Goal: Complete application form: Complete application form

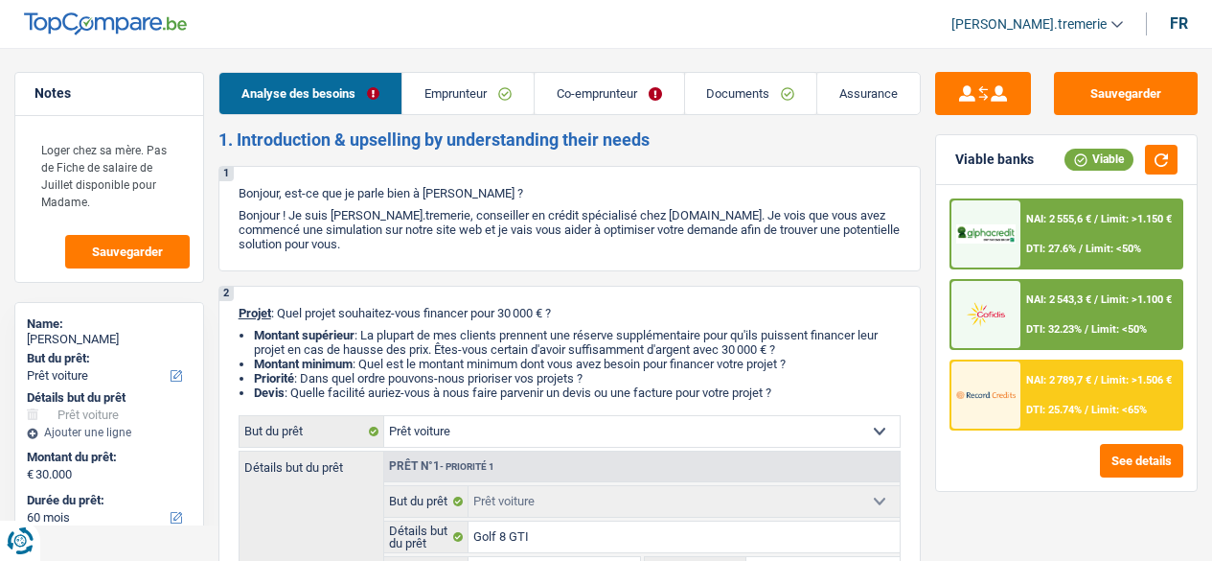
select select "car"
select select "60"
select select "cofidis"
select select "car"
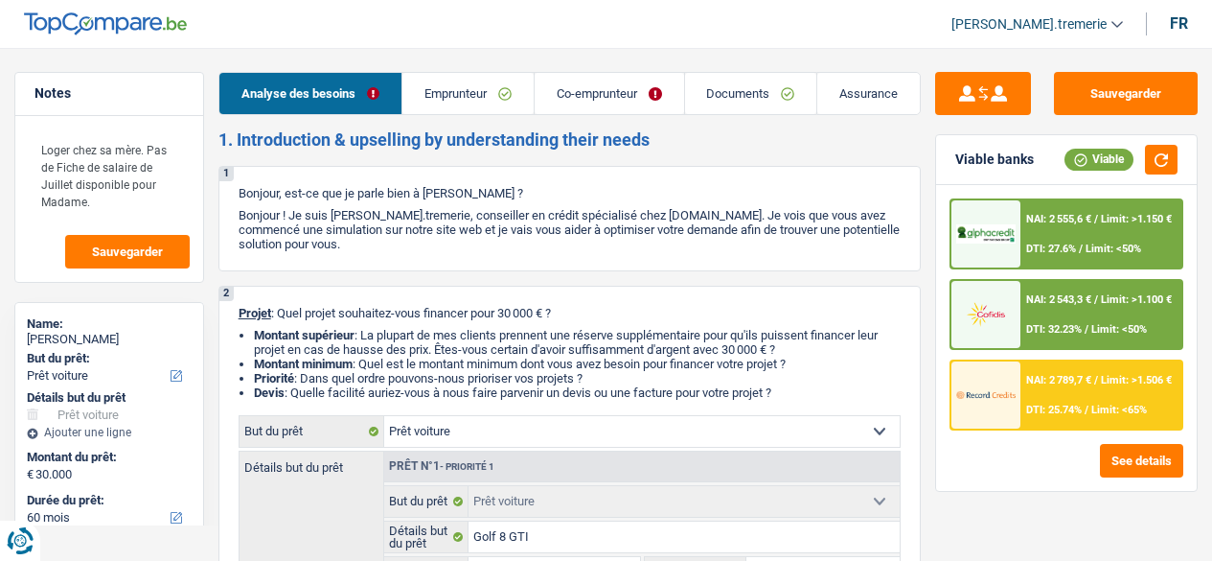
select select "car"
select select "yes"
select select "60"
select select "privateEmployee"
select select "publicEmployee"
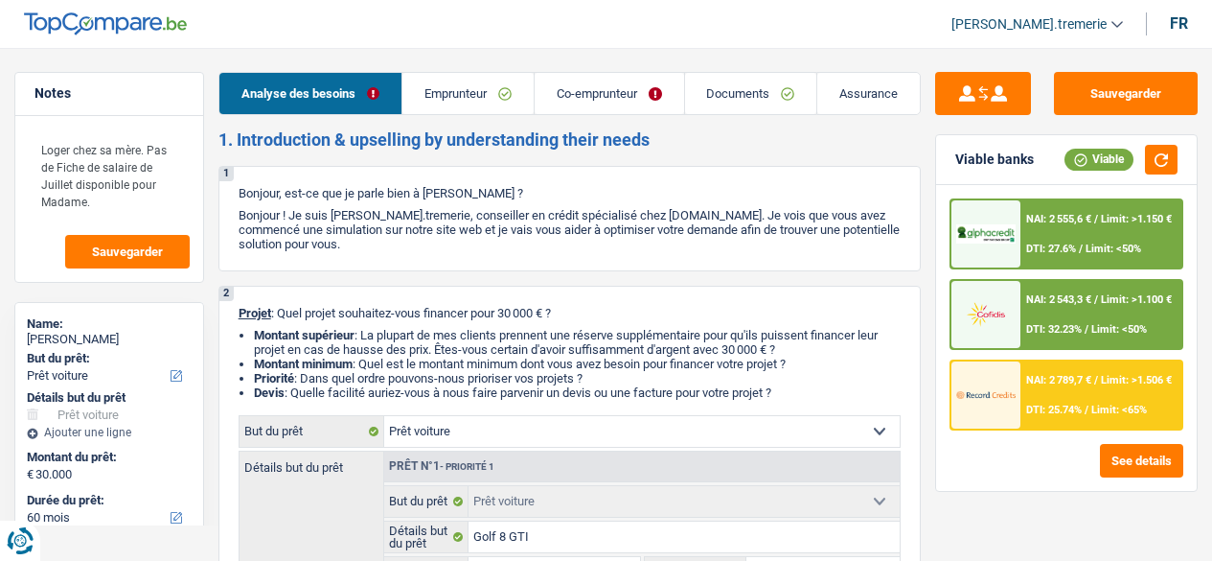
select select "netSalary"
select select "mealVouchers"
select select "netSalary"
select select "mealVouchers"
select select "liveWithParents"
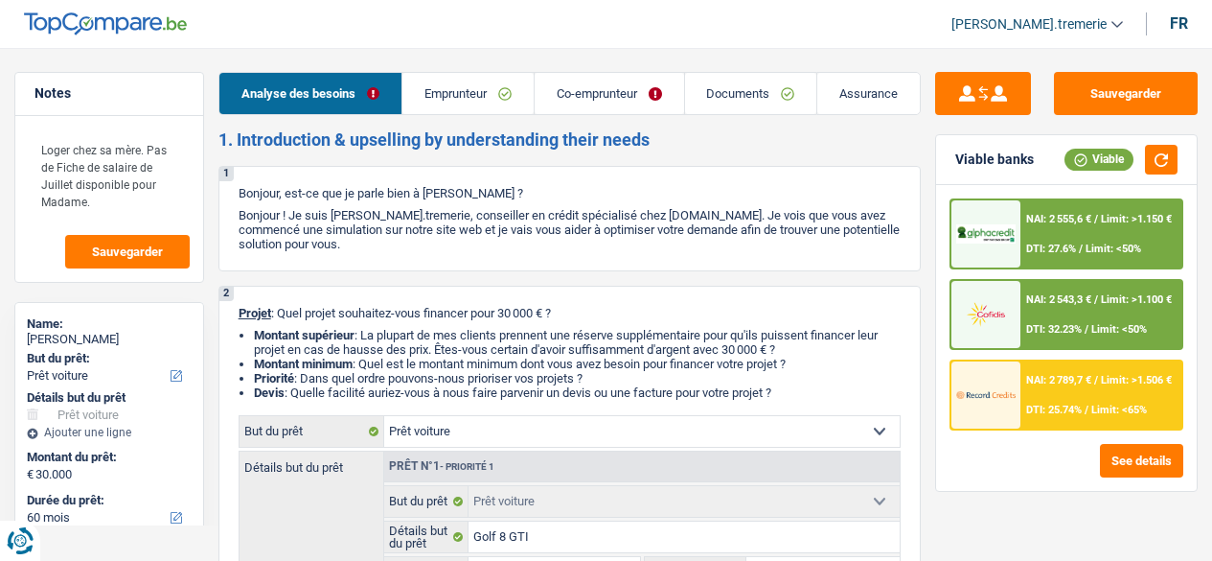
select select "creditConsolidation"
select select "60"
select select "car"
select select "yes"
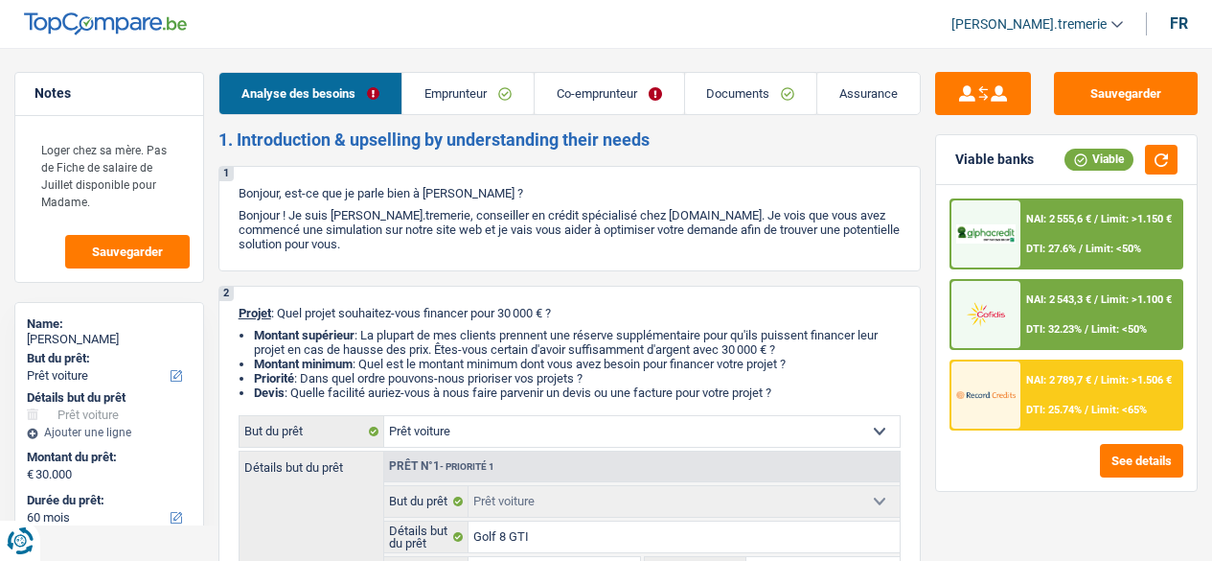
select select "60"
click at [1073, 19] on span "[PERSON_NAME].tremerie" at bounding box center [1029, 24] width 155 height 16
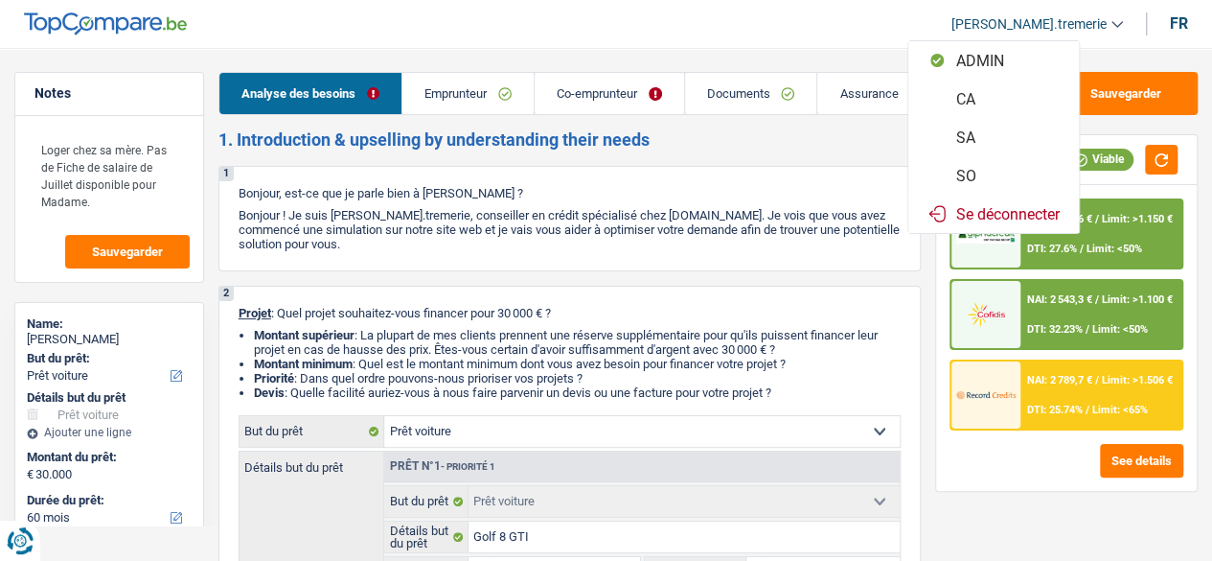
click at [992, 173] on button "SO" at bounding box center [994, 175] width 171 height 38
select select "married"
select select "BE"
select select "privateEmployee"
select select "netSalary"
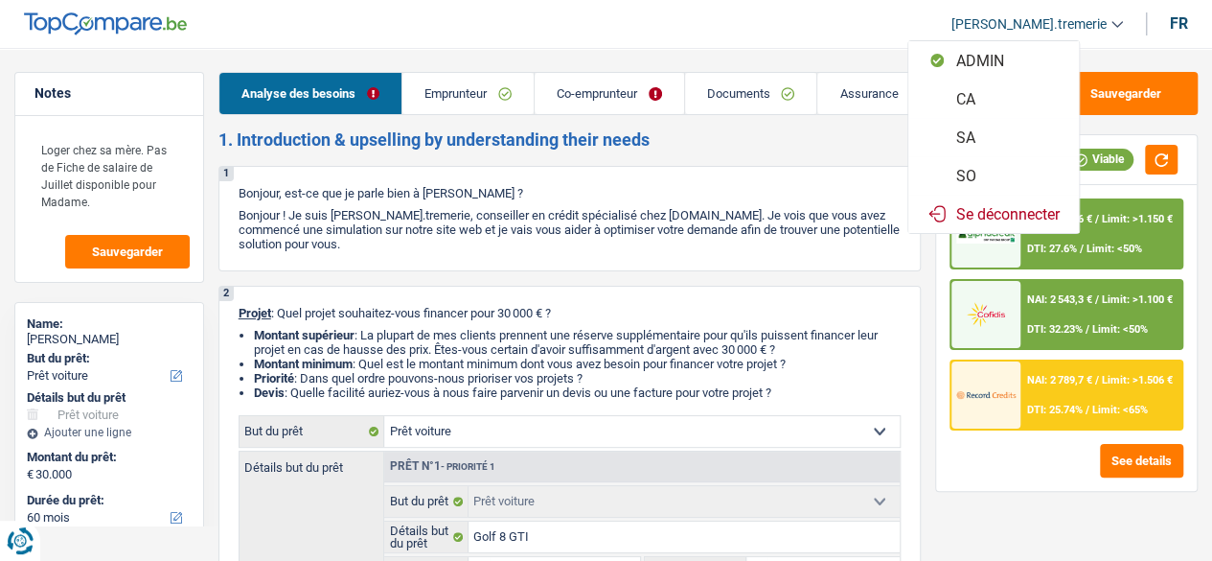
select select "mealVouchers"
select select "BE"
select select "bigCompanies"
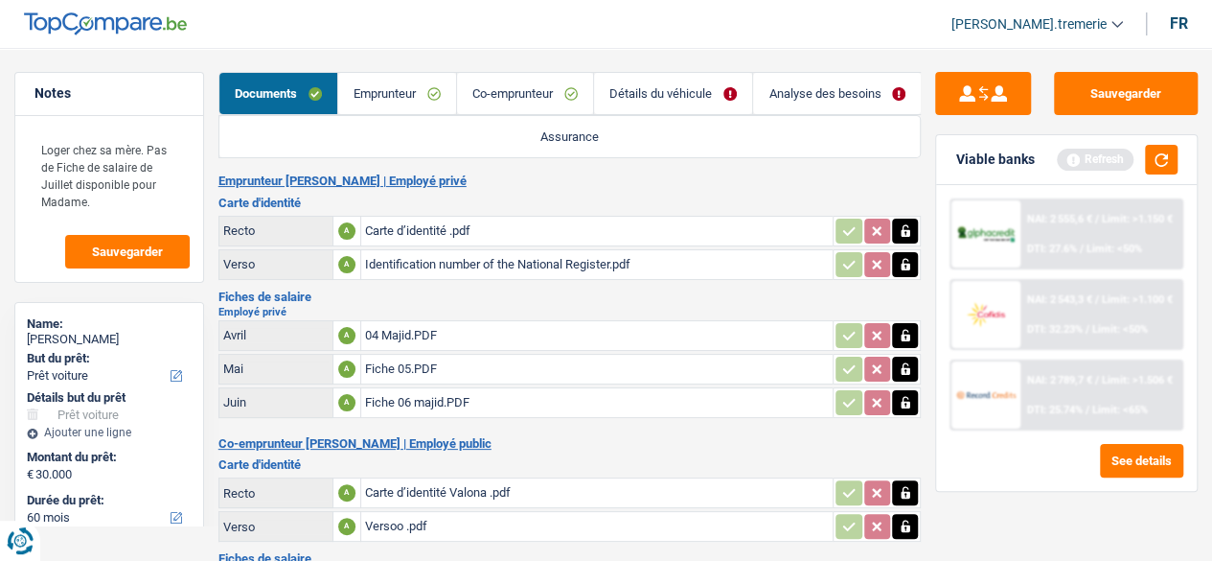
click at [378, 82] on link "Emprunteur" at bounding box center [397, 93] width 118 height 41
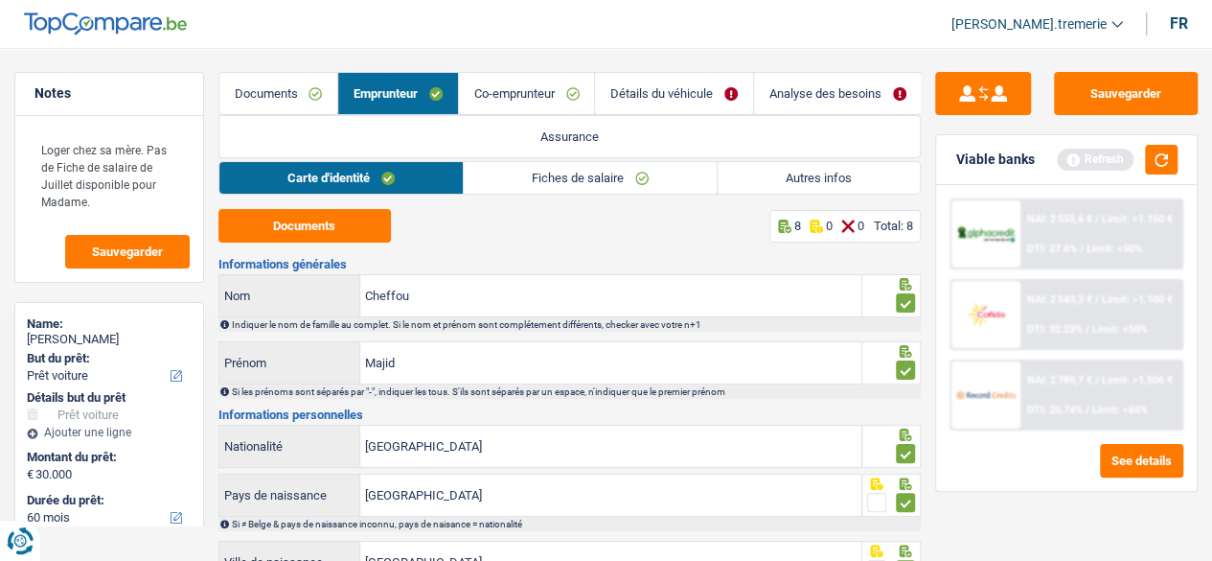
click at [527, 176] on link "Fiches de salaire" at bounding box center [590, 178] width 253 height 32
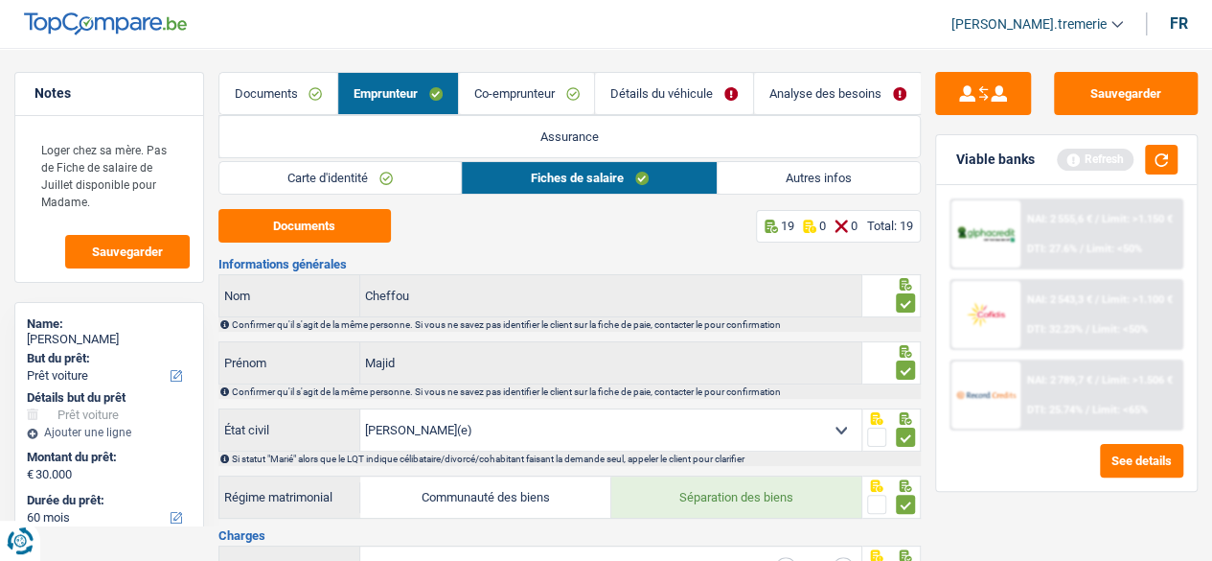
click at [847, 177] on link "Autres infos" at bounding box center [819, 178] width 203 height 32
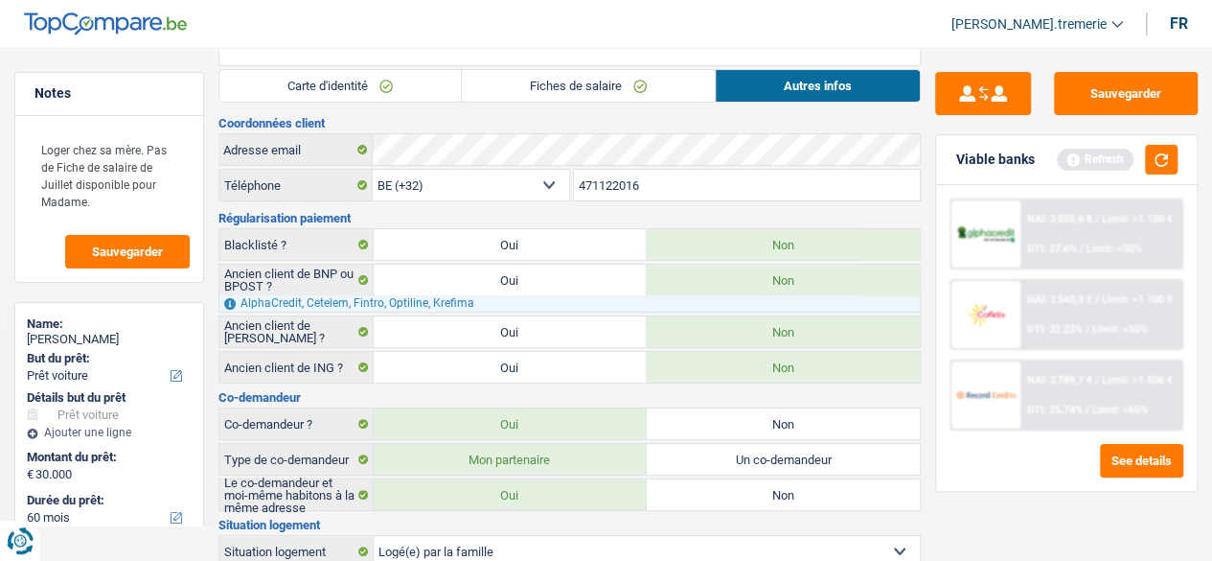
scroll to position [90, 0]
click at [442, 367] on label "Oui" at bounding box center [510, 369] width 273 height 31
click at [442, 367] on input "Oui" at bounding box center [510, 369] width 273 height 31
radio input "true"
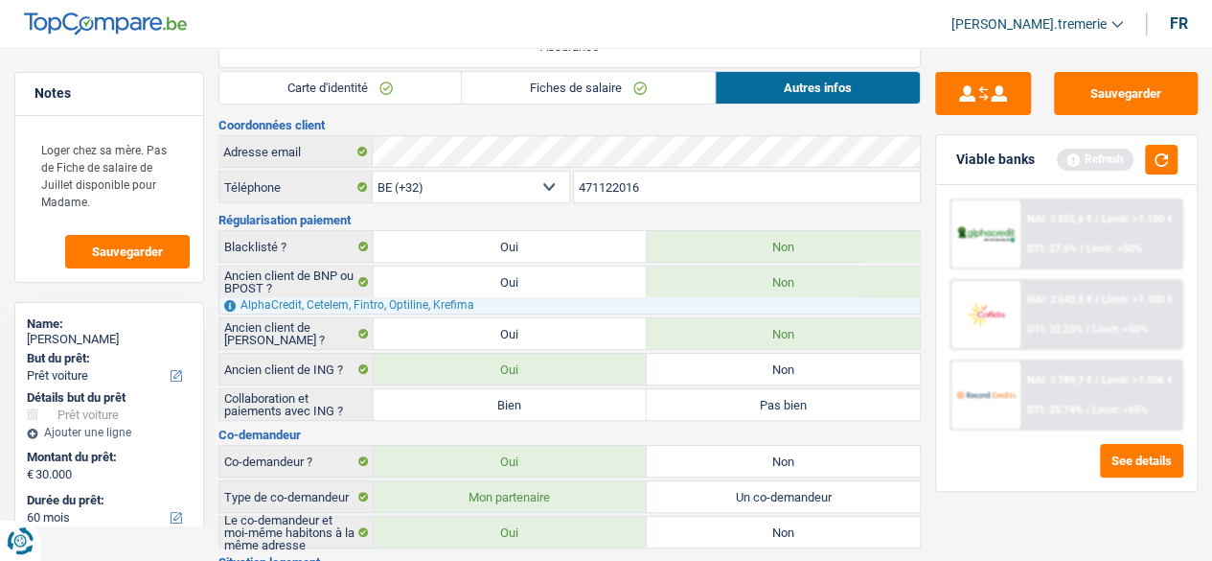
click at [541, 403] on label "Bien" at bounding box center [510, 404] width 273 height 31
click at [541, 403] on input "Bien" at bounding box center [510, 404] width 273 height 31
radio input "true"
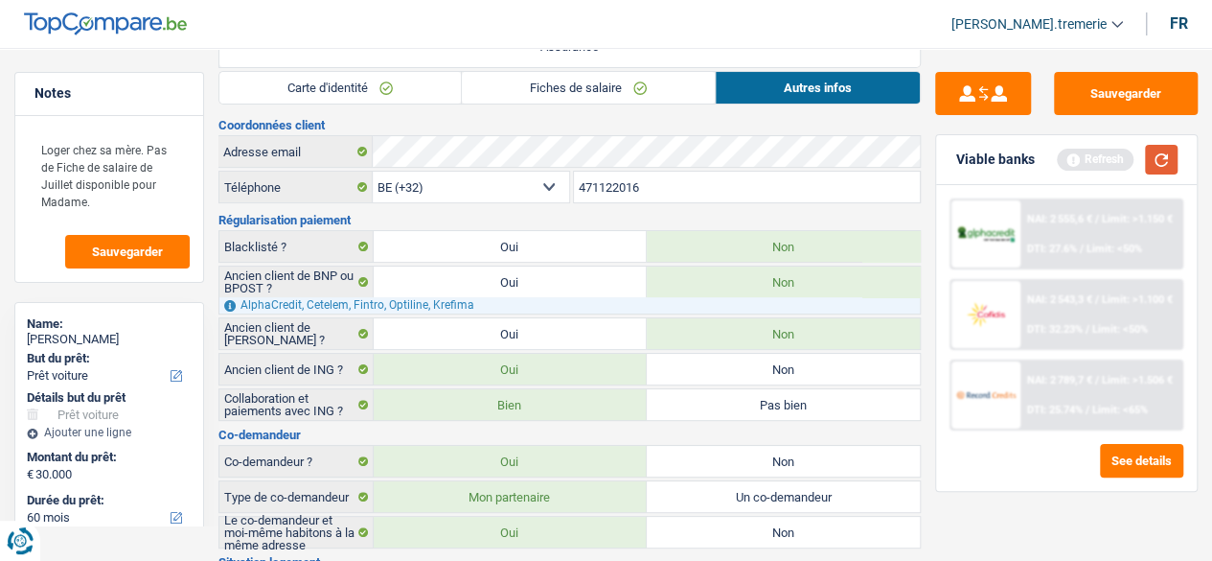
click at [1160, 163] on button "button" at bounding box center [1161, 160] width 33 height 30
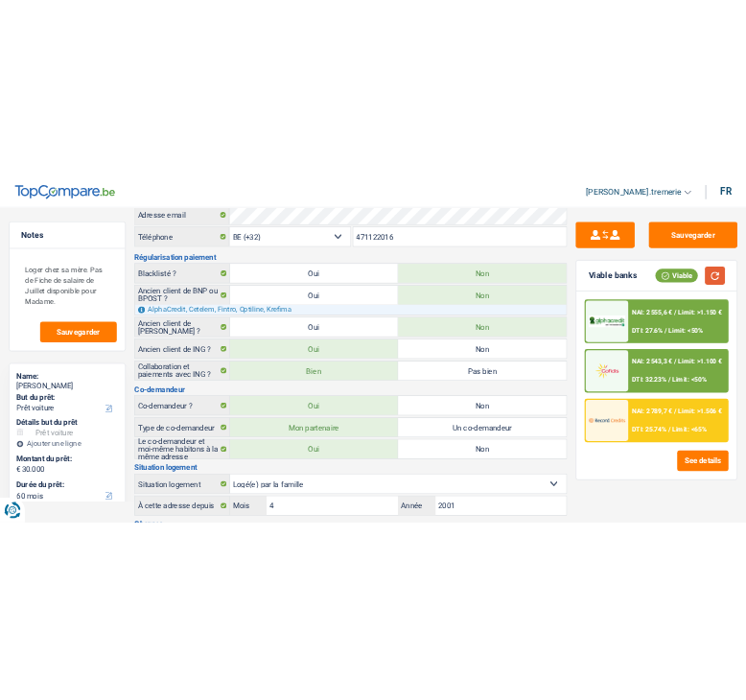
scroll to position [0, 0]
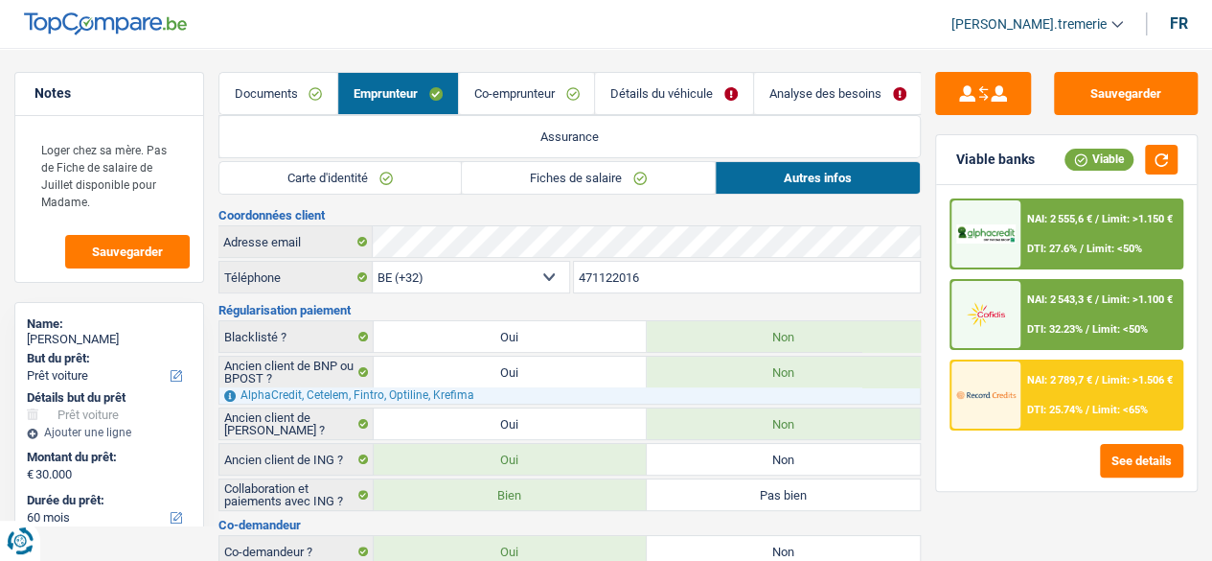
click at [534, 104] on link "Co-emprunteur" at bounding box center [527, 93] width 136 height 41
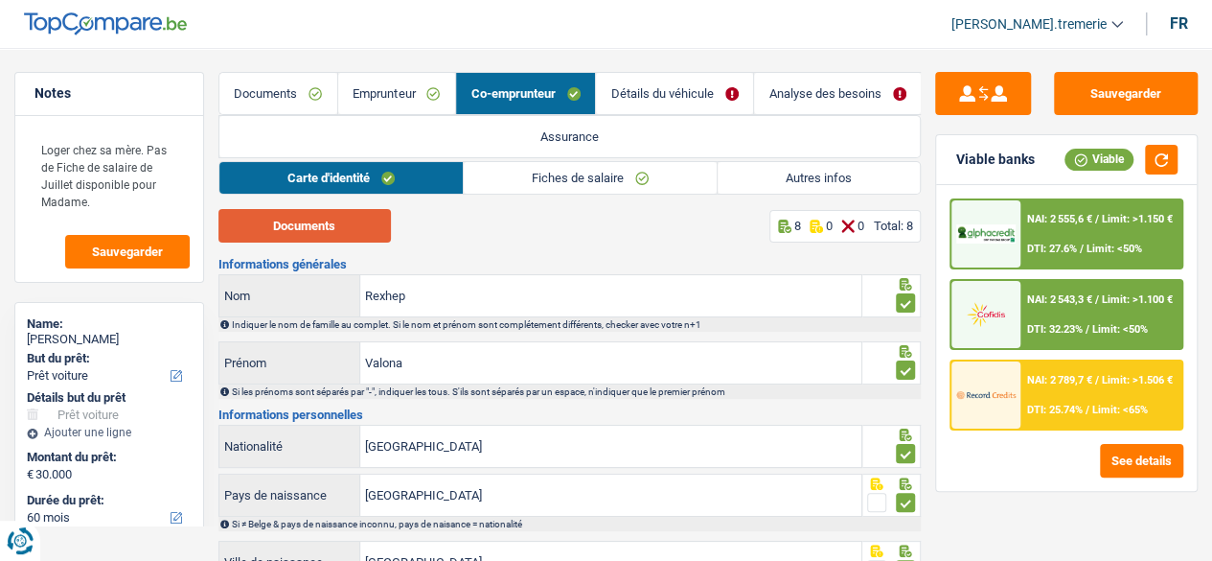
click at [334, 234] on button "Documents" at bounding box center [305, 226] width 173 height 34
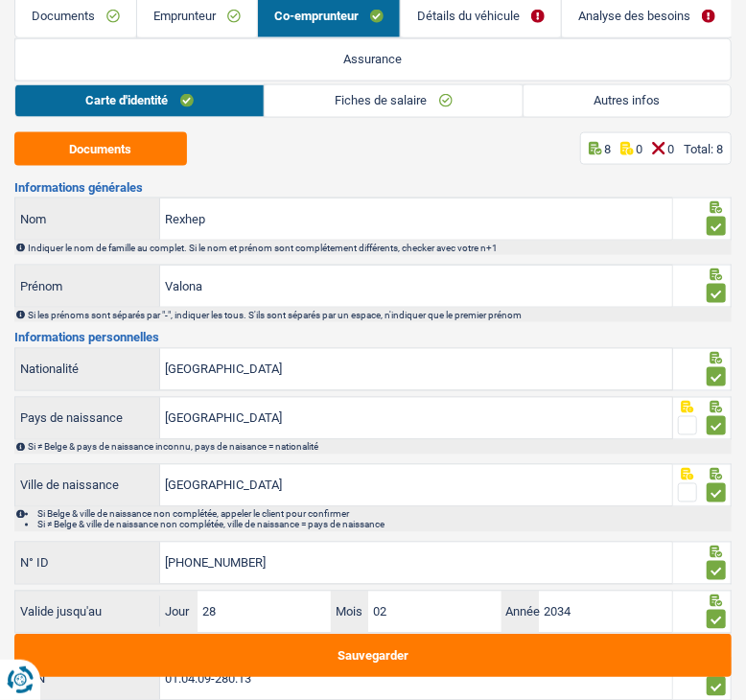
scroll to position [799, 0]
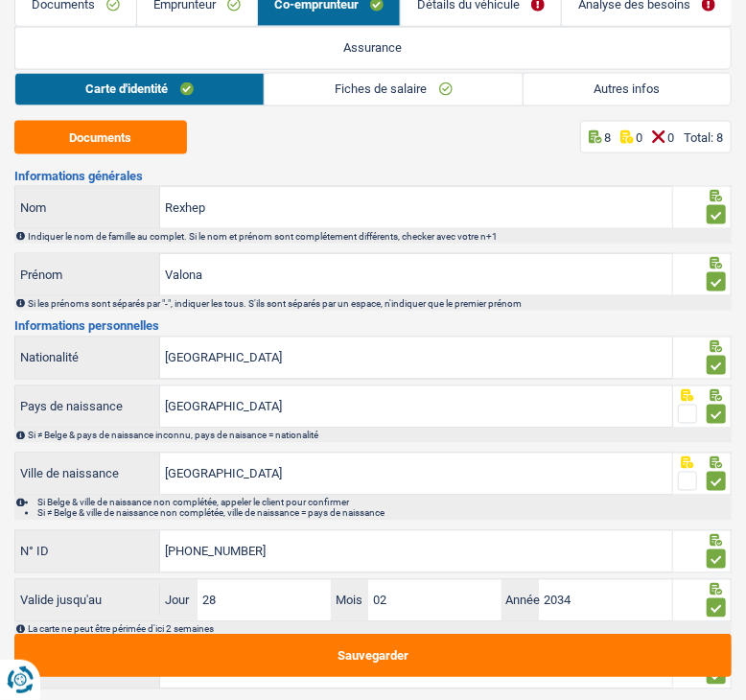
click at [687, 473] on span at bounding box center [687, 481] width 19 height 19
click at [0, 0] on input "radio" at bounding box center [0, 0] width 0 height 0
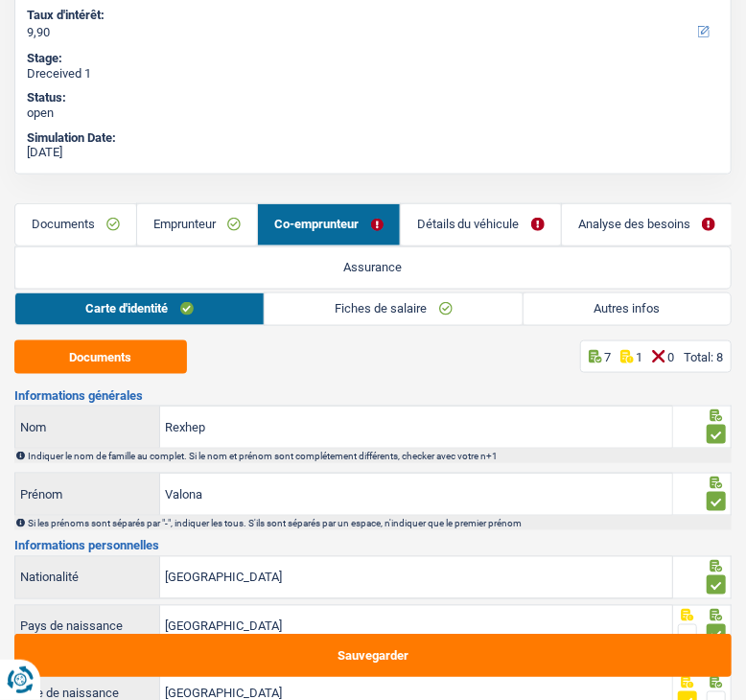
scroll to position [587, 0]
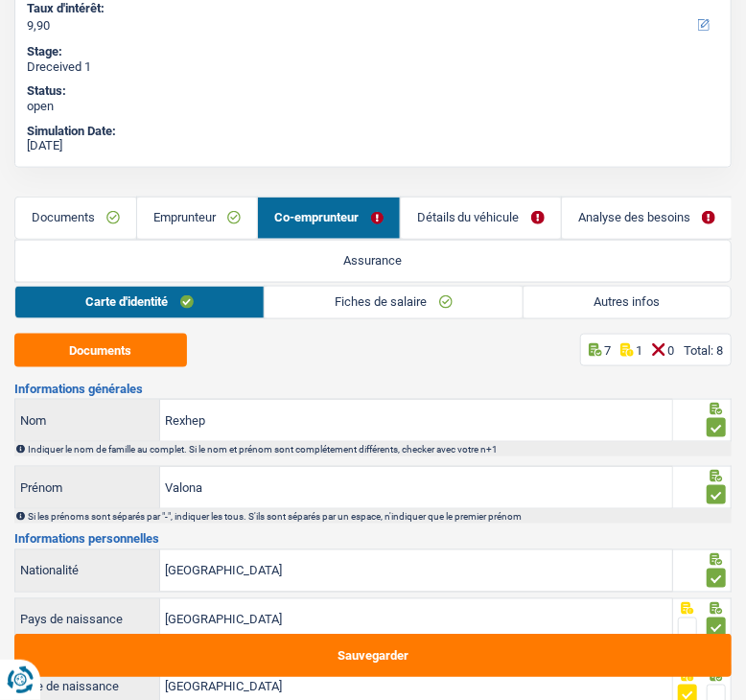
click at [335, 295] on link "Fiches de salaire" at bounding box center [394, 303] width 258 height 32
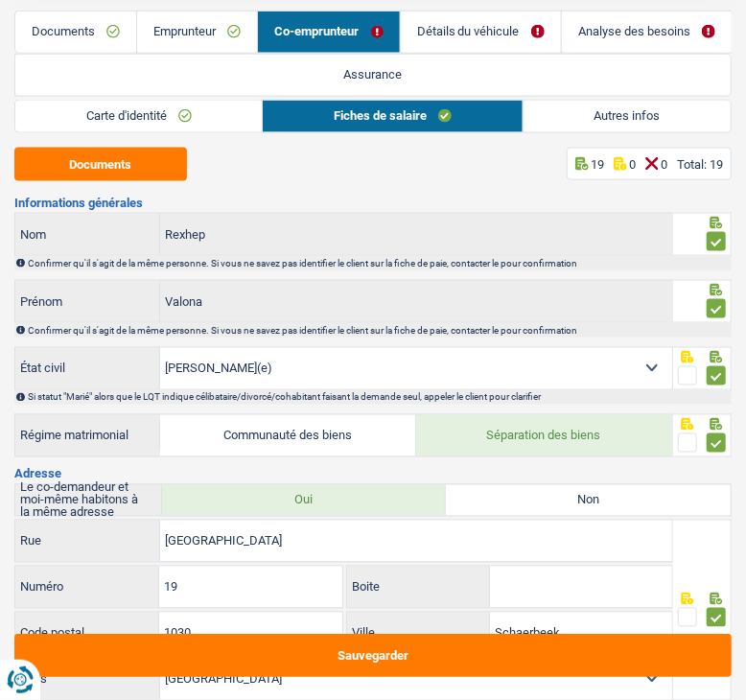
scroll to position [775, 0]
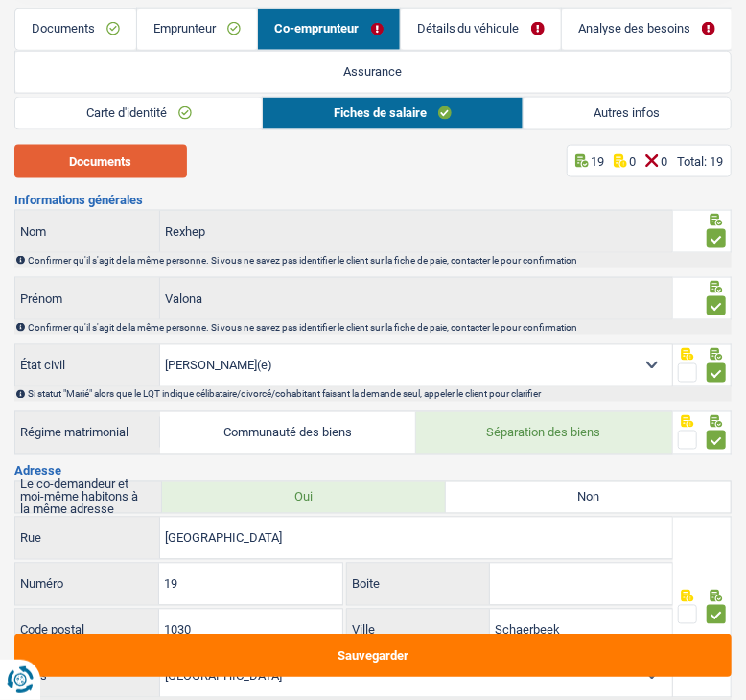
click at [138, 160] on button "Documents" at bounding box center [100, 162] width 173 height 34
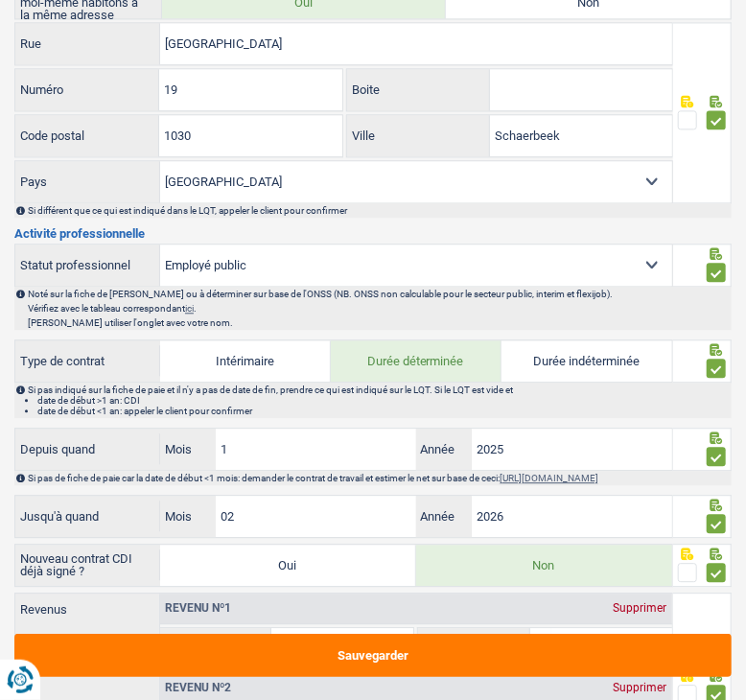
scroll to position [1271, 0]
click at [449, 257] on select "Ouvrier Employé privé Employé public Invalide Indépendant Pensionné Chômeur Mut…" at bounding box center [416, 263] width 512 height 41
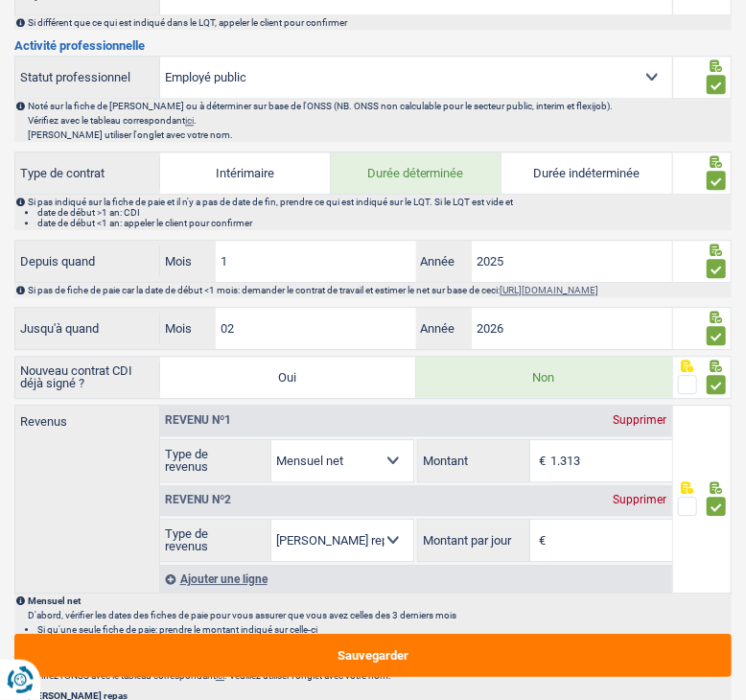
scroll to position [1462, 0]
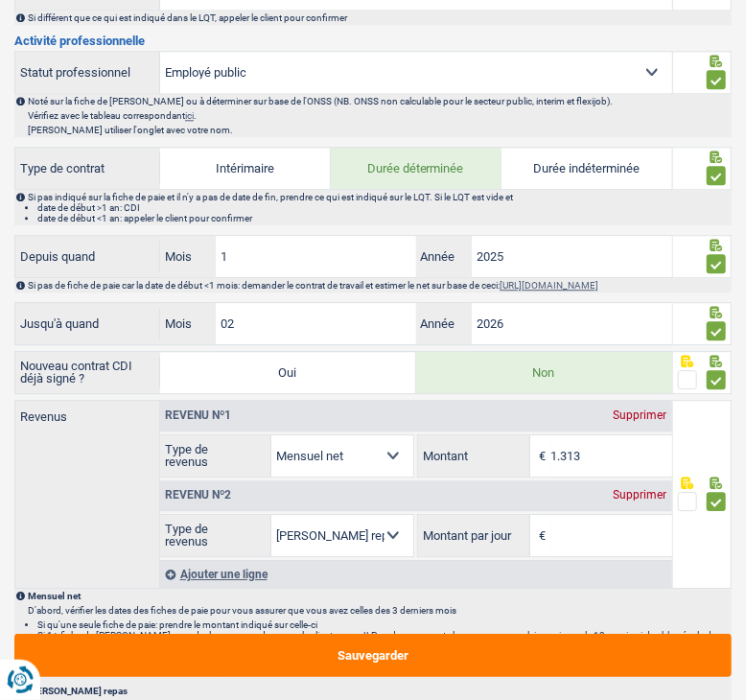
click at [636, 489] on div "Supprimer" at bounding box center [640, 495] width 63 height 12
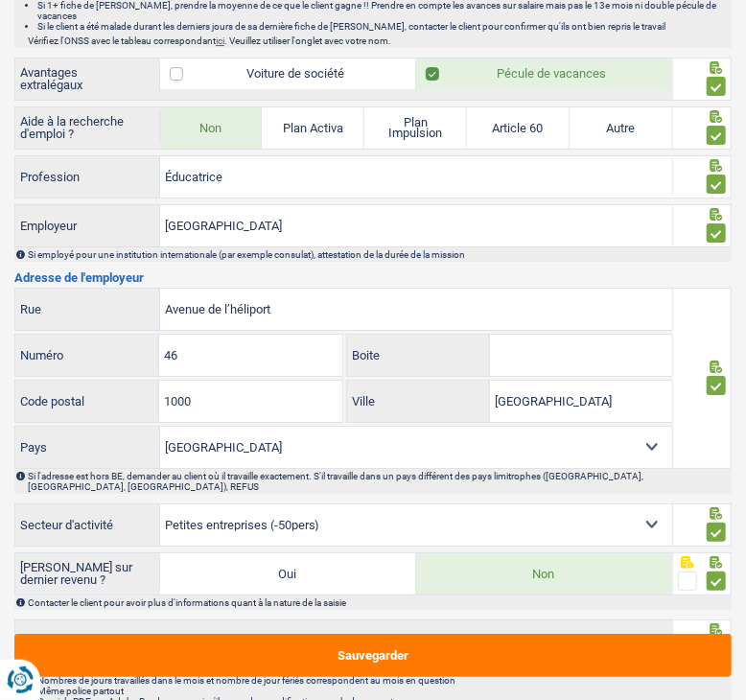
scroll to position [2018, 0]
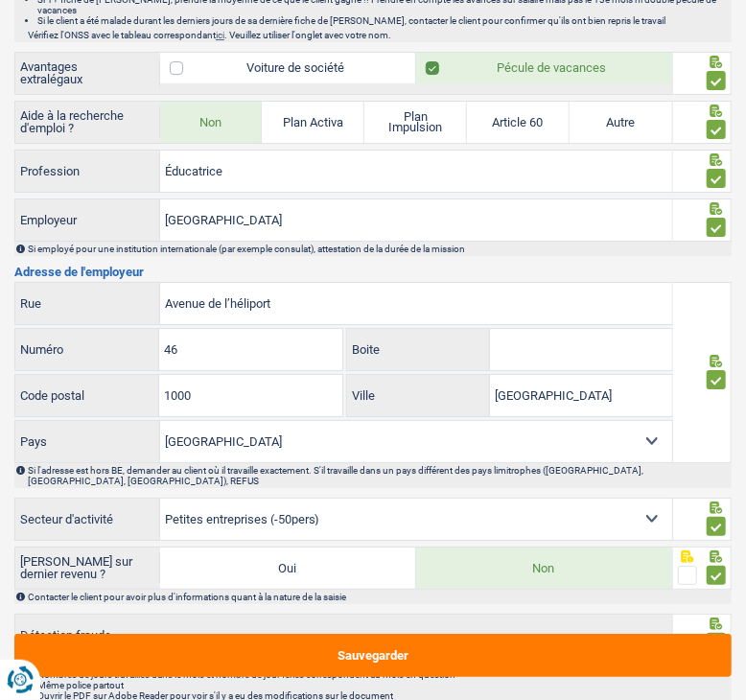
click at [231, 498] on select "Agriculture/Pêche Industrie Horeca Courier/Fitness/Taxi Construction Banques/As…" at bounding box center [416, 518] width 512 height 41
select select "stateUniversityEu"
click at [160, 498] on select "Agriculture/Pêche Industrie Horeca Courier/Fitness/Taxi Construction Banques/As…" at bounding box center [416, 518] width 512 height 41
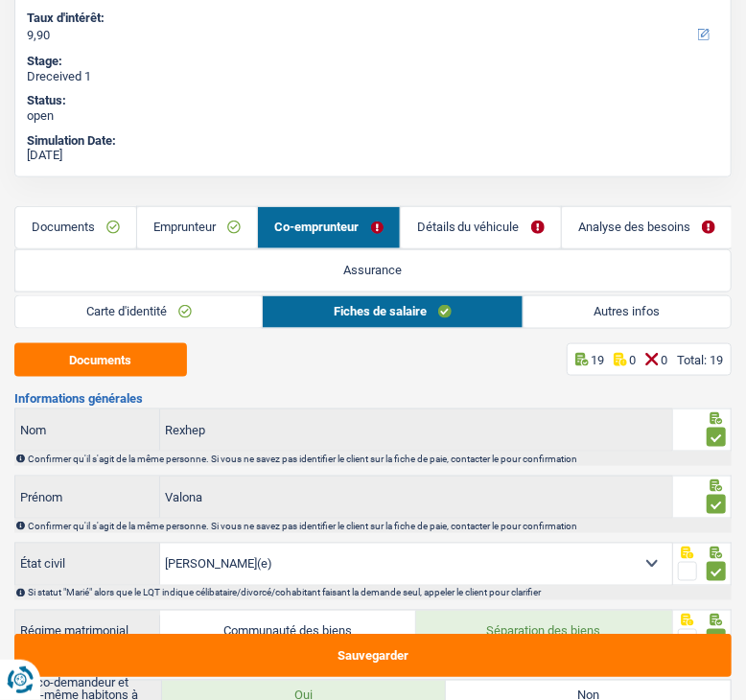
scroll to position [684, 0]
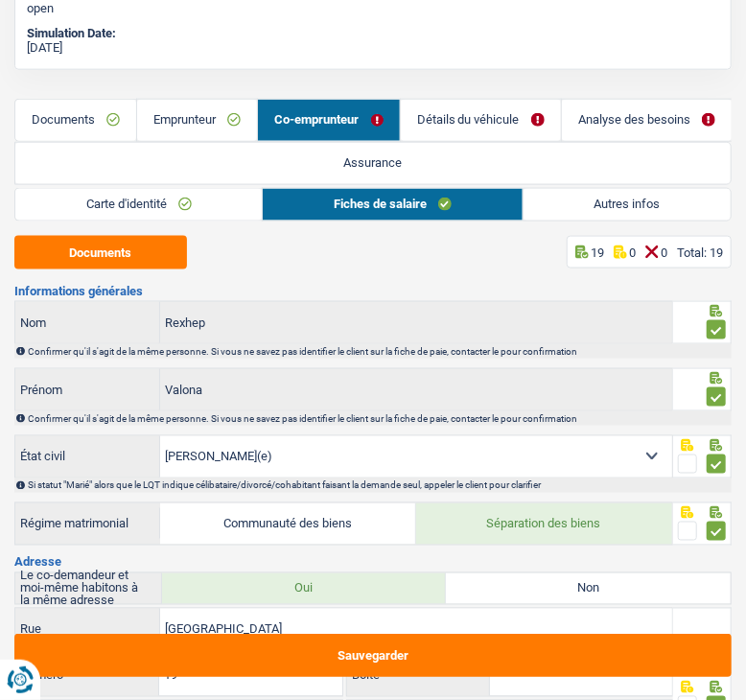
click at [586, 203] on link "Autres infos" at bounding box center [626, 205] width 207 height 32
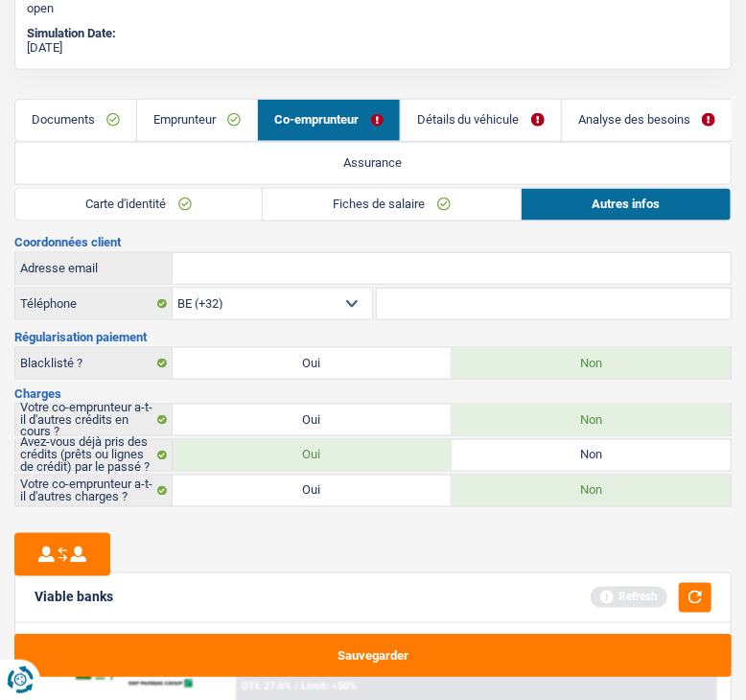
scroll to position [0, 0]
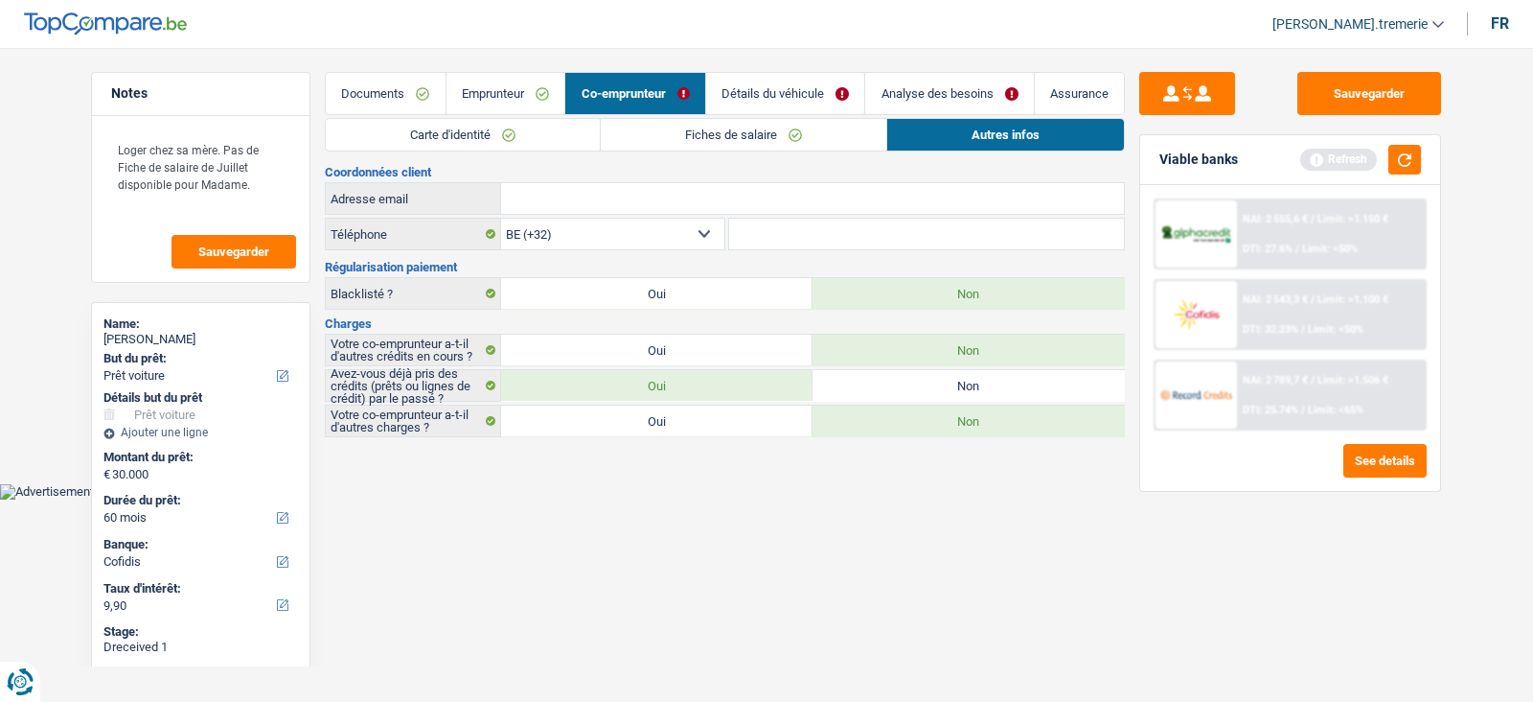
click at [743, 98] on link "Détails du véhicule" at bounding box center [785, 93] width 159 height 41
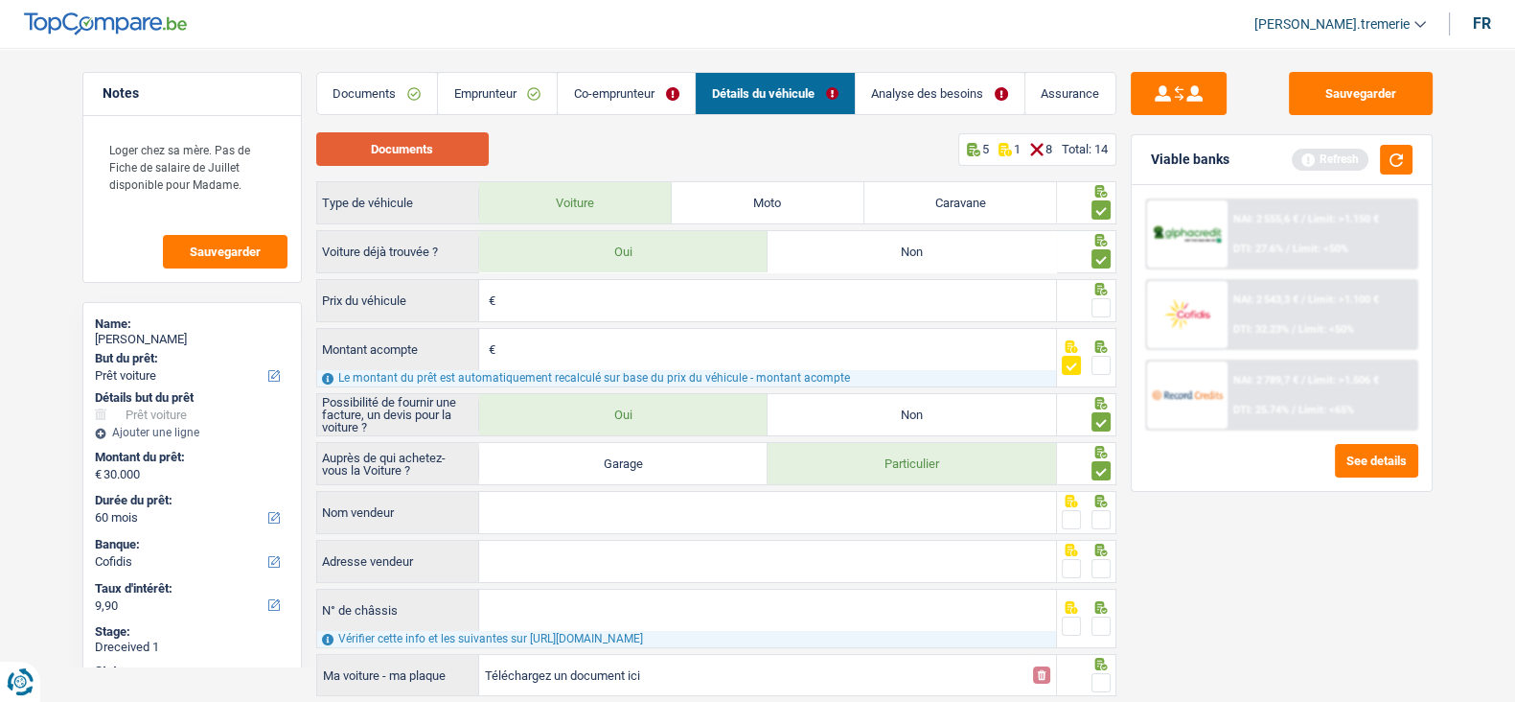
click at [421, 150] on button "Documents" at bounding box center [402, 149] width 173 height 34
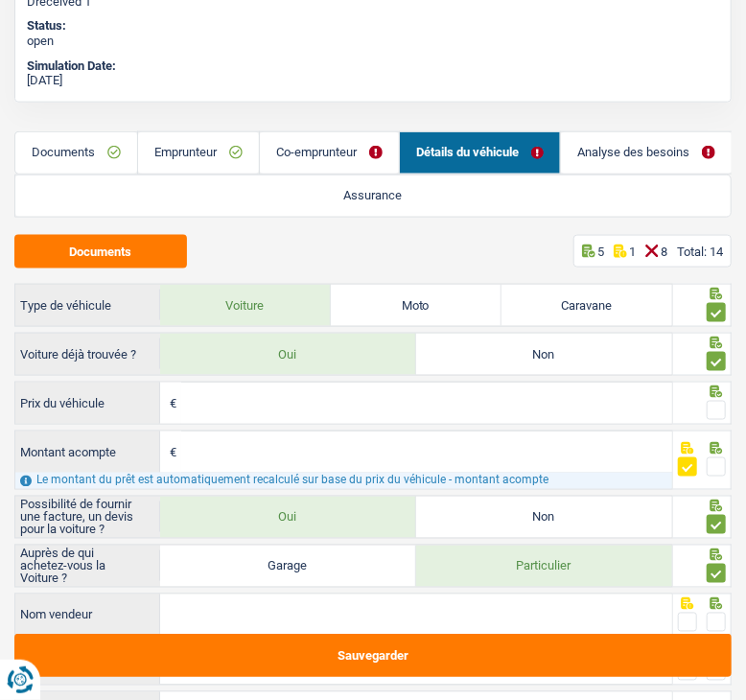
scroll to position [653, 0]
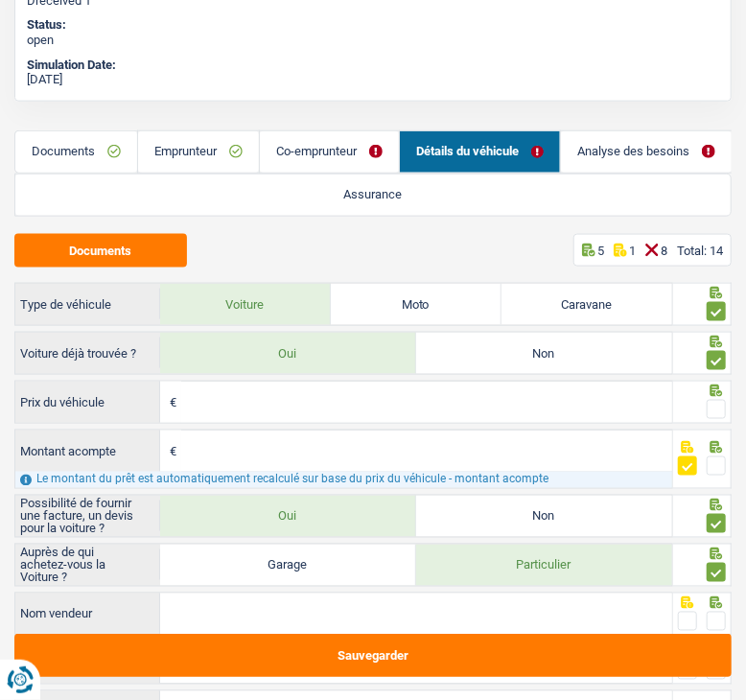
click at [192, 402] on input "Prix du véhicule" at bounding box center [426, 401] width 491 height 41
type input "29.990"
click at [258, 447] on input "Montant acompte" at bounding box center [426, 450] width 491 height 41
type input "0"
type input "29.990"
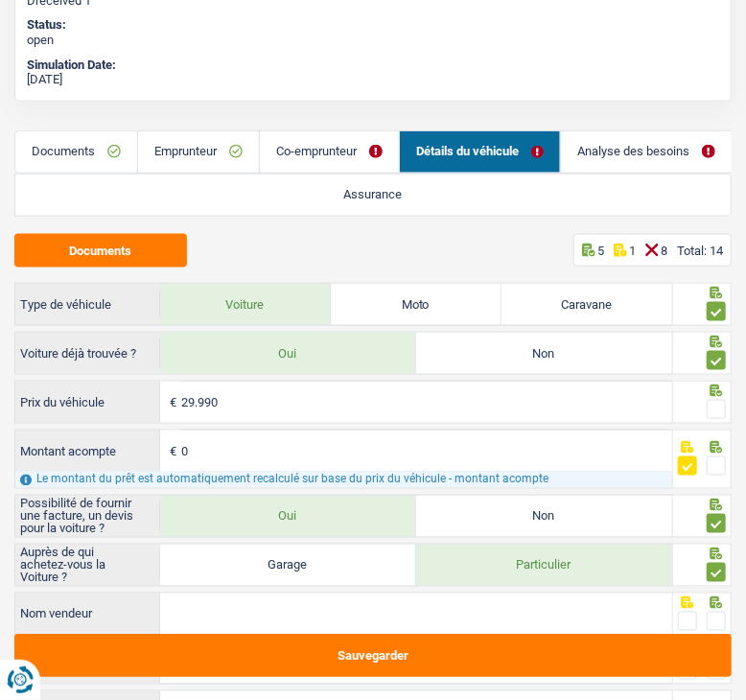
click at [273, 246] on div "Documents 5 1 8 Total: 14" at bounding box center [372, 251] width 717 height 34
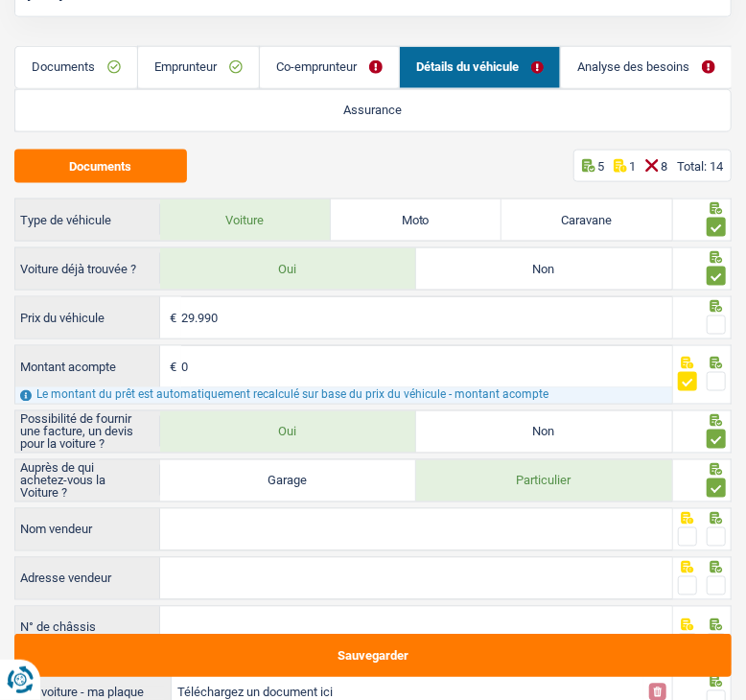
scroll to position [739, 0]
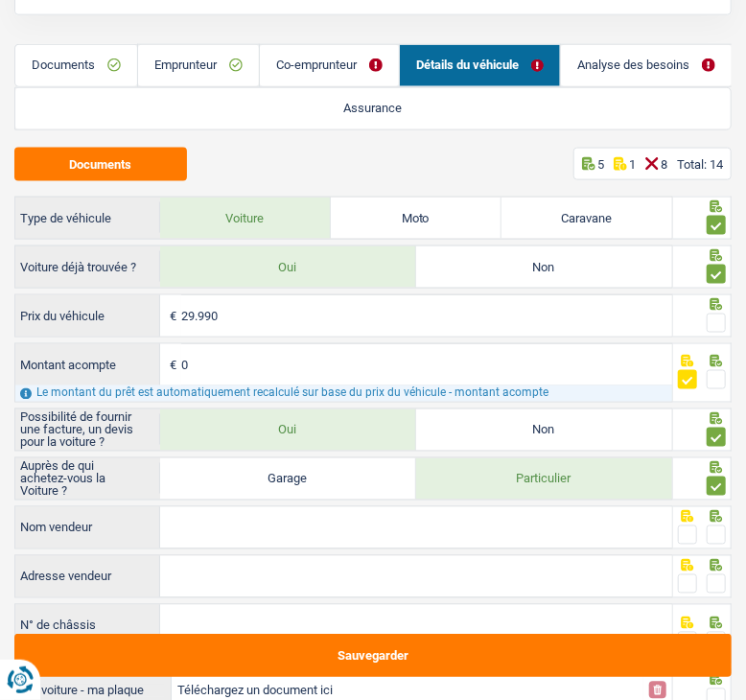
click at [267, 515] on input "Nom vendeur" at bounding box center [416, 527] width 512 height 41
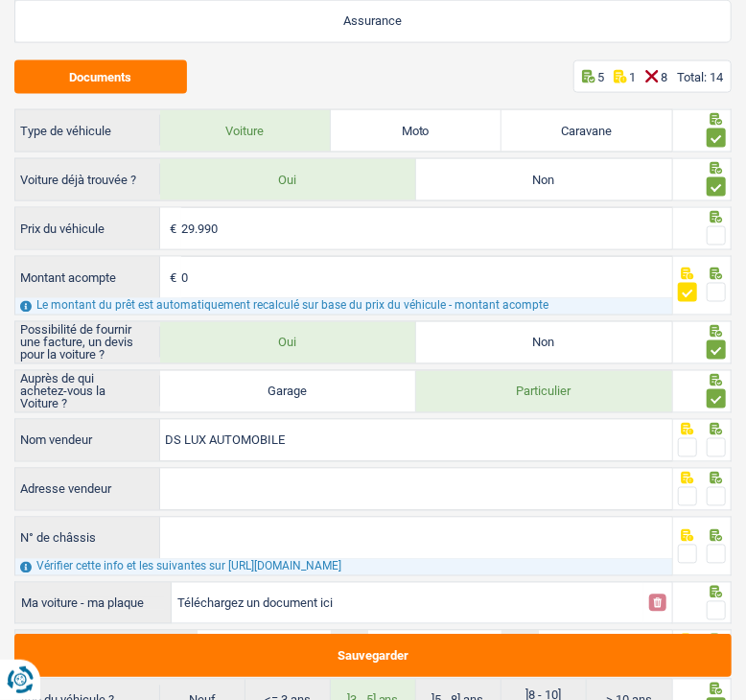
scroll to position [828, 0]
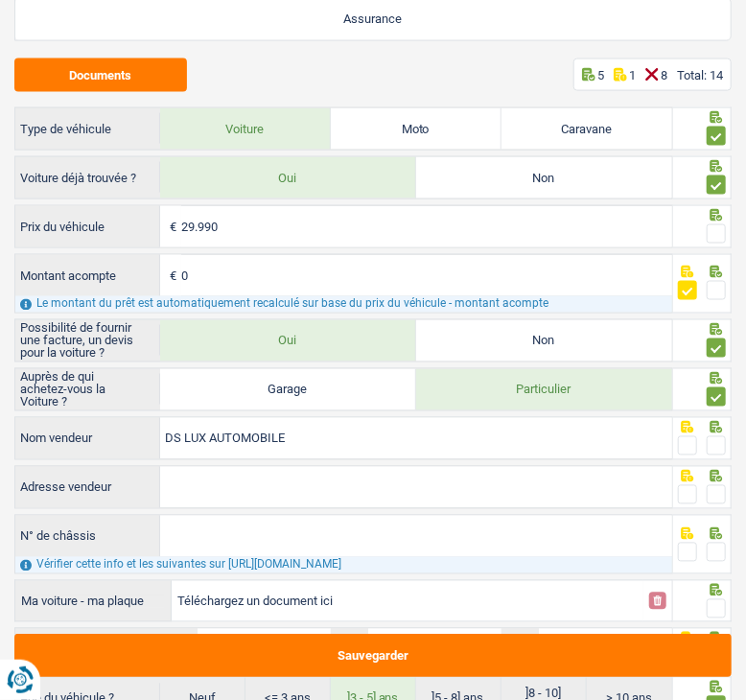
type input "DS LUX AUTOMOBILE"
click at [717, 448] on span at bounding box center [715, 445] width 19 height 19
click at [0, 0] on input "radio" at bounding box center [0, 0] width 0 height 0
click at [427, 490] on input "Adresse vendeur" at bounding box center [416, 487] width 512 height 41
click at [294, 476] on input "Rue Weissenbrill; undefined; 4739; Pétange; LU" at bounding box center [416, 487] width 512 height 41
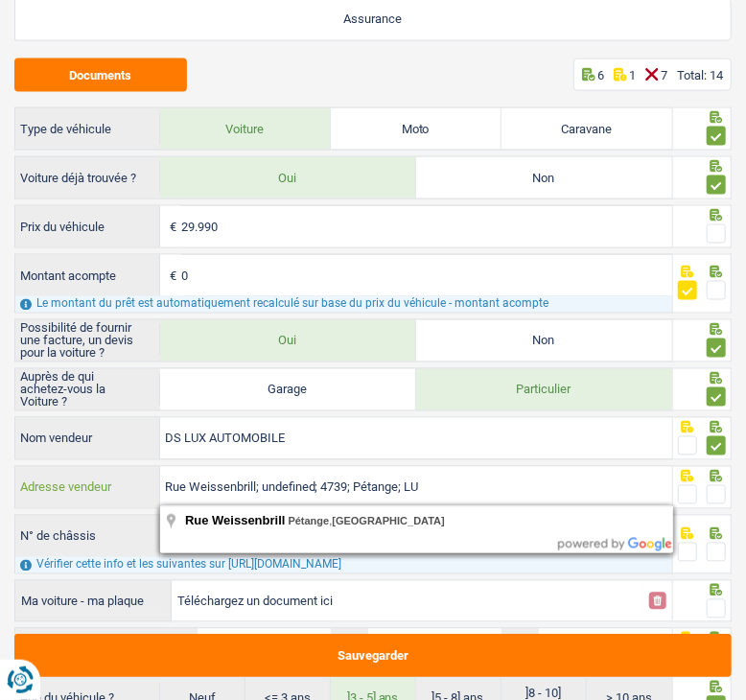
click at [294, 476] on input "Rue Weissenbrill; undefined; 4739; Pétange; LU" at bounding box center [416, 487] width 512 height 41
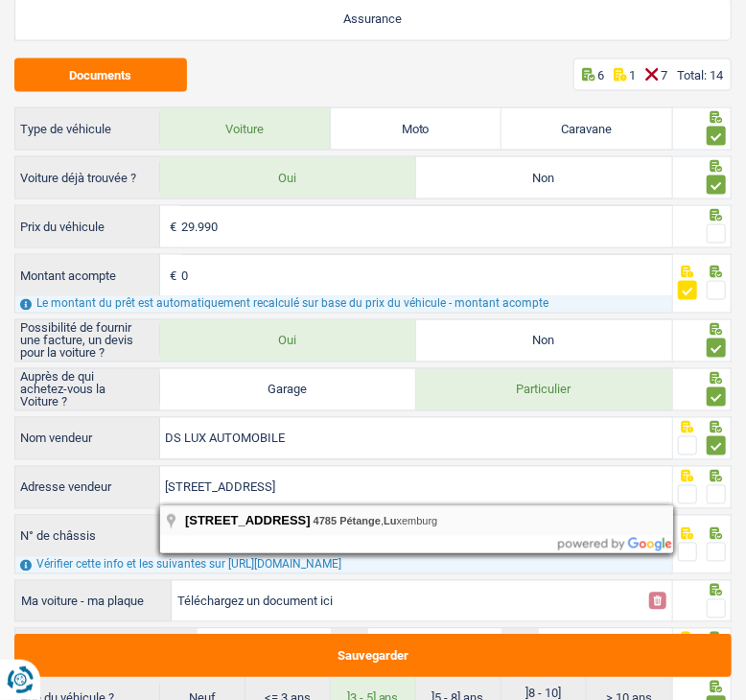
type input "Rue Weissenbrill; 30; 4785; Pétange; LU"
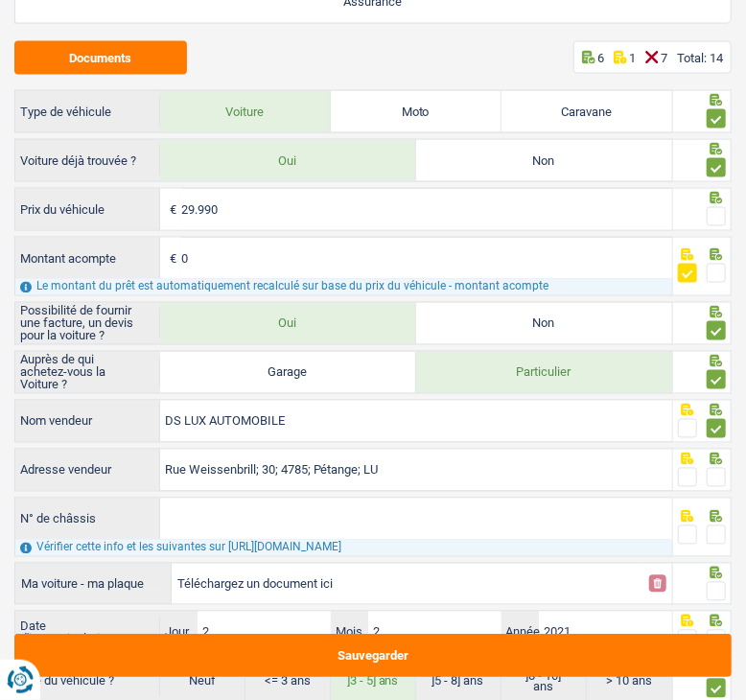
scroll to position [849, 0]
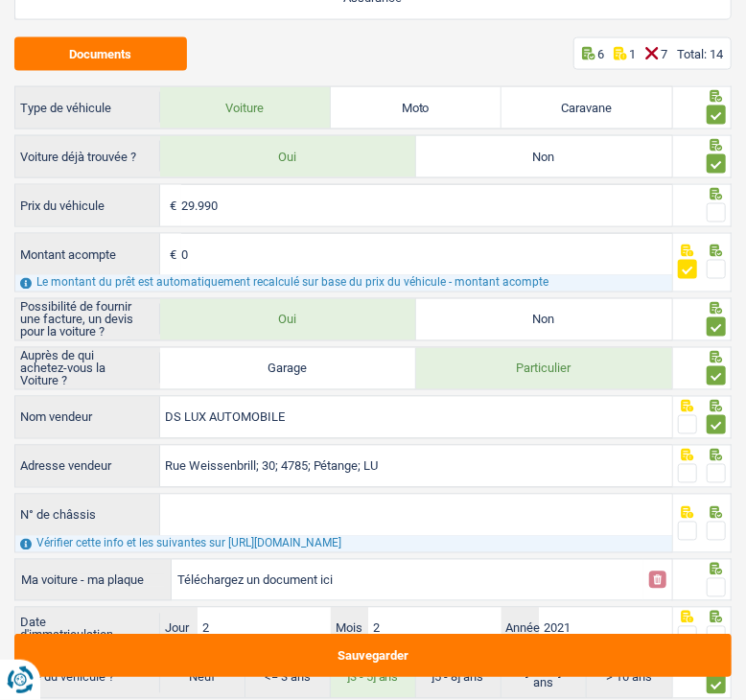
click at [714, 468] on span at bounding box center [715, 473] width 19 height 19
click at [0, 0] on input "radio" at bounding box center [0, 0] width 0 height 0
click at [232, 510] on input "N° de châssis" at bounding box center [416, 515] width 512 height 41
paste input "[VEHICLE_IDENTIFICATION_NUMBER]"
type input "[VEHICLE_IDENTIFICATION_NUMBER]"
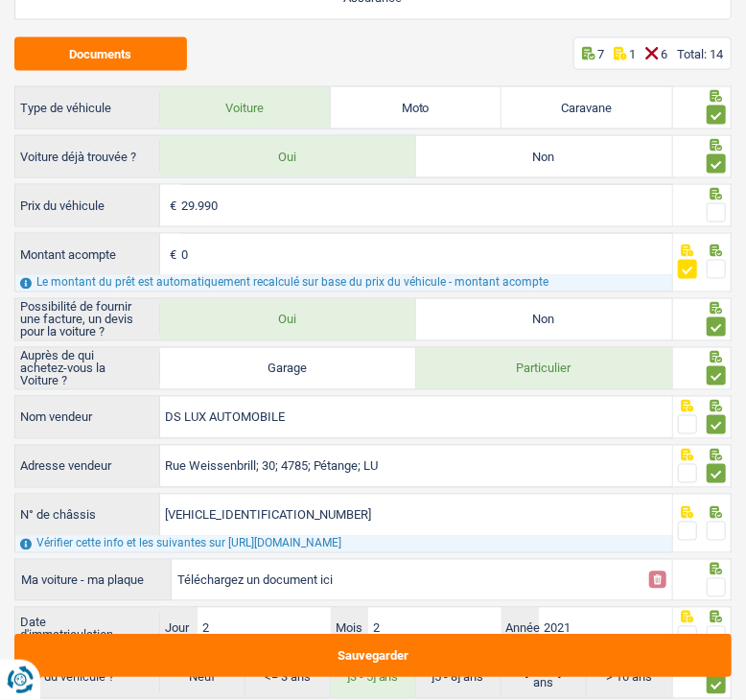
click at [717, 529] on span at bounding box center [715, 530] width 19 height 19
click at [0, 0] on input "radio" at bounding box center [0, 0] width 0 height 0
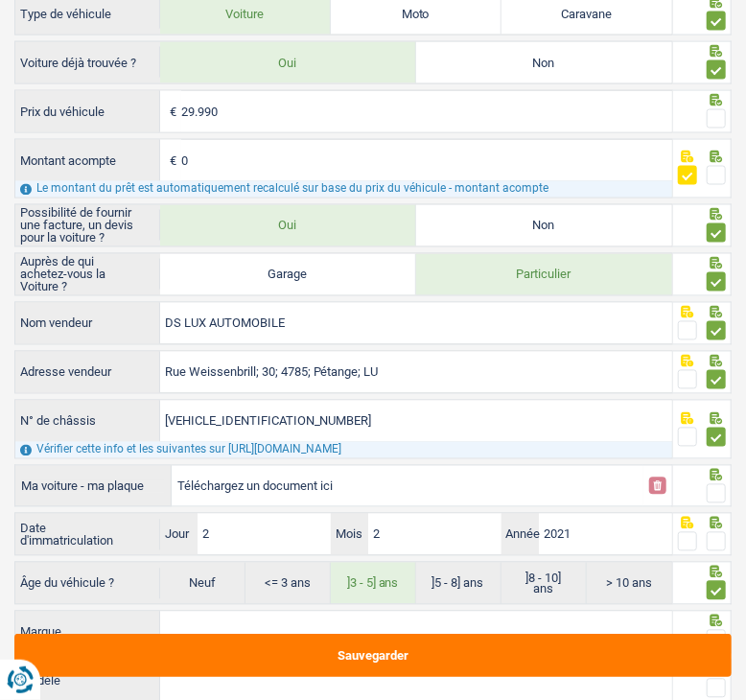
scroll to position [957, 0]
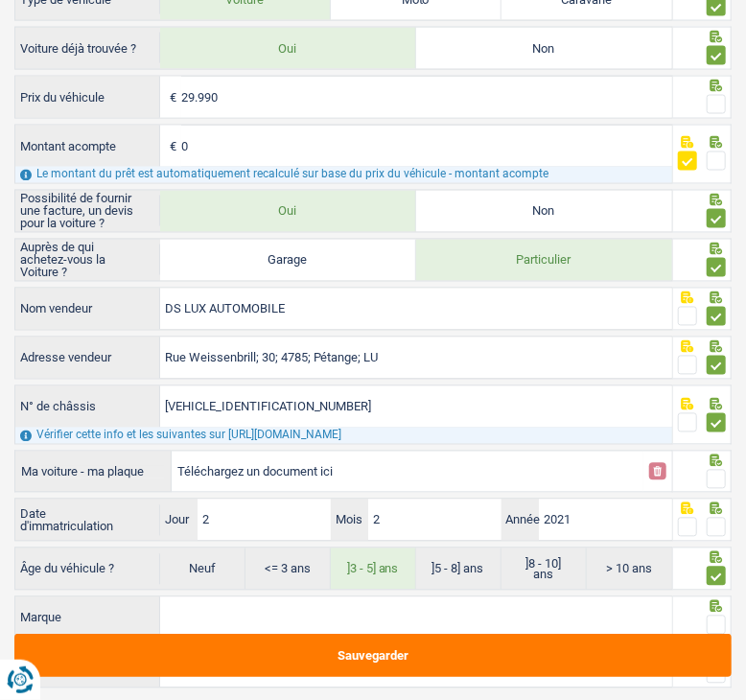
drag, startPoint x: 597, startPoint y: 430, endPoint x: 350, endPoint y: 434, distance: 247.3
click at [350, 434] on div "Vérifier cette info et les suivantes sur [URL][DOMAIN_NAME]" at bounding box center [343, 435] width 656 height 16
drag, startPoint x: 230, startPoint y: 432, endPoint x: 575, endPoint y: 428, distance: 345.0
click at [575, 428] on div "Vérifier cette info et les suivantes sur [URL][DOMAIN_NAME]" at bounding box center [343, 435] width 656 height 16
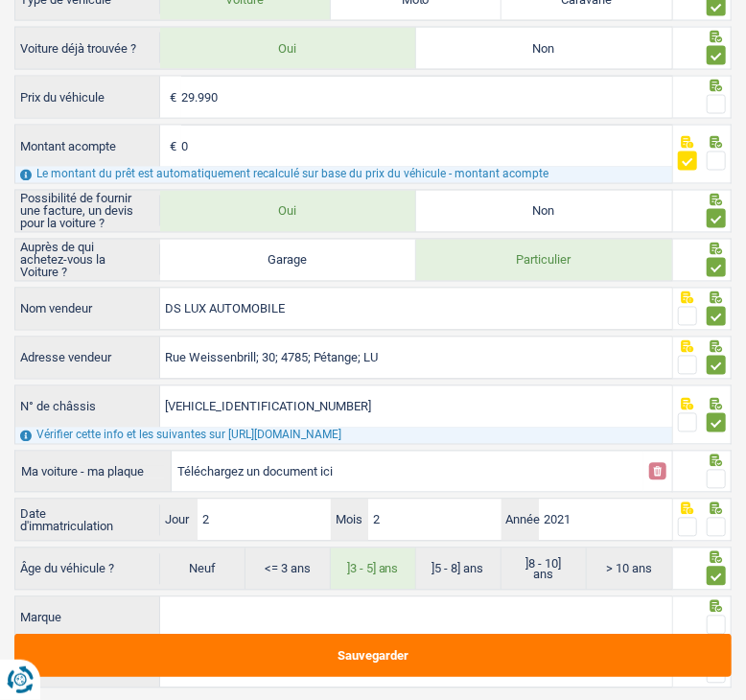
copy div "ttps://[DOMAIN_NAME][URL]"
click at [249, 402] on input "[VEHICLE_IDENTIFICATION_NUMBER]" at bounding box center [416, 406] width 512 height 41
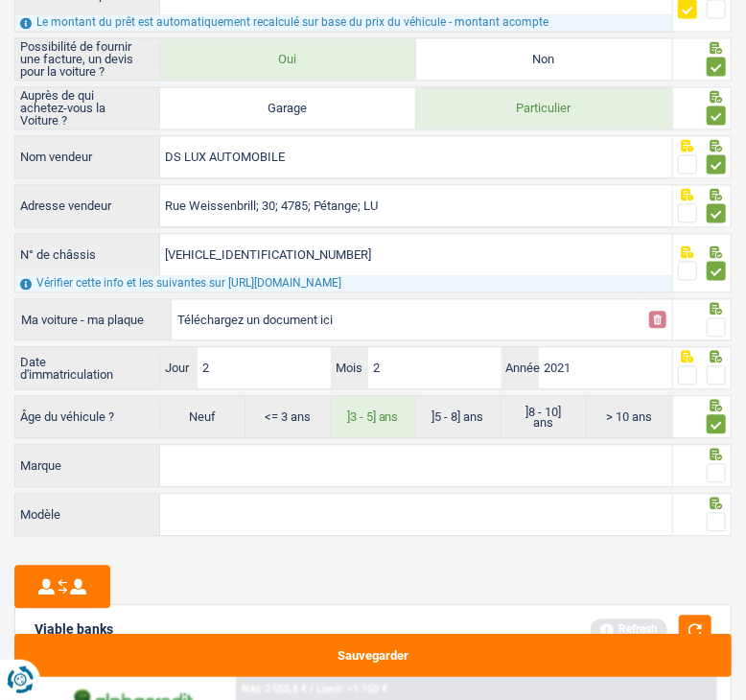
scroll to position [1116, 0]
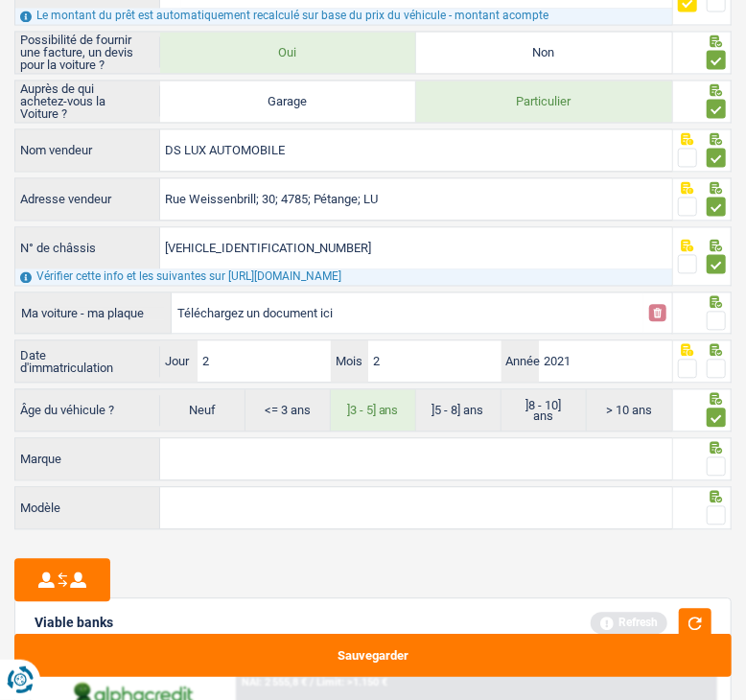
click at [720, 318] on span at bounding box center [715, 320] width 19 height 19
click at [0, 0] on input "radio" at bounding box center [0, 0] width 0 height 0
click at [255, 355] on input "2" at bounding box center [263, 361] width 133 height 41
type input "30"
click at [434, 351] on input "2" at bounding box center [434, 361] width 133 height 41
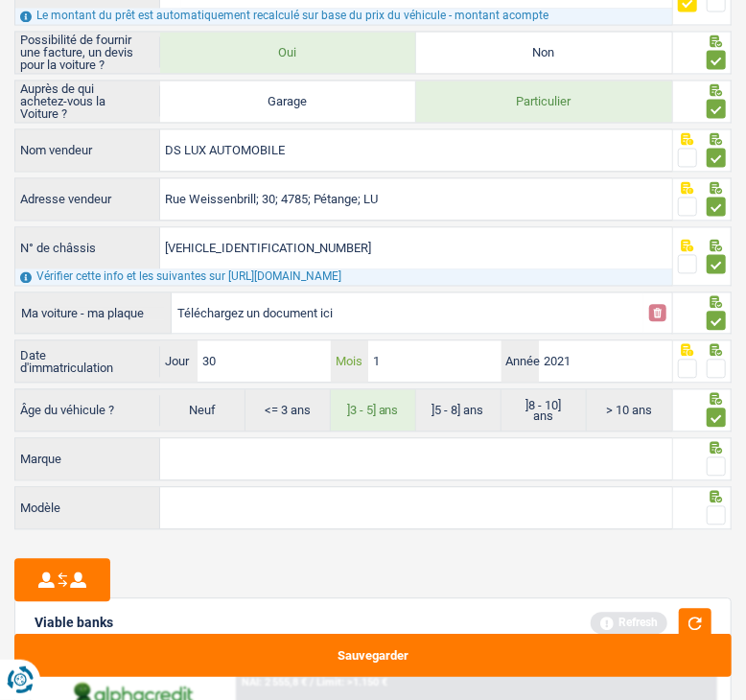
type input "10"
click at [623, 361] on input "2021" at bounding box center [605, 361] width 133 height 41
type input "2020"
click at [714, 363] on span at bounding box center [715, 368] width 19 height 19
click at [0, 0] on input "radio" at bounding box center [0, 0] width 0 height 0
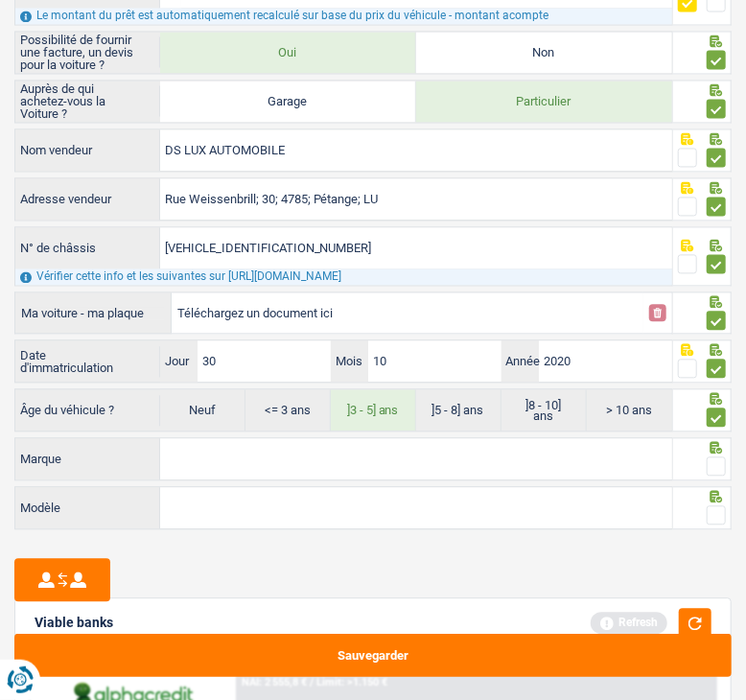
click at [297, 463] on input "Marque" at bounding box center [416, 459] width 512 height 41
type input "B"
type input "VOLKSWAGEN"
click at [257, 496] on input "Modèle" at bounding box center [416, 508] width 512 height 41
click at [720, 457] on span at bounding box center [715, 466] width 19 height 19
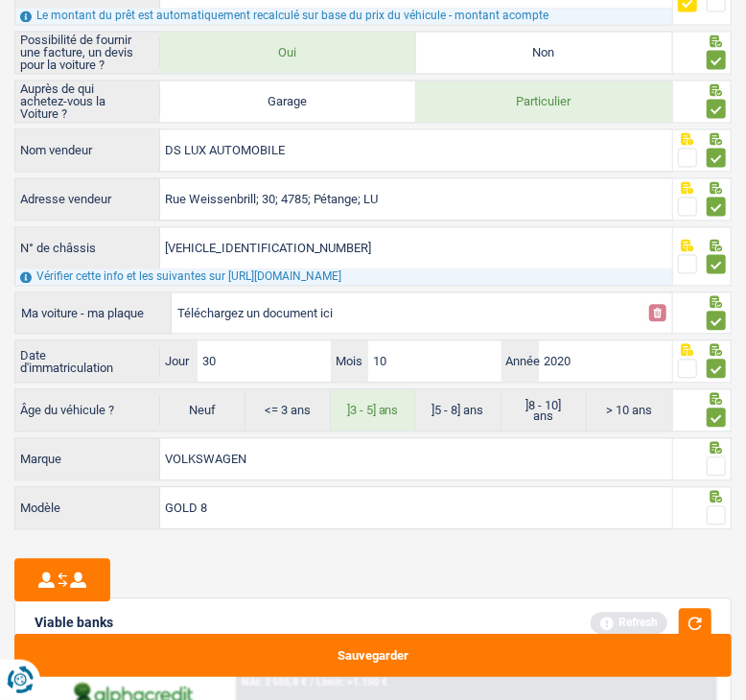
click at [0, 0] on input "radio" at bounding box center [0, 0] width 0 height 0
click at [724, 514] on span at bounding box center [715, 515] width 19 height 19
click at [0, 0] on input "radio" at bounding box center [0, 0] width 0 height 0
click at [498, 495] on input "GOLD 8" at bounding box center [416, 508] width 512 height 41
click at [206, 504] on input "GOLFR 8 GTI" at bounding box center [416, 508] width 512 height 41
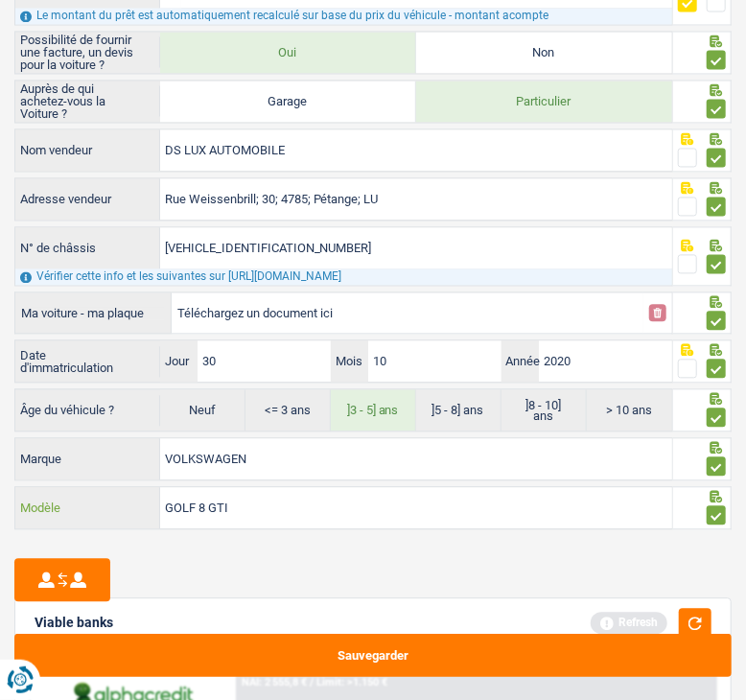
type input "GOLF 8 GTI"
click at [429, 560] on div at bounding box center [358, 580] width 688 height 43
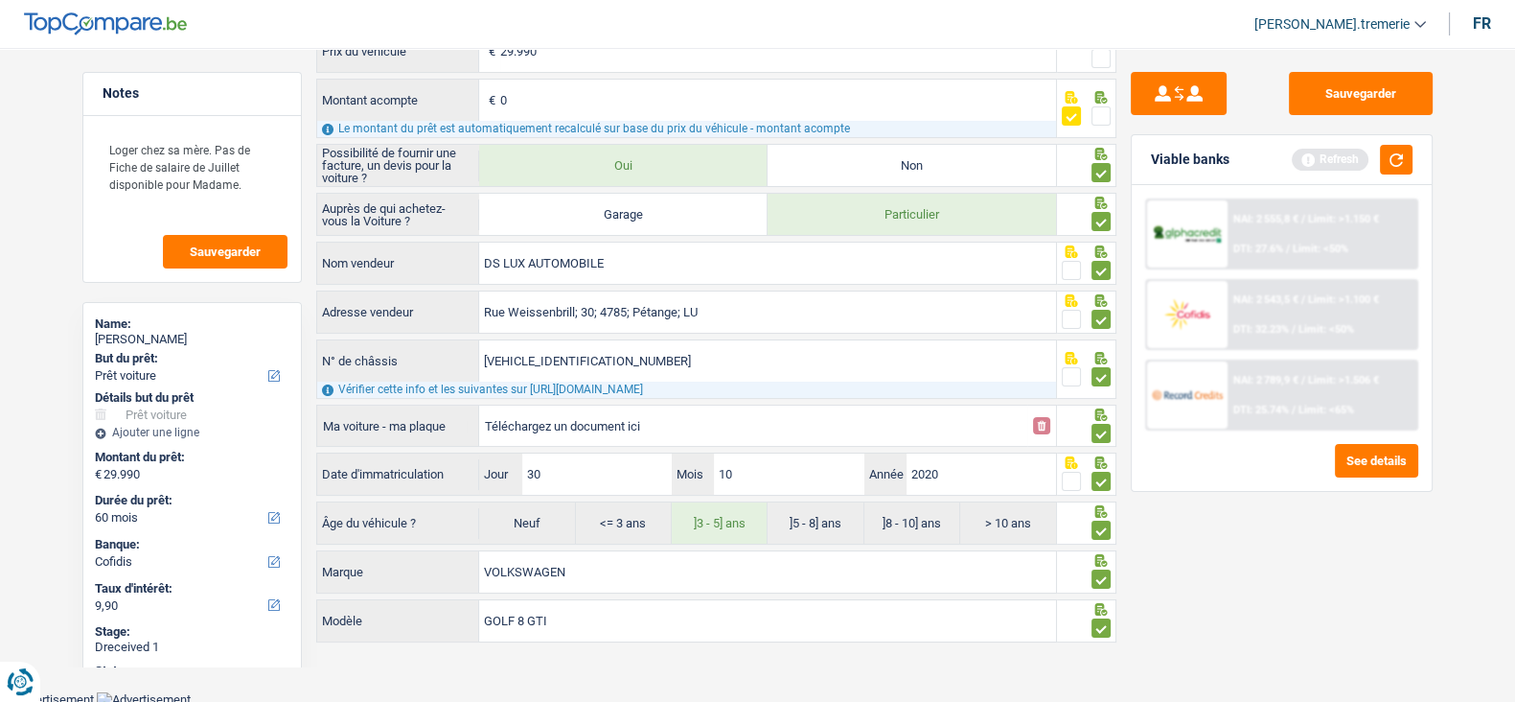
scroll to position [0, 0]
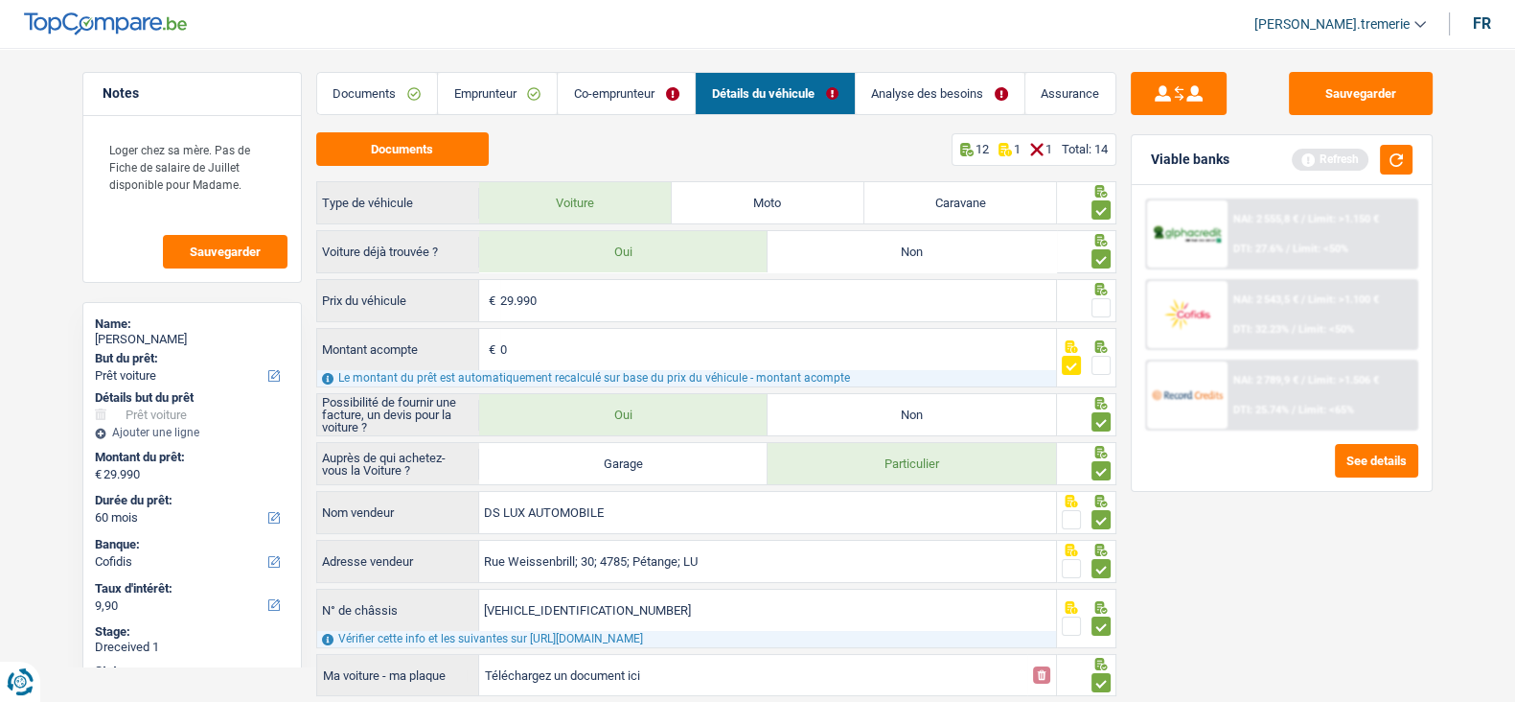
click at [1099, 300] on span at bounding box center [1101, 307] width 19 height 19
click at [0, 0] on input "radio" at bounding box center [0, 0] width 0 height 0
click at [1104, 308] on span at bounding box center [1101, 307] width 19 height 19
click at [0, 0] on input "radio" at bounding box center [0, 0] width 0 height 0
click at [1104, 308] on span at bounding box center [1101, 307] width 19 height 19
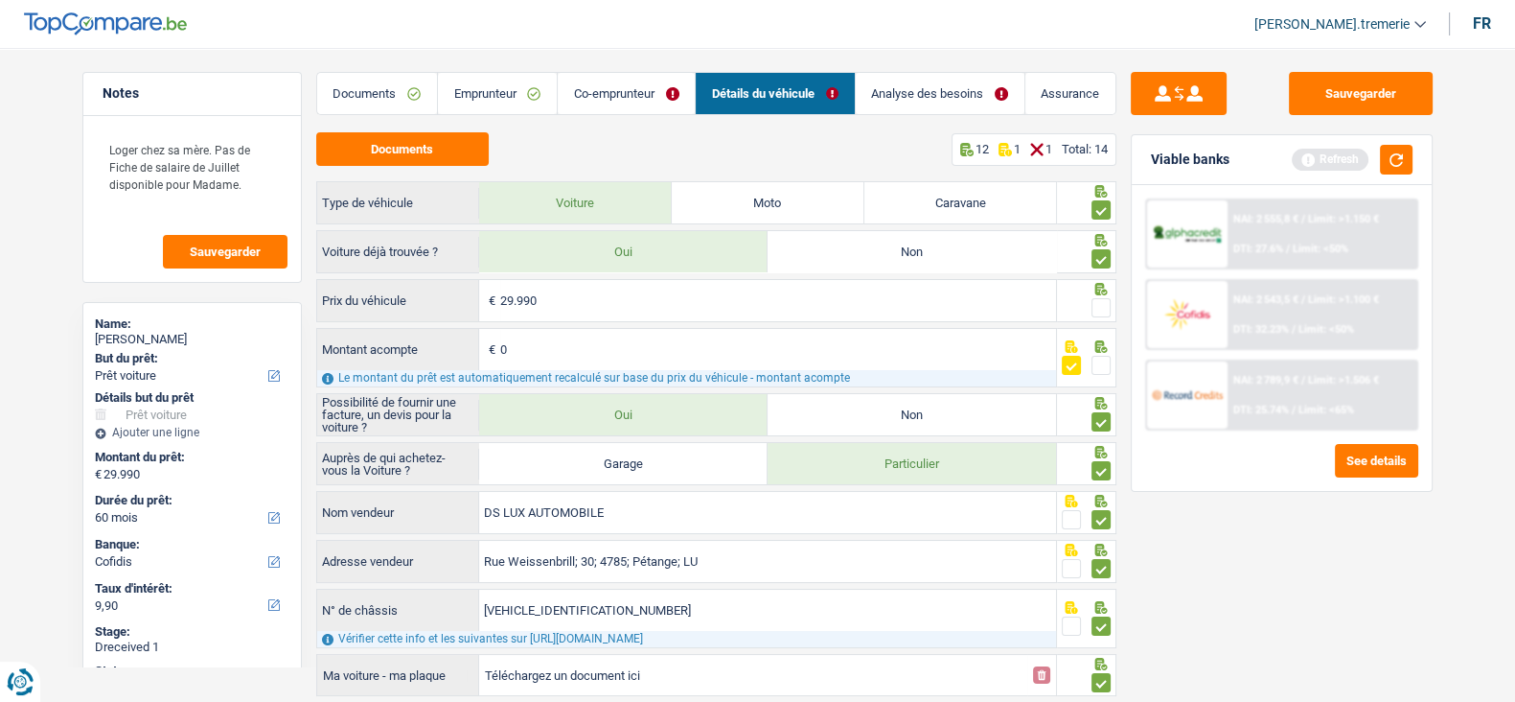
click at [0, 0] on input "radio" at bounding box center [0, 0] width 0 height 0
click at [616, 84] on link "Co-emprunteur" at bounding box center [626, 93] width 137 height 41
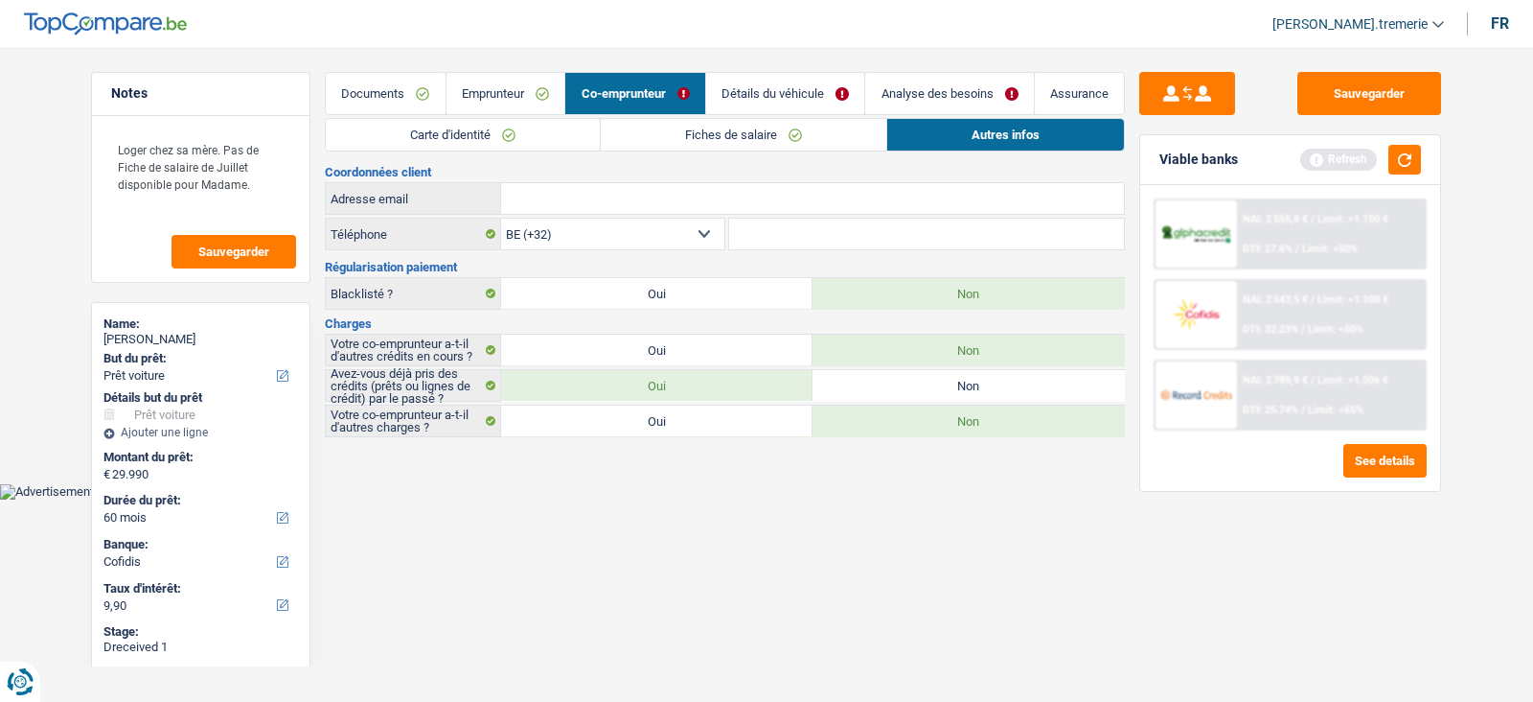
click at [622, 198] on input "Adresse email" at bounding box center [812, 198] width 623 height 31
click at [664, 175] on h3 "Coordonnées client" at bounding box center [725, 172] width 800 height 12
click at [785, 96] on link "Détails du véhicule" at bounding box center [785, 93] width 159 height 41
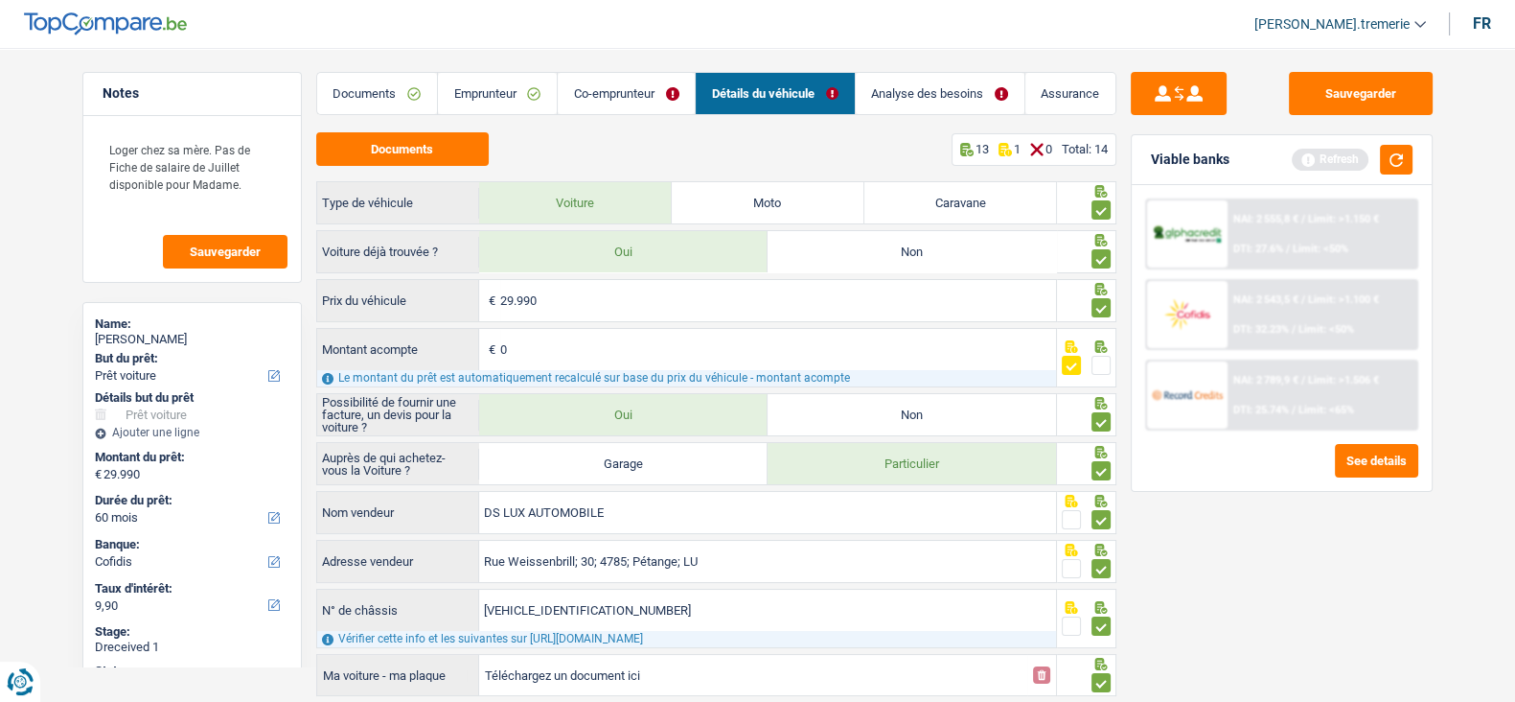
click at [479, 75] on link "Emprunteur" at bounding box center [497, 93] width 119 height 41
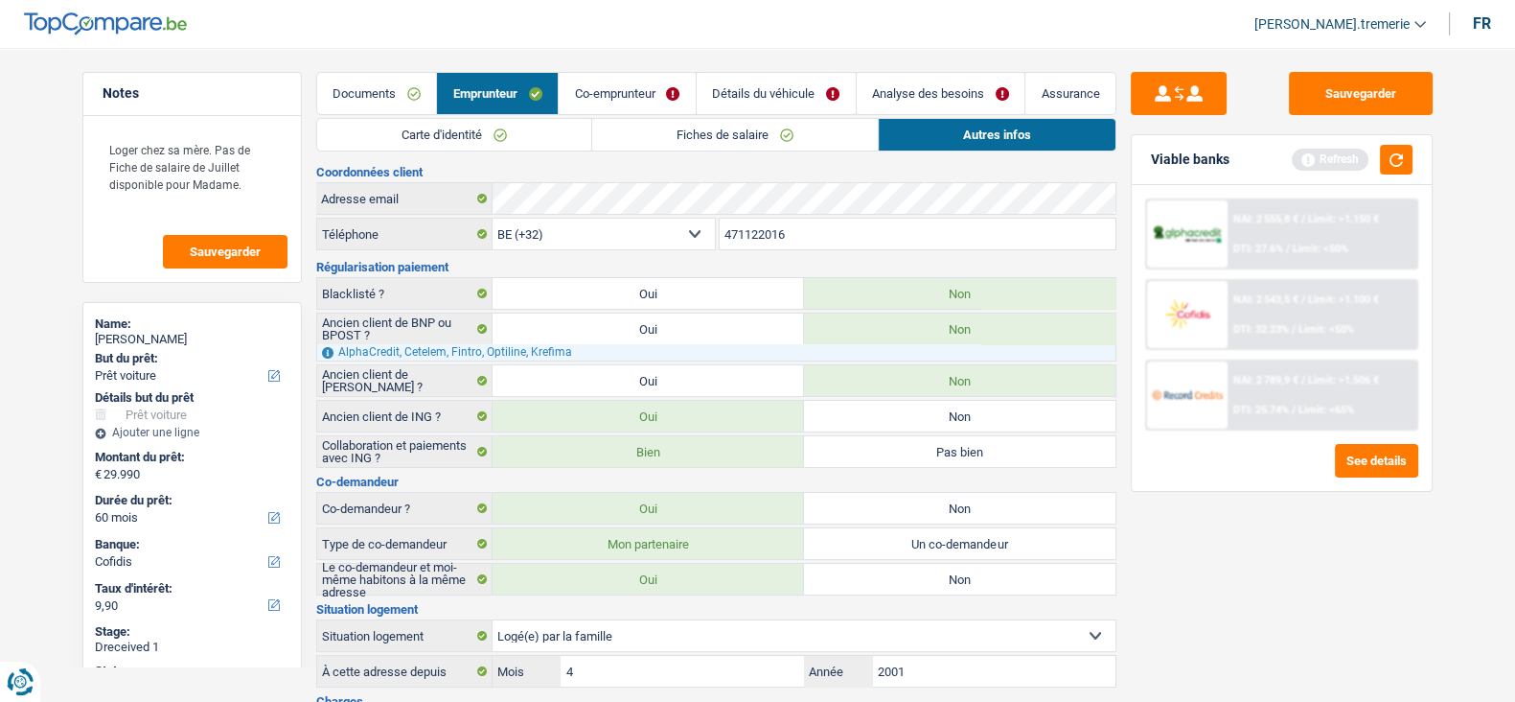
click at [646, 97] on link "Co-emprunteur" at bounding box center [627, 93] width 137 height 41
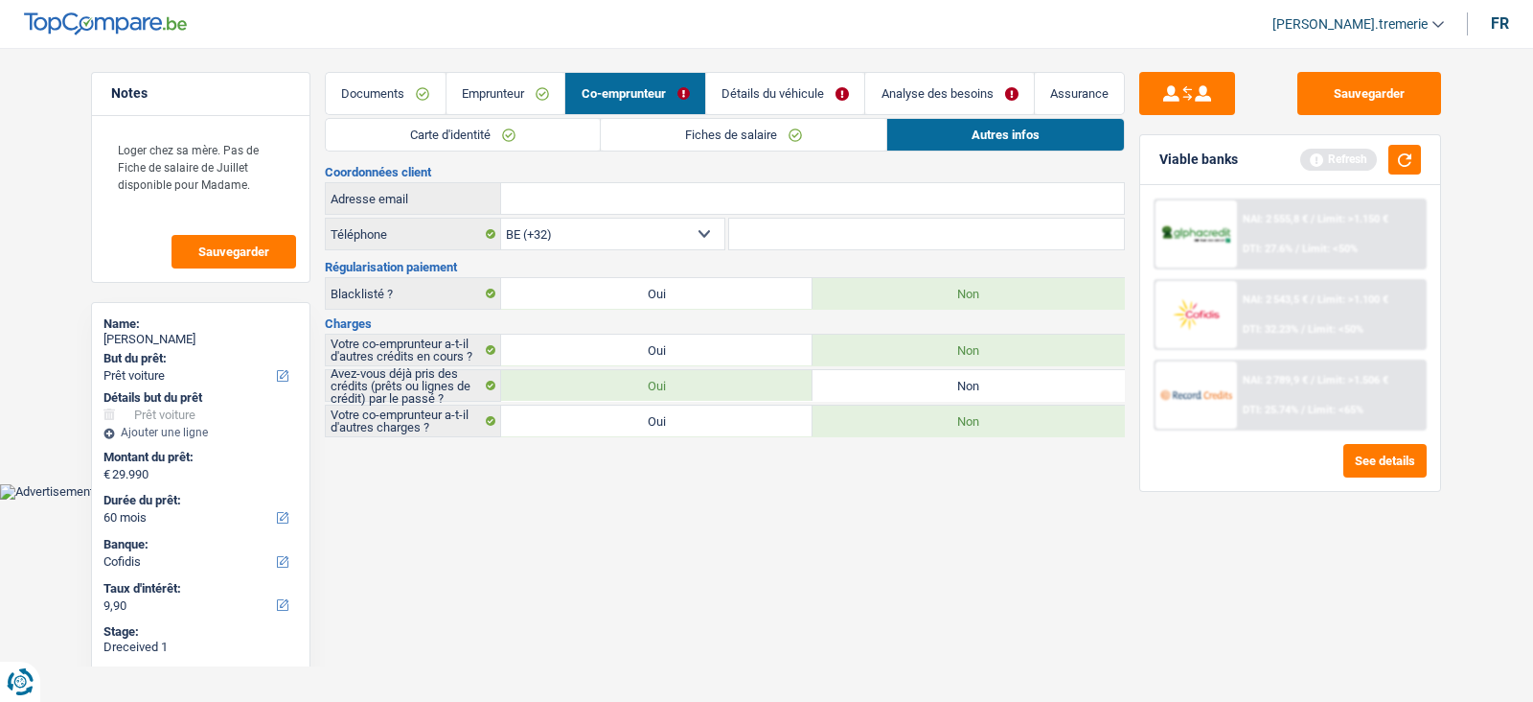
click at [660, 196] on input "Adresse email" at bounding box center [812, 198] width 623 height 31
paste input "[EMAIL_ADDRESS][DOMAIN_NAME]"
type input "[EMAIL_ADDRESS][DOMAIN_NAME]"
click at [514, 89] on link "Emprunteur" at bounding box center [506, 93] width 119 height 41
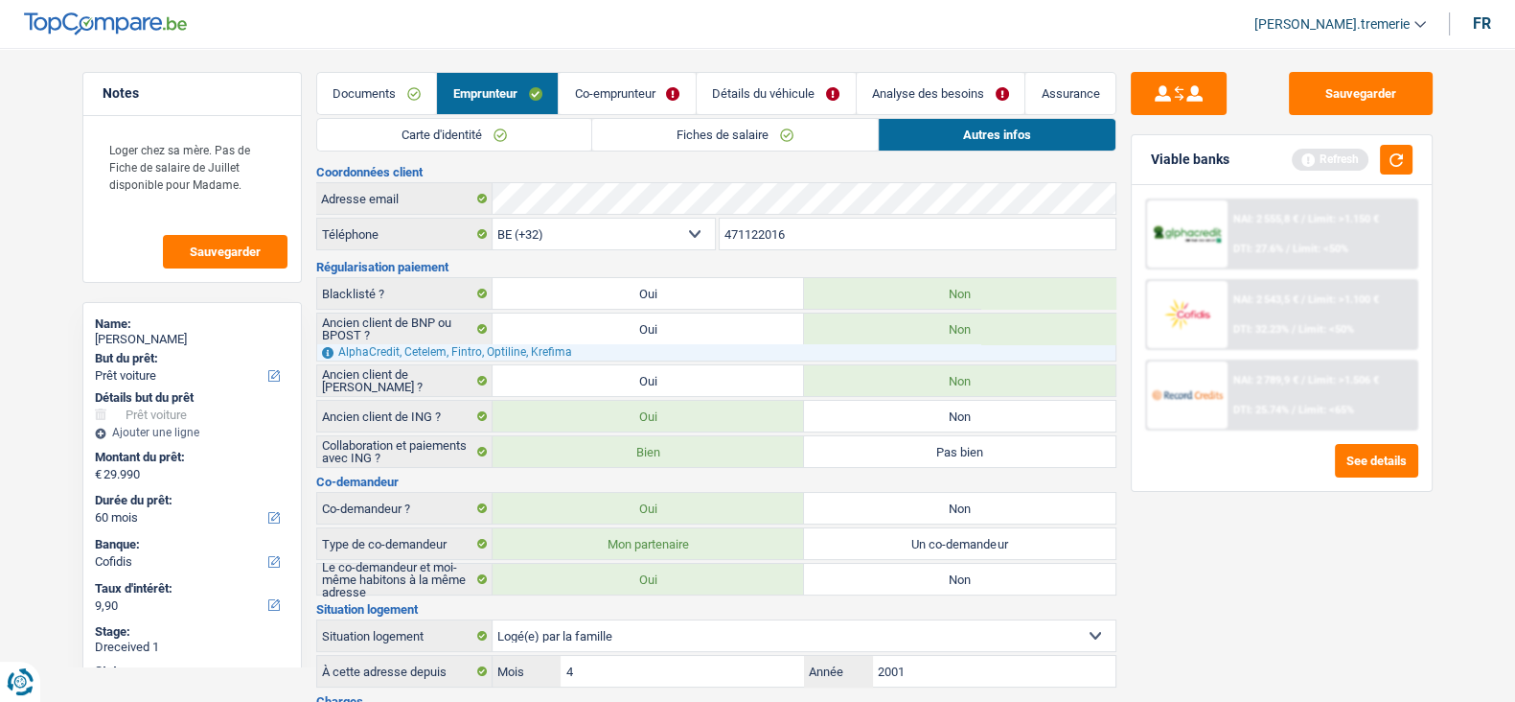
click at [761, 235] on input "471122016" at bounding box center [918, 234] width 396 height 31
click at [661, 83] on link "Co-emprunteur" at bounding box center [627, 93] width 137 height 41
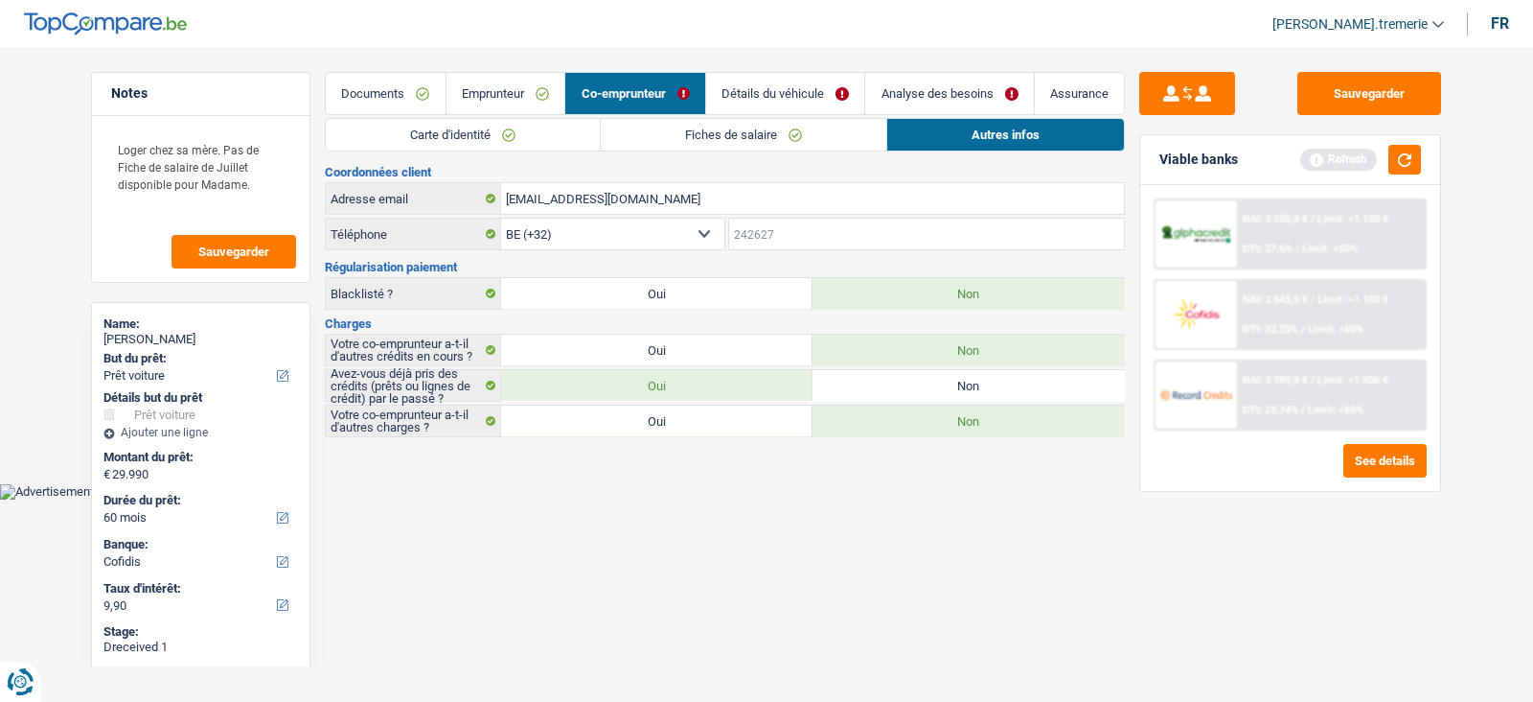
paste input "471122016"
click at [779, 240] on input "471122016" at bounding box center [927, 234] width 396 height 31
type input "471122016"
click at [775, 170] on h3 "Coordonnées client" at bounding box center [725, 172] width 800 height 12
click at [797, 136] on link "Fiches de salaire" at bounding box center [744, 135] width 286 height 32
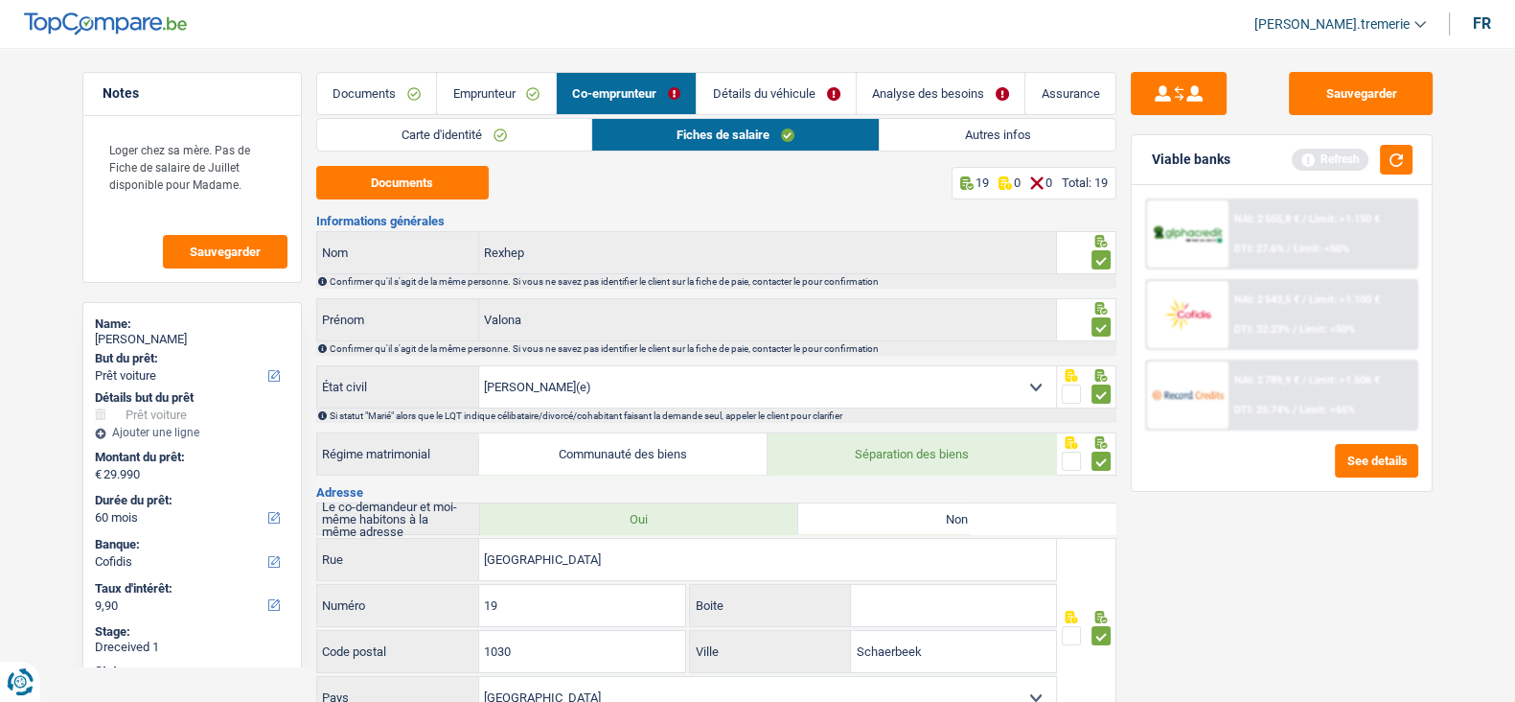
click at [950, 134] on link "Autres infos" at bounding box center [997, 135] width 235 height 32
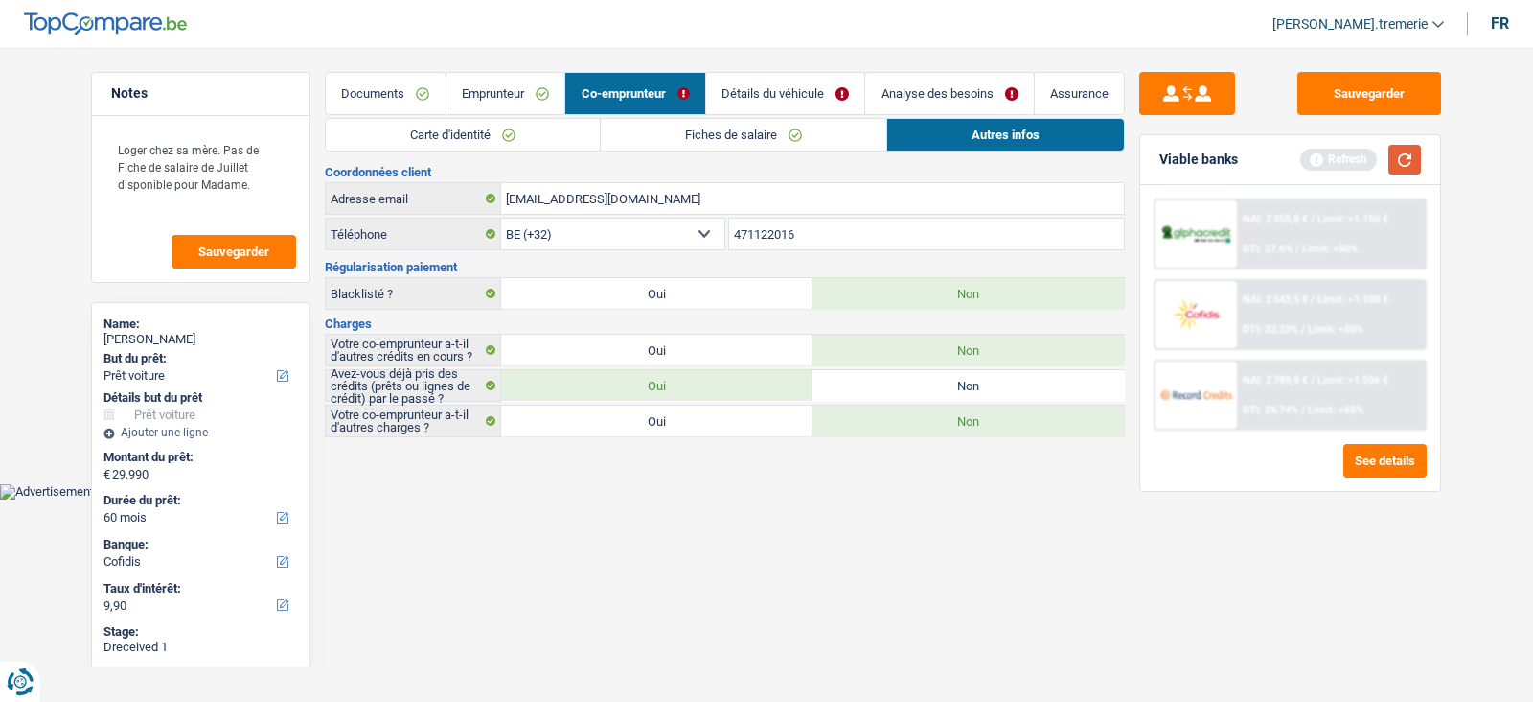
click at [1211, 158] on button "button" at bounding box center [1405, 160] width 33 height 30
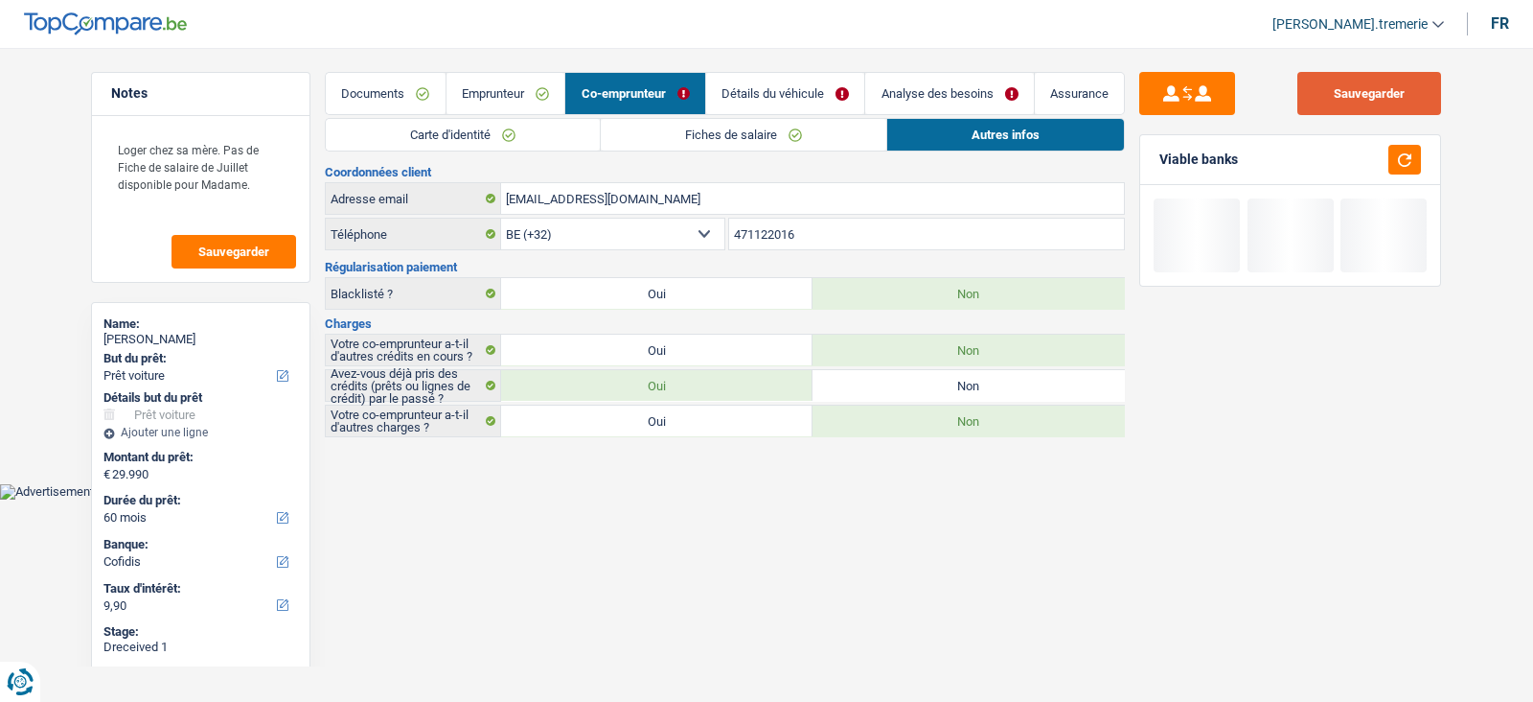
click at [1211, 87] on button "Sauvegarder" at bounding box center [1370, 93] width 144 height 43
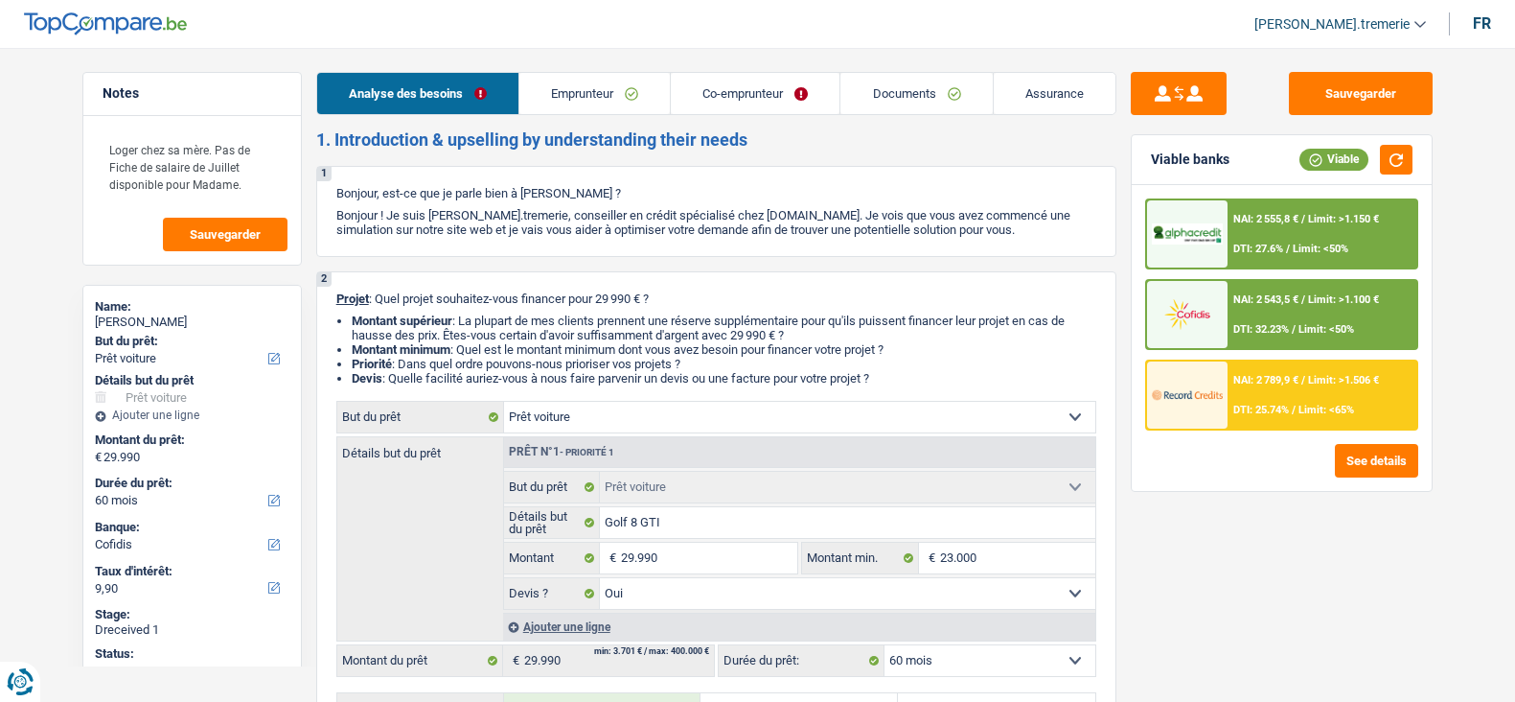
select select "car"
select select "60"
select select "cofidis"
select select "car"
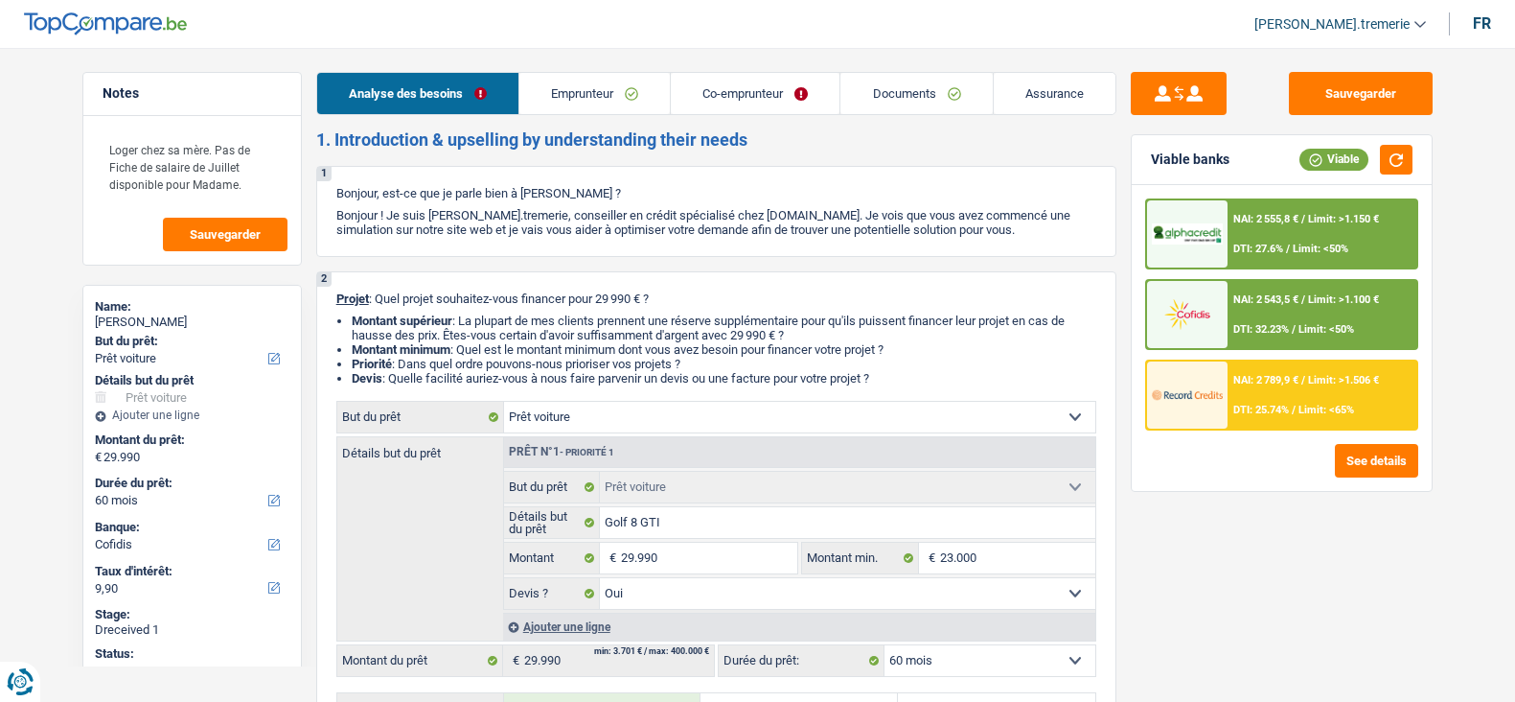
select select "car"
select select "yes"
select select "60"
select select "privateEmployee"
select select "publicEmployee"
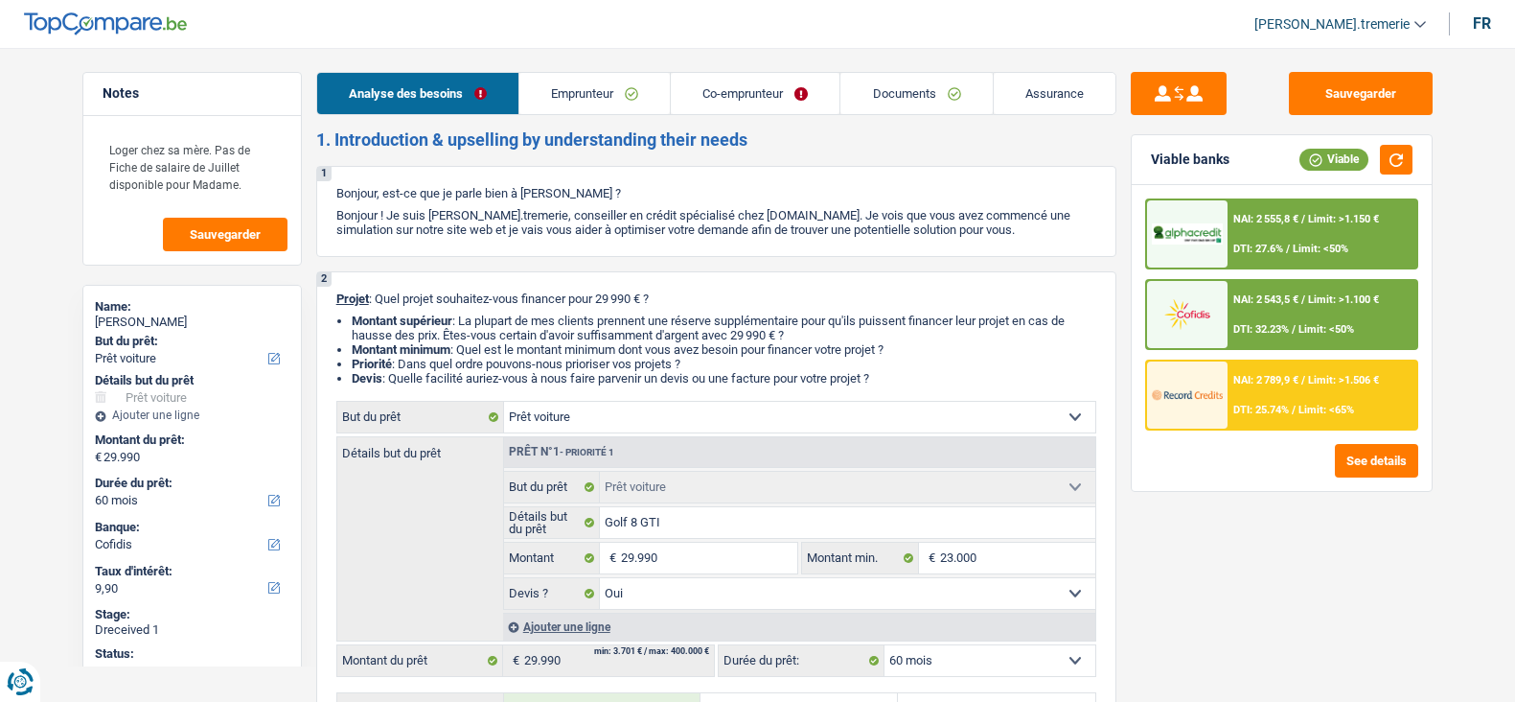
select select "netSalary"
select select "mealVouchers"
select select "netSalary"
select select "mealVouchers"
select select "liveWithParents"
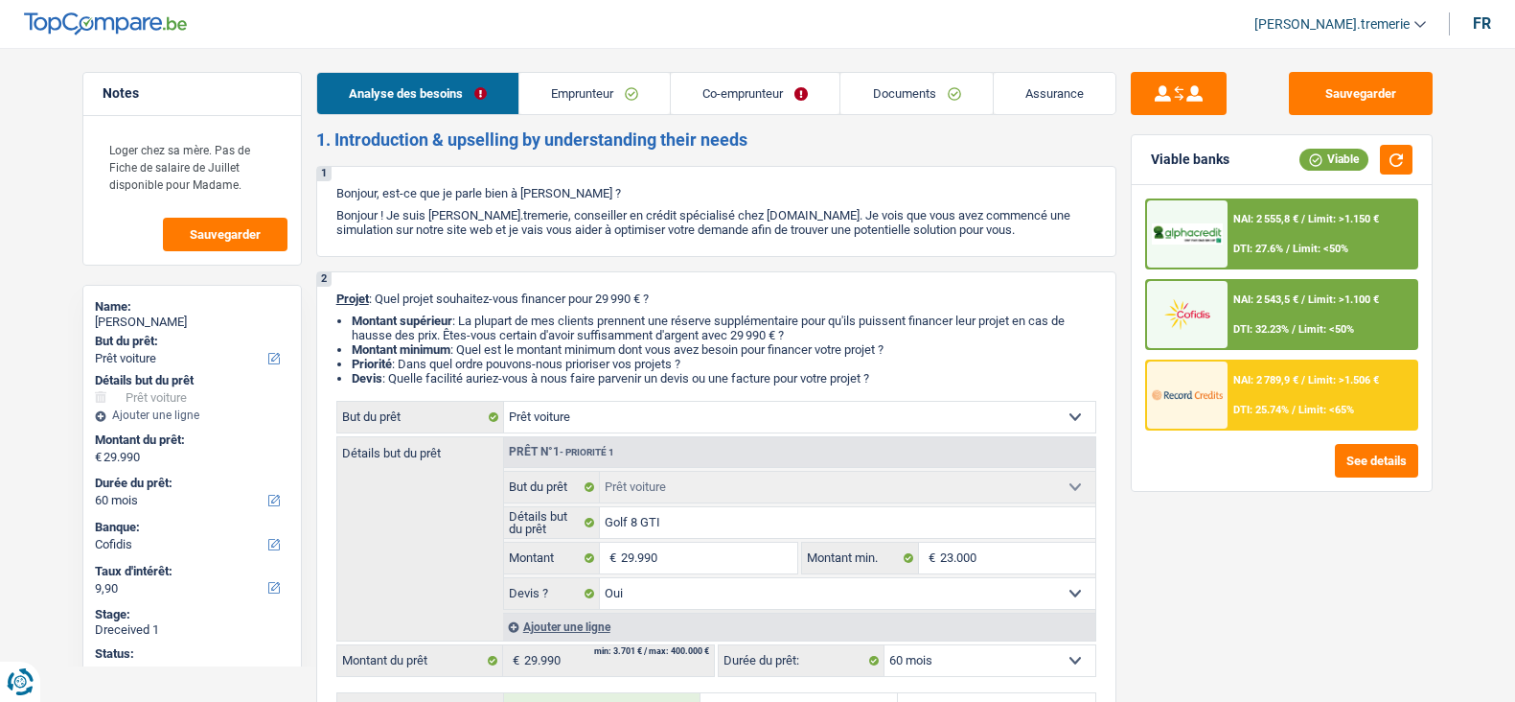
select select "creditConsolidation"
select select "60"
select select "car"
select select "yes"
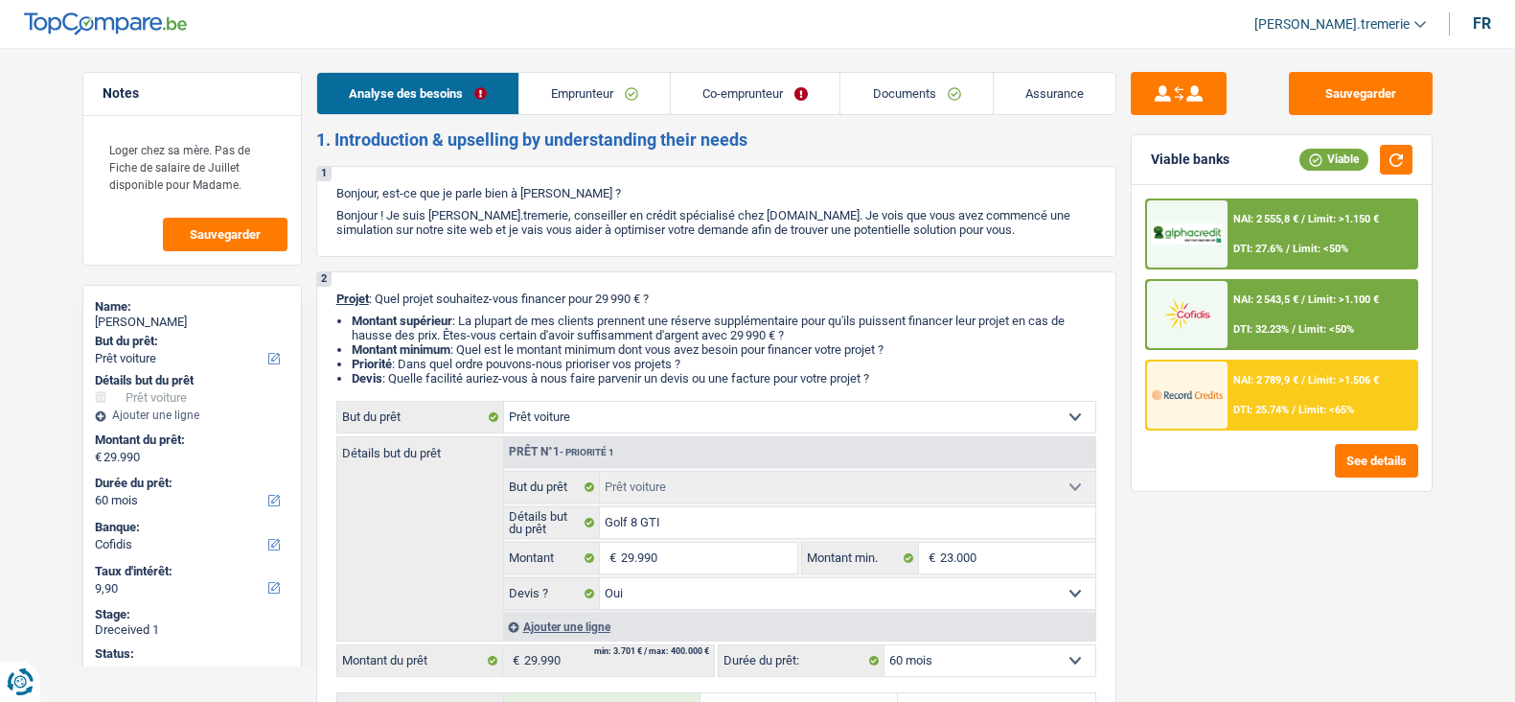
select select "60"
click at [1363, 26] on span "[PERSON_NAME].tremerie" at bounding box center [1331, 24] width 155 height 16
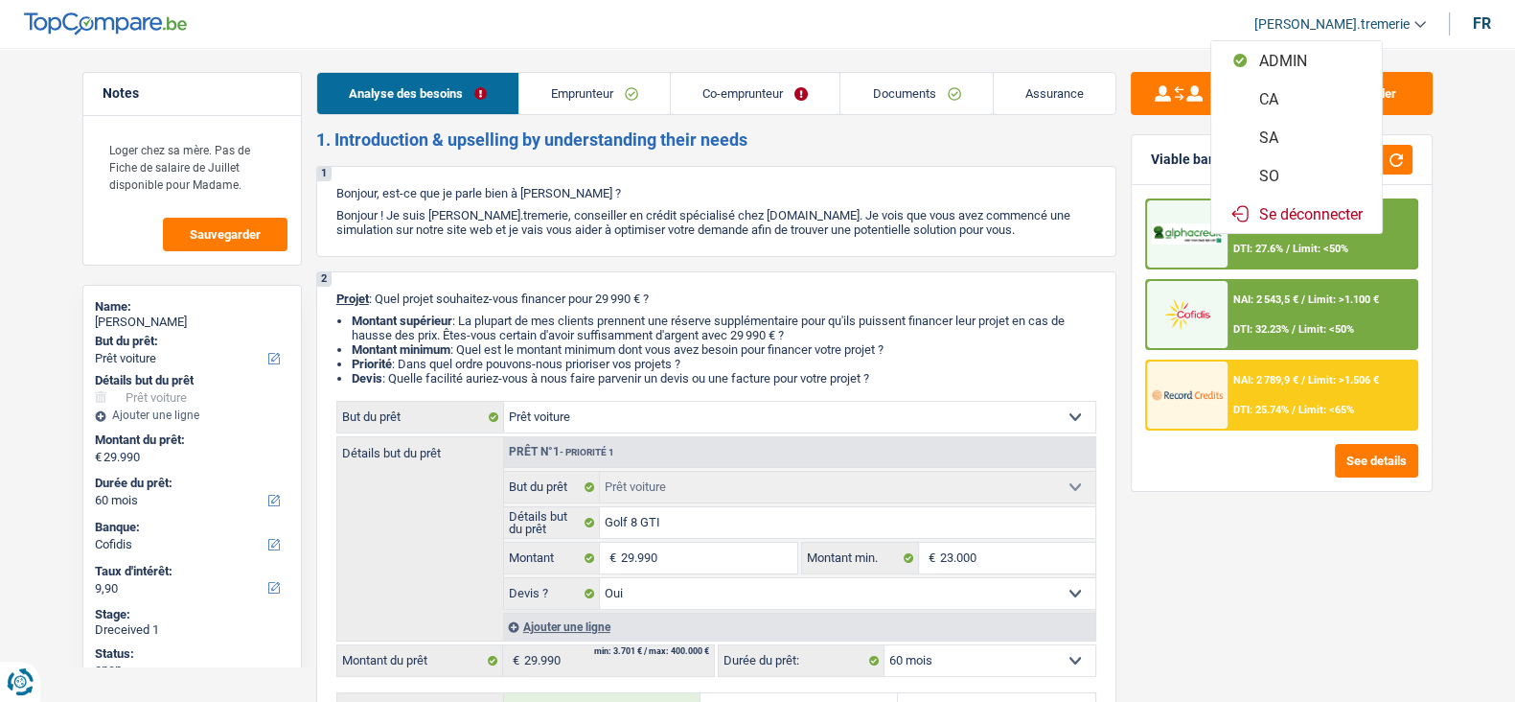
click at [1308, 171] on button "SO" at bounding box center [1296, 175] width 171 height 38
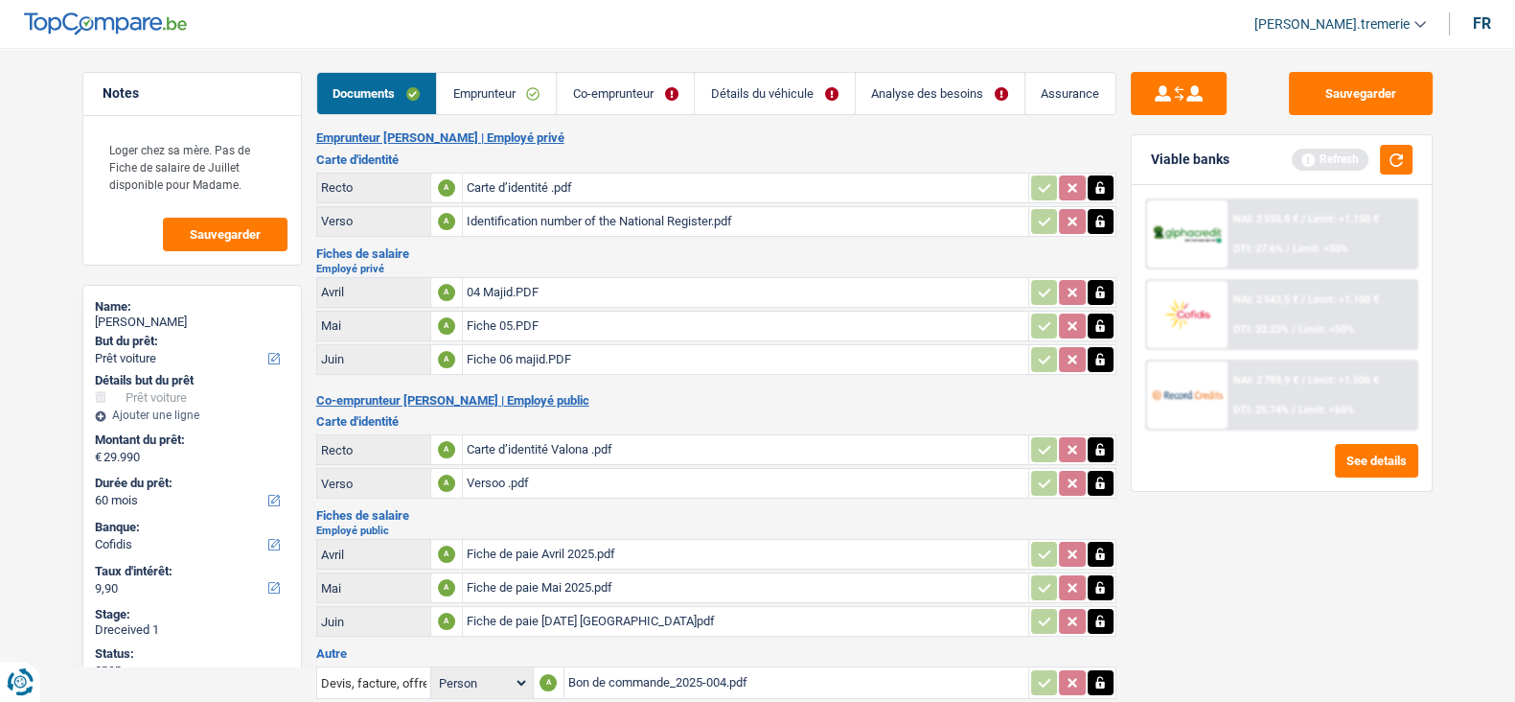
click at [622, 92] on link "Co-emprunteur" at bounding box center [625, 93] width 137 height 41
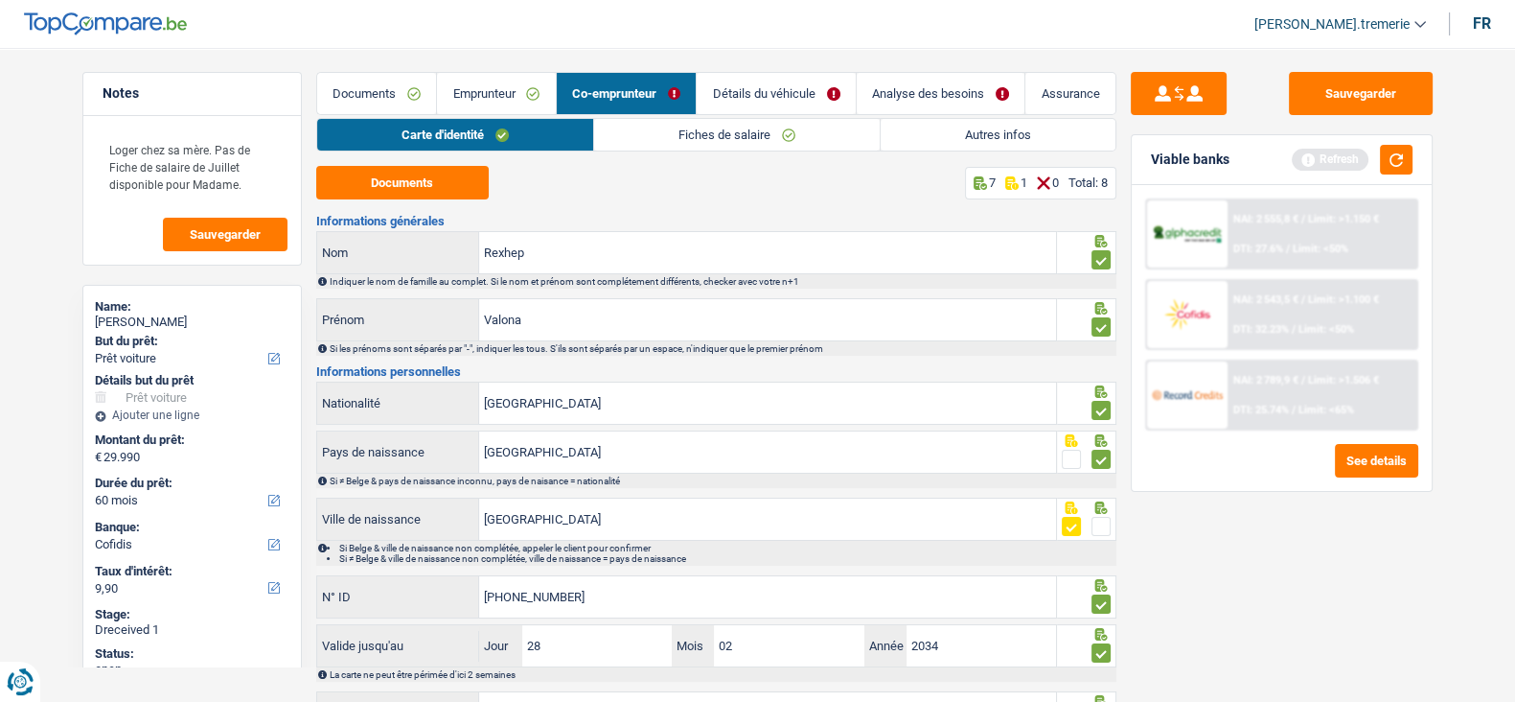
click at [814, 94] on link "Détails du véhicule" at bounding box center [776, 93] width 159 height 41
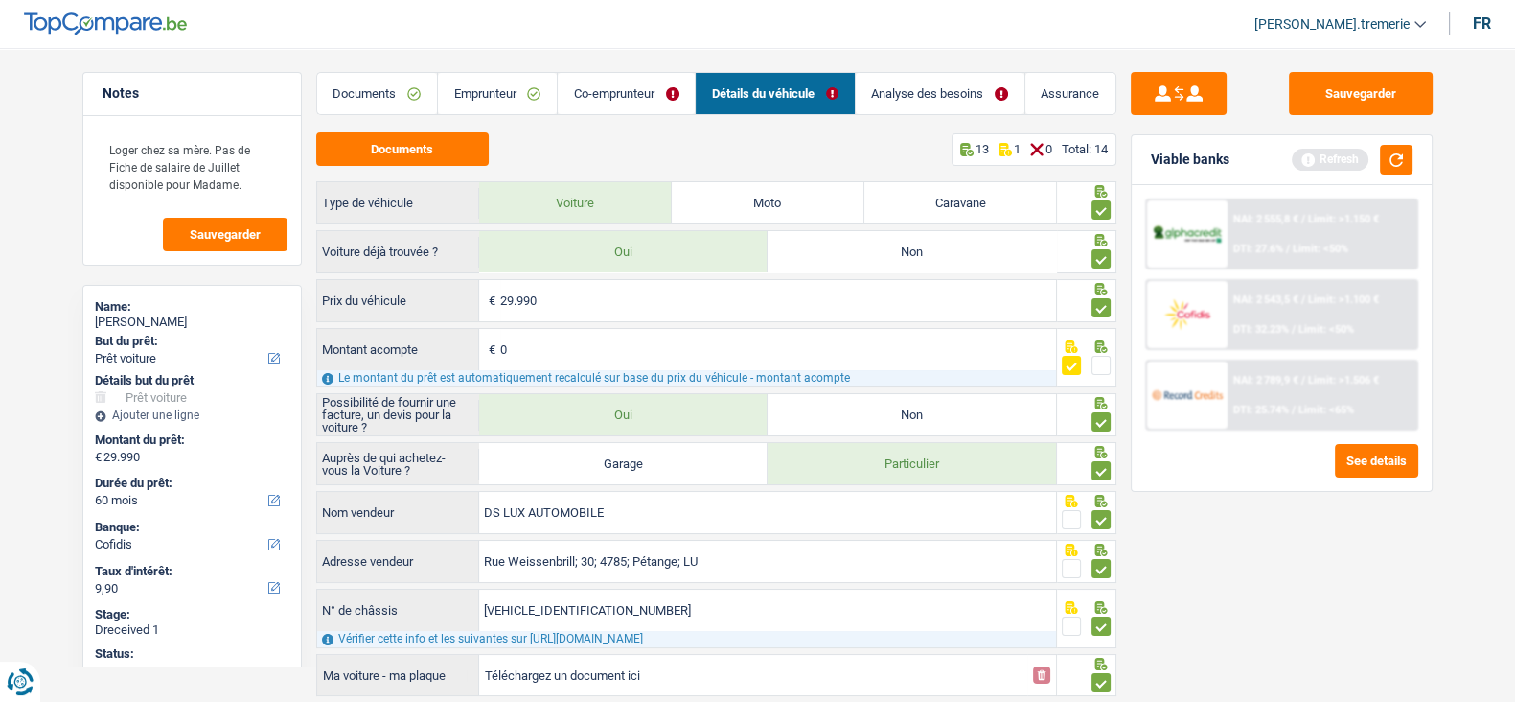
click at [959, 81] on link "Analyse des besoins" at bounding box center [940, 93] width 169 height 41
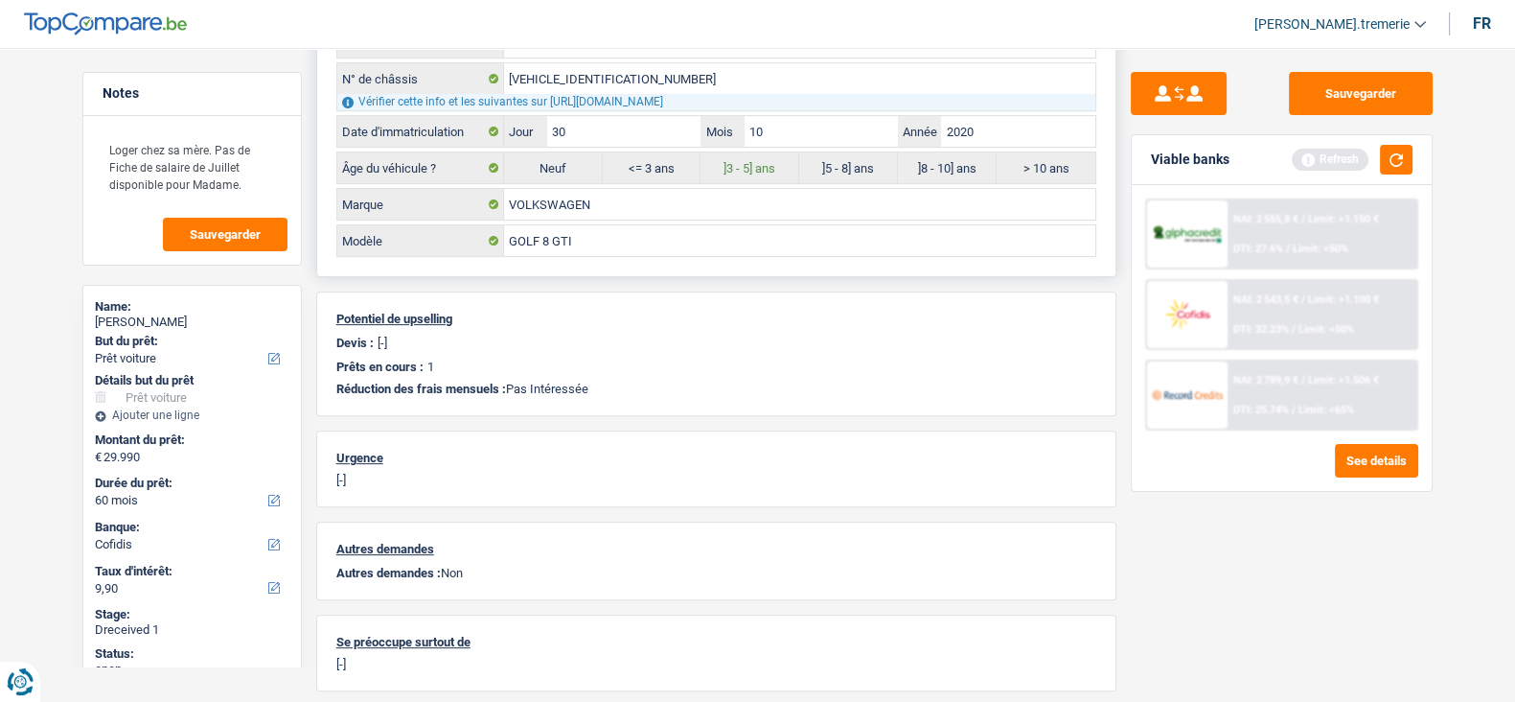
scroll to position [863, 0]
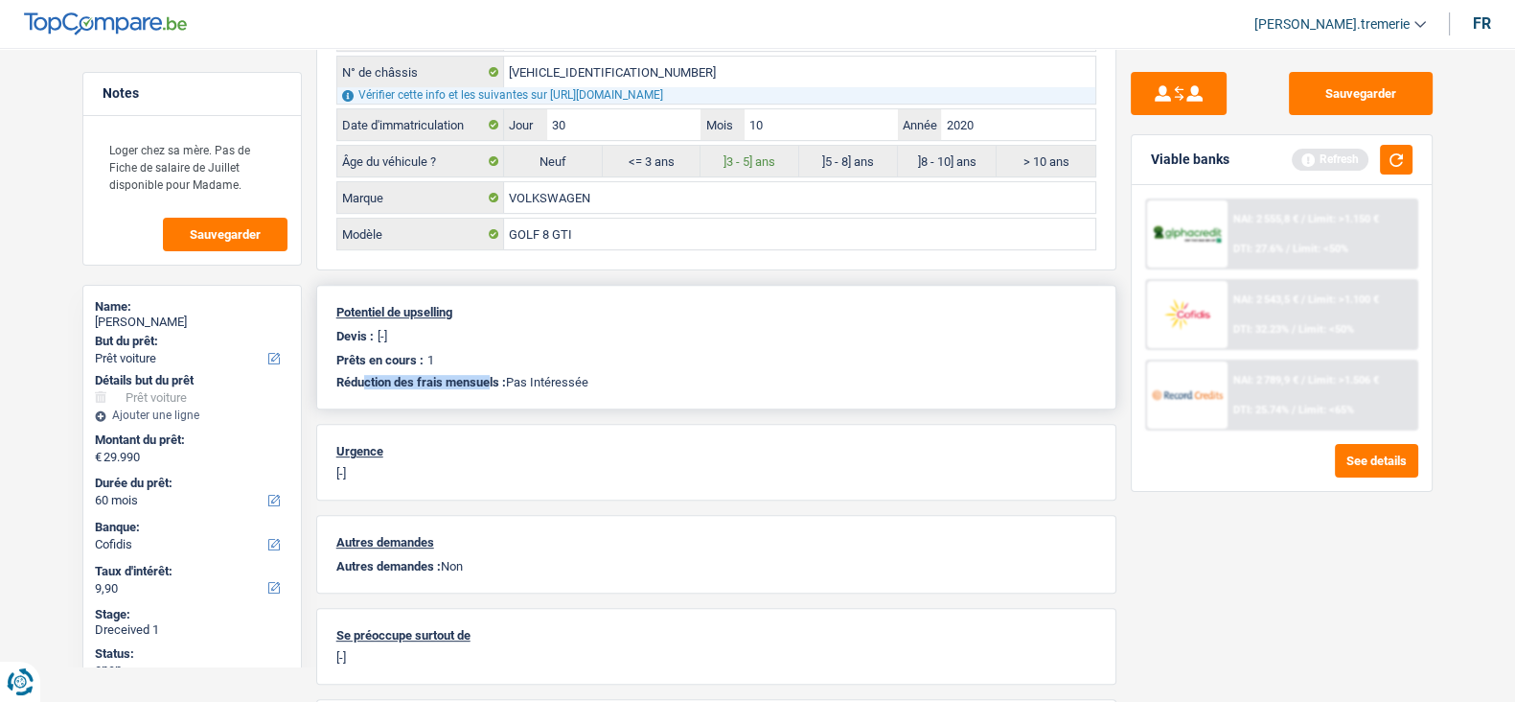
drag, startPoint x: 367, startPoint y: 382, endPoint x: 486, endPoint y: 377, distance: 119.0
click at [486, 377] on span "Réduction des frais mensuels :" at bounding box center [421, 382] width 170 height 14
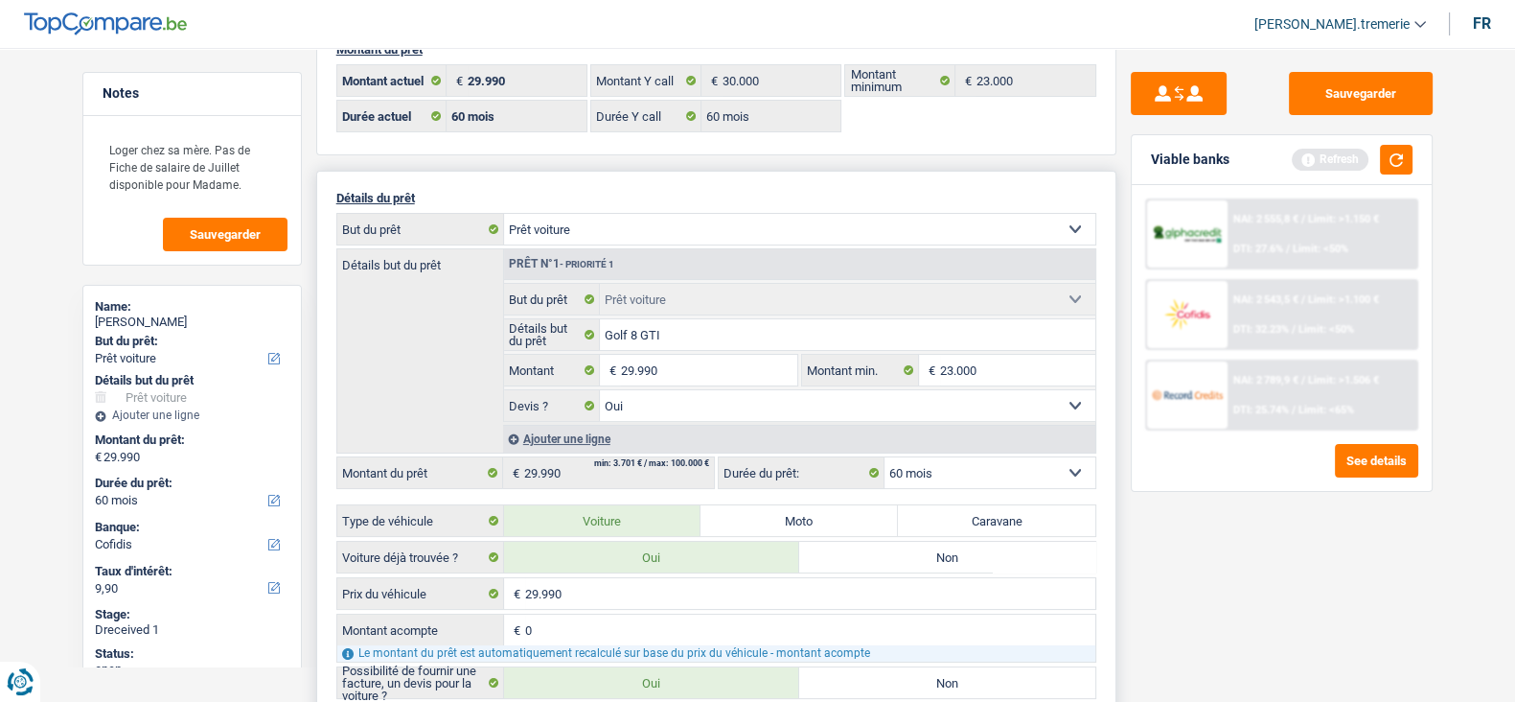
scroll to position [0, 0]
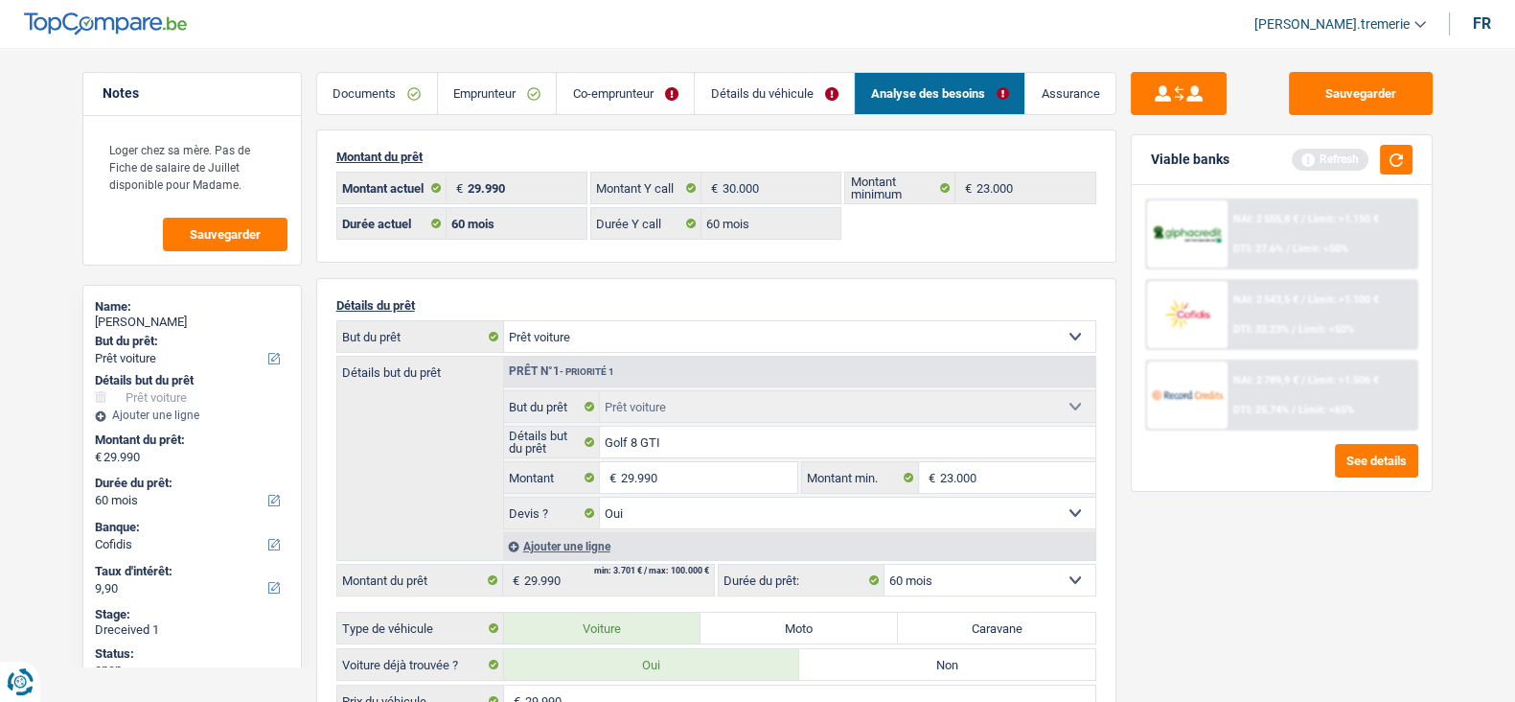
click at [492, 99] on link "Emprunteur" at bounding box center [497, 93] width 119 height 41
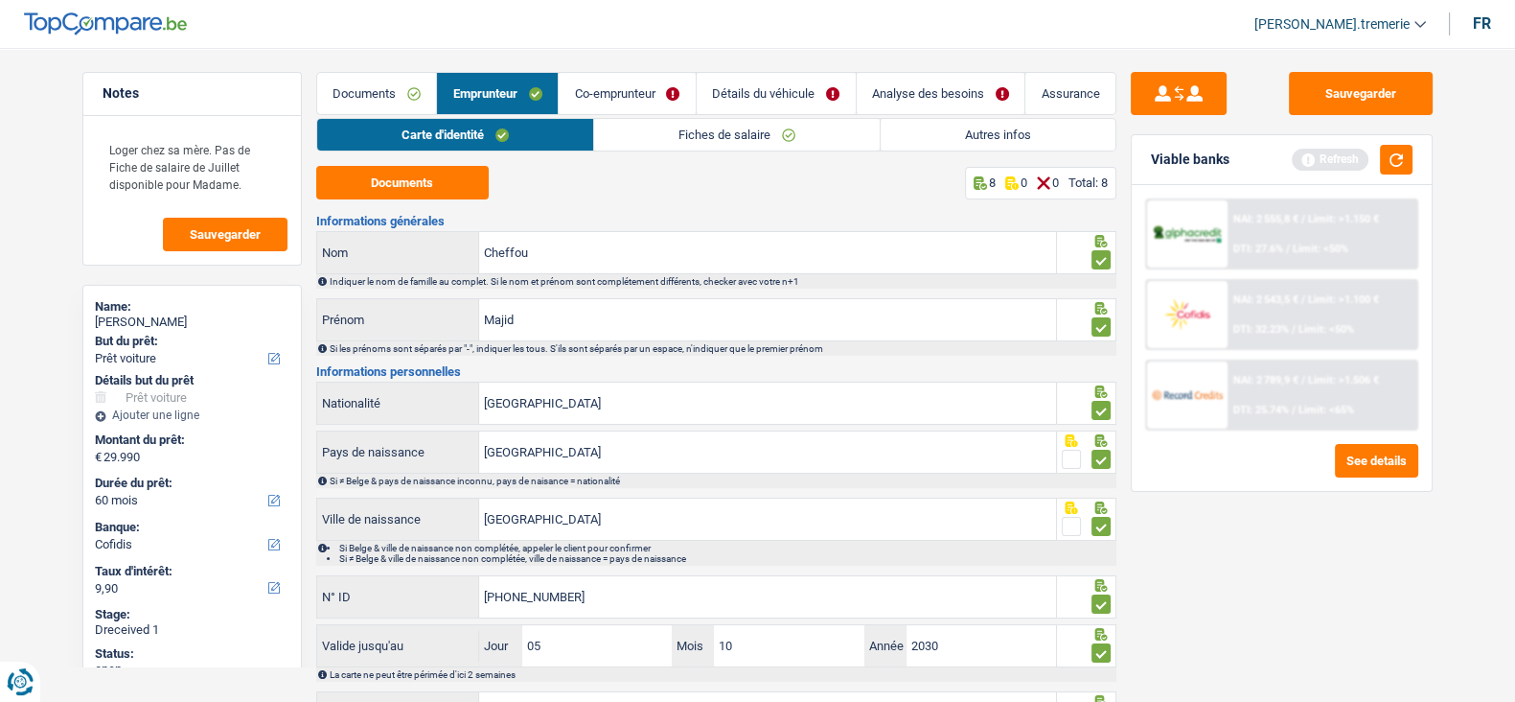
click at [949, 140] on link "Autres infos" at bounding box center [998, 135] width 235 height 32
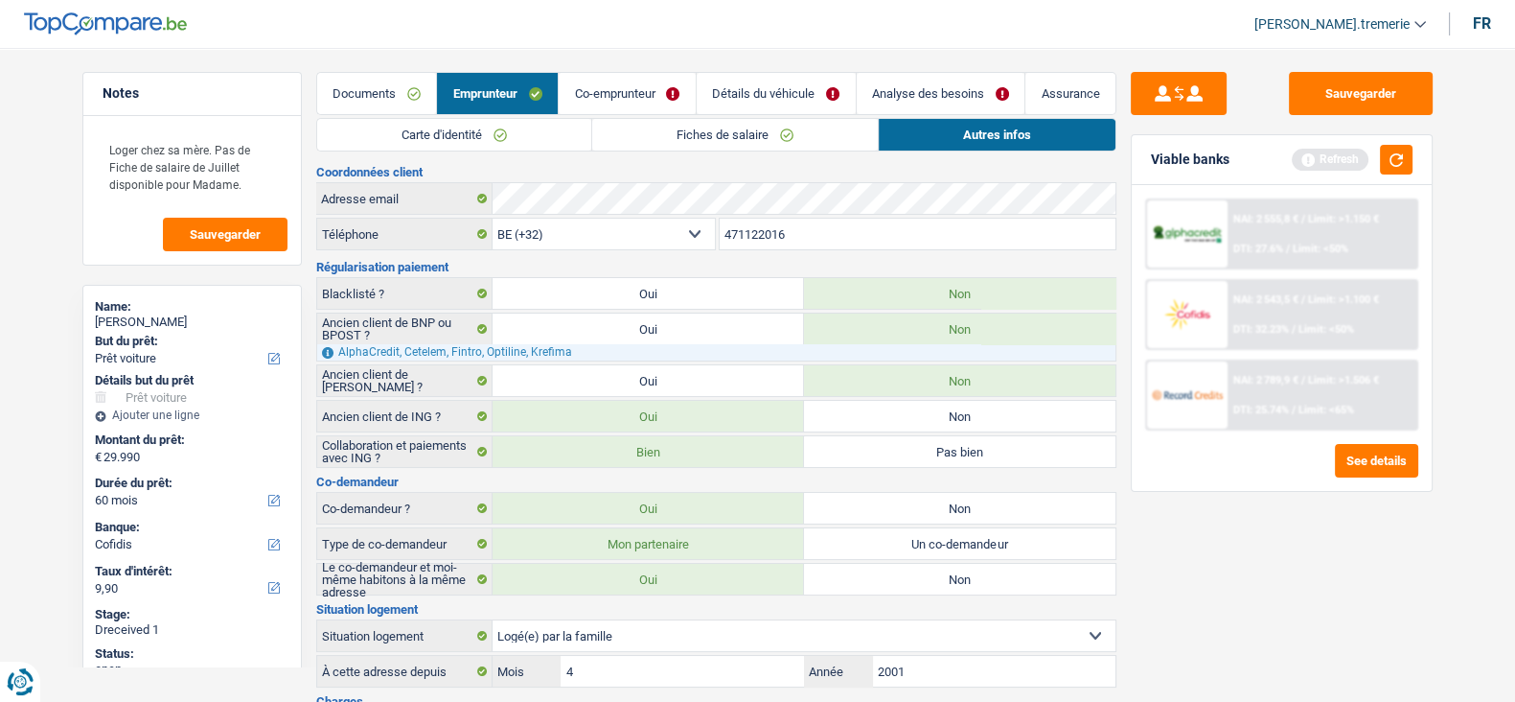
scroll to position [440, 0]
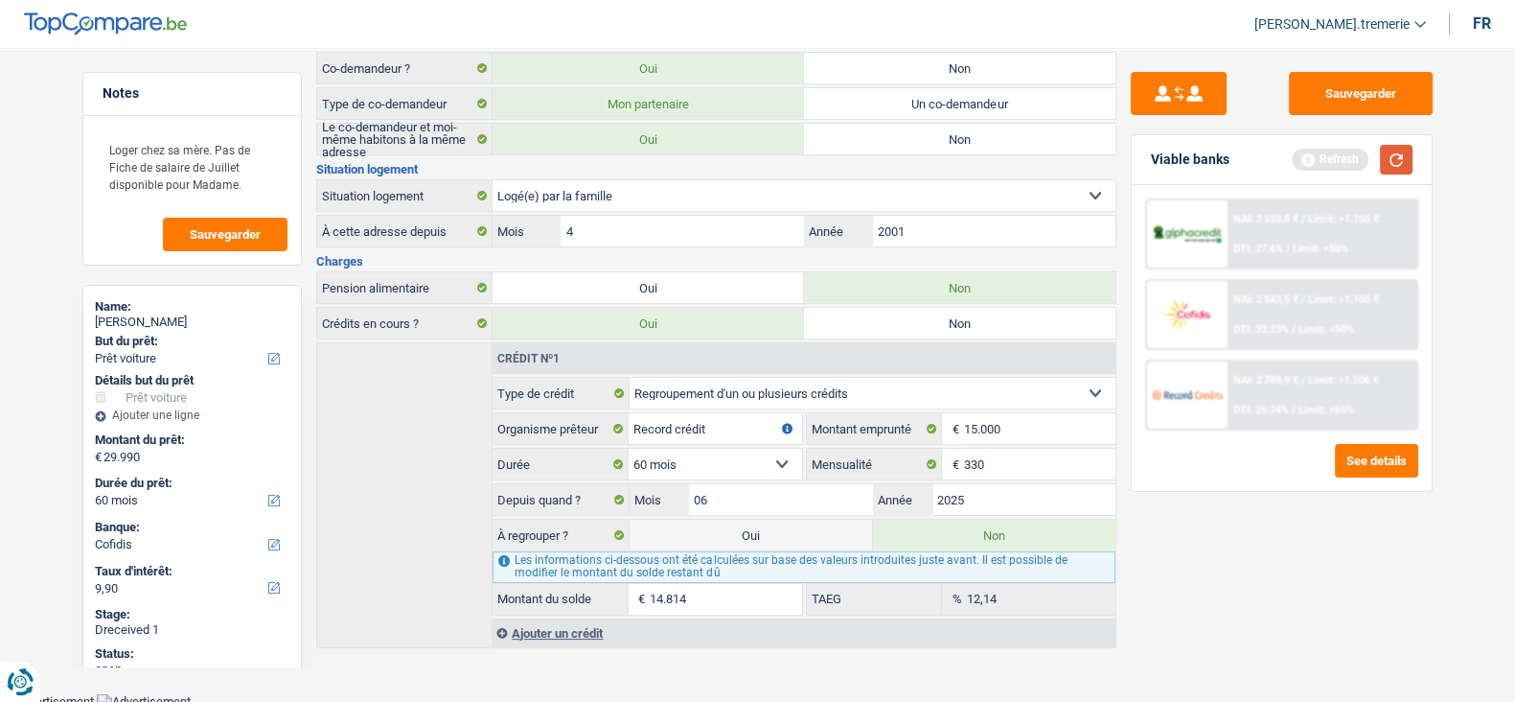
click at [1395, 164] on button "button" at bounding box center [1396, 160] width 33 height 30
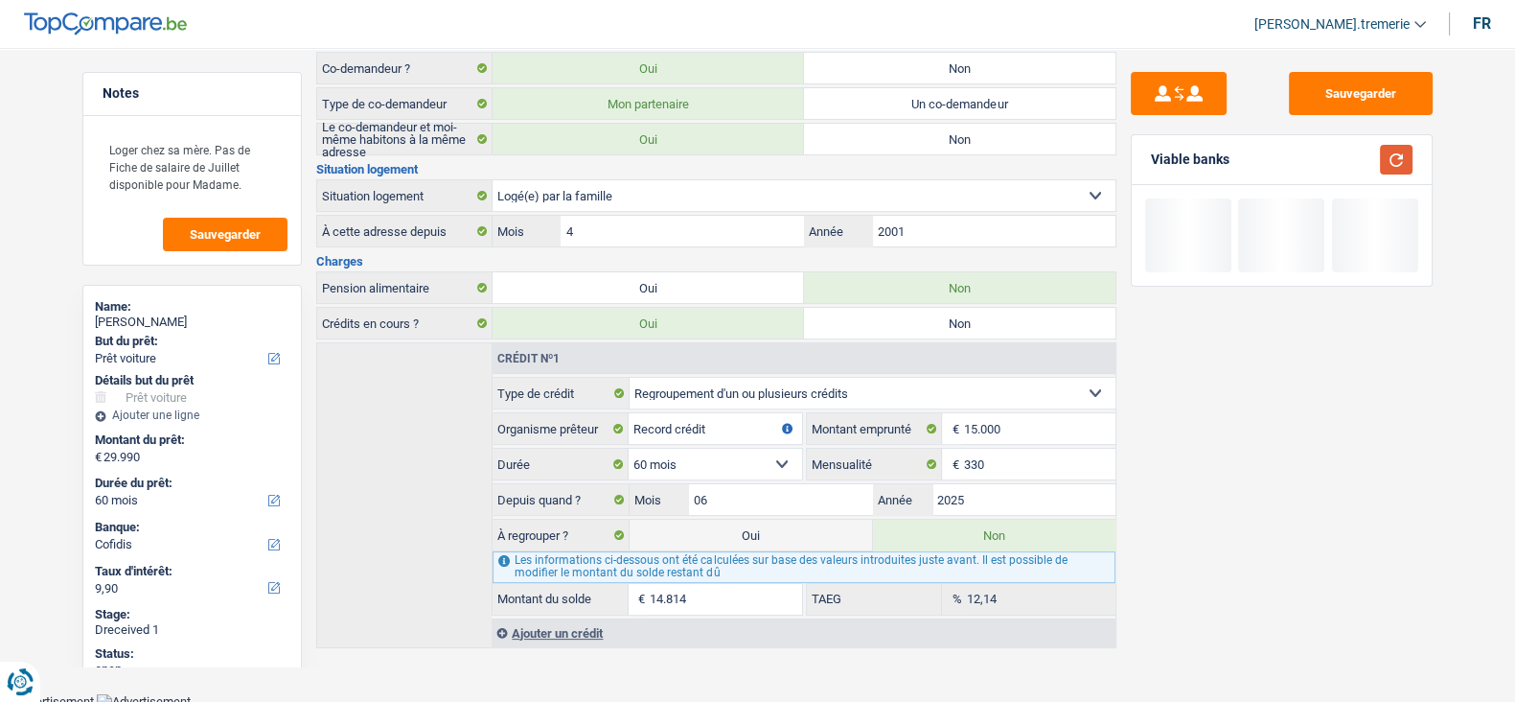
scroll to position [0, 0]
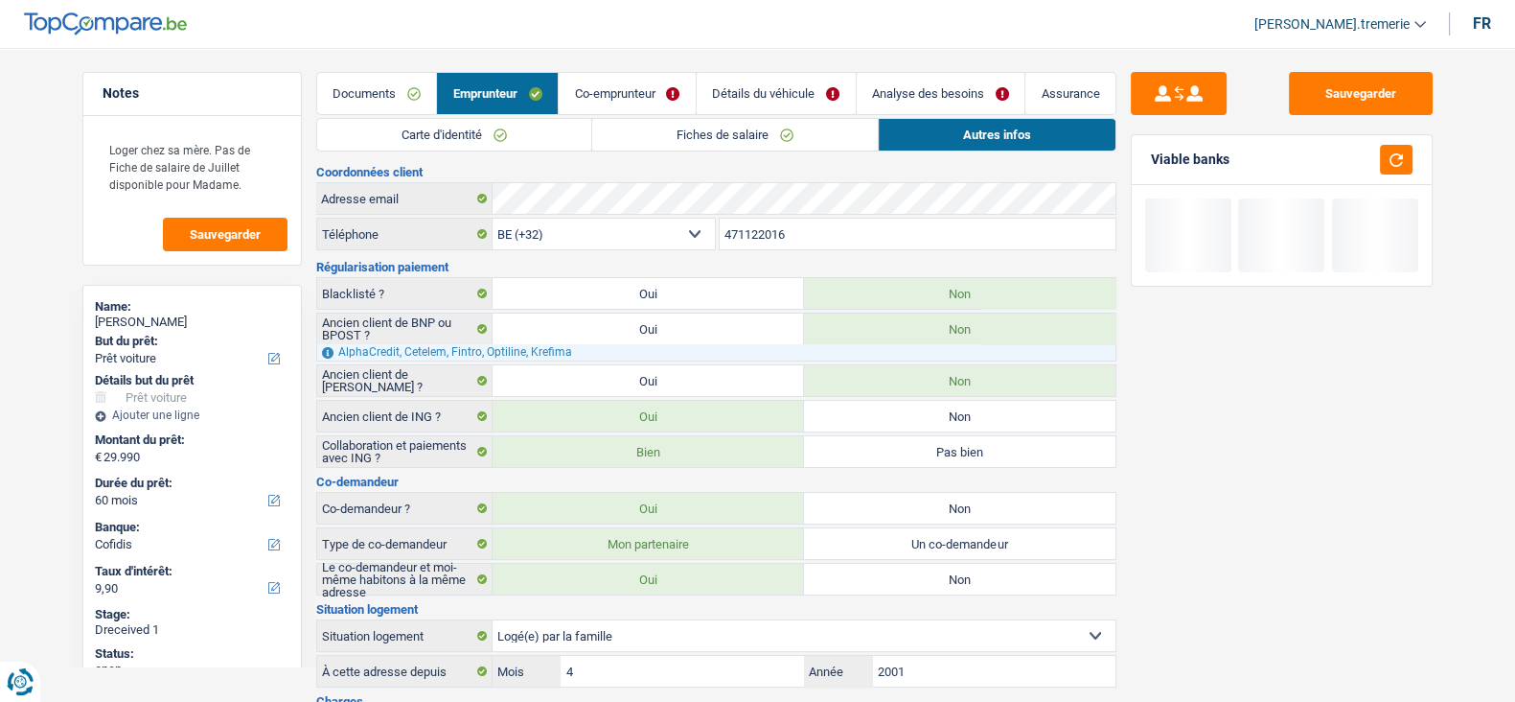
click at [898, 82] on link "Analyse des besoins" at bounding box center [941, 93] width 169 height 41
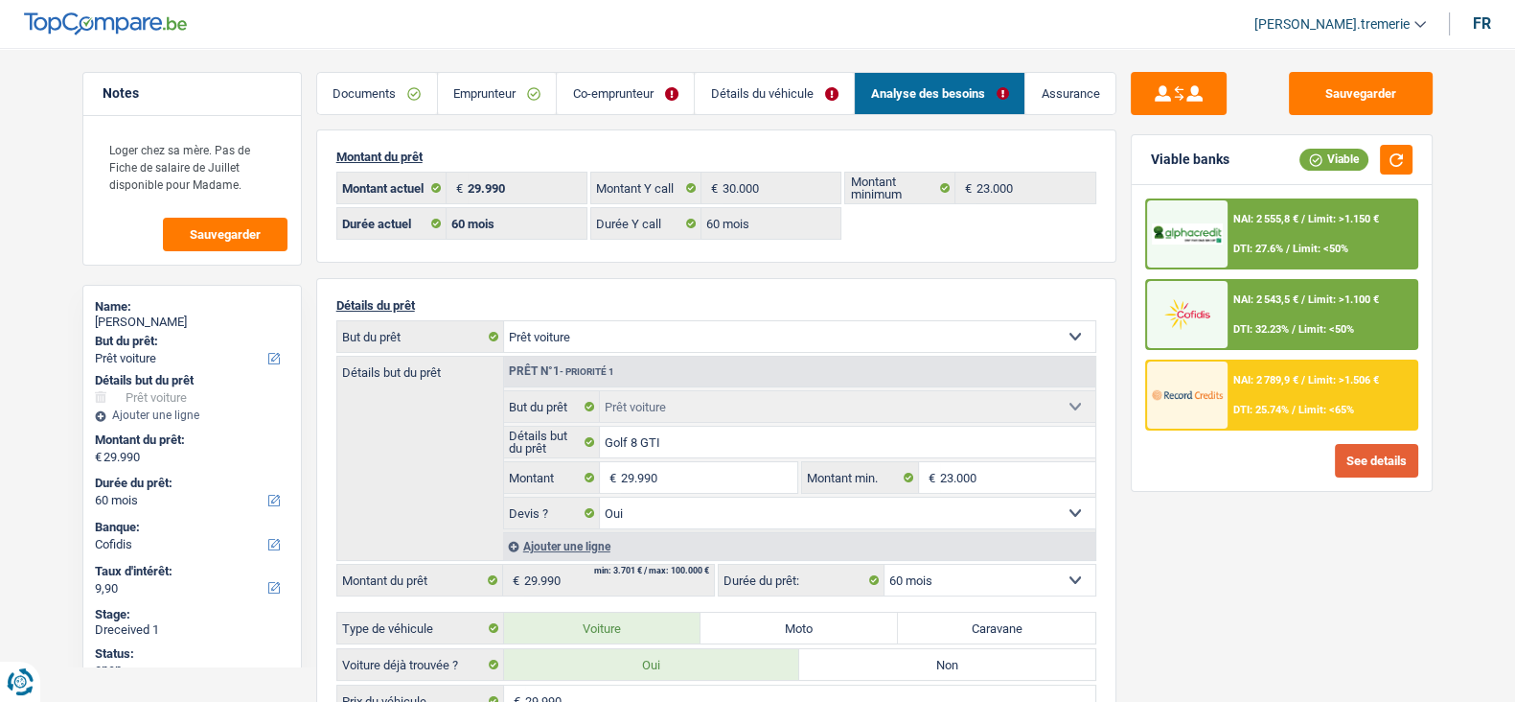
click at [1385, 462] on button "See details" at bounding box center [1376, 461] width 83 height 34
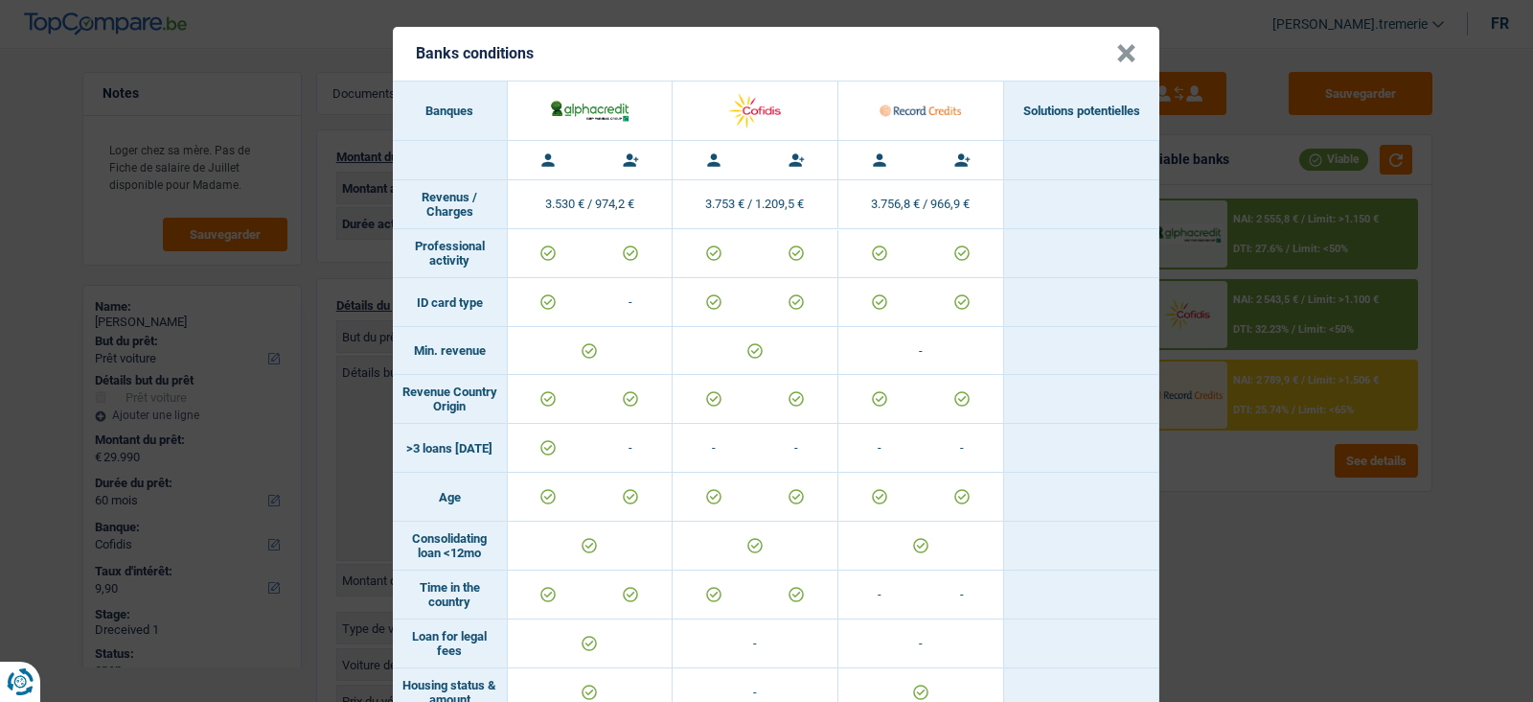
click at [1117, 45] on button "×" at bounding box center [1126, 53] width 20 height 19
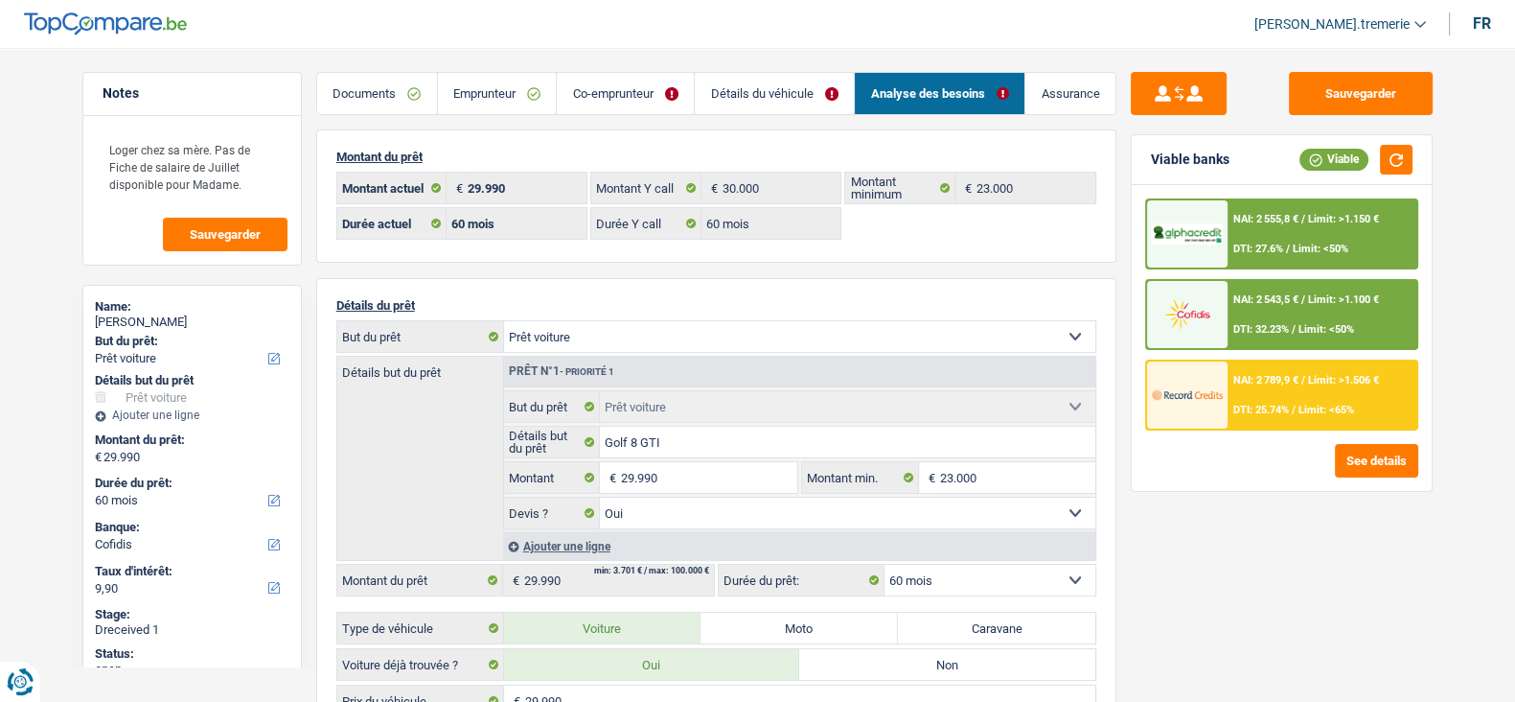
click at [1236, 219] on span "NAI: 2 555,8 €" at bounding box center [1265, 219] width 65 height 12
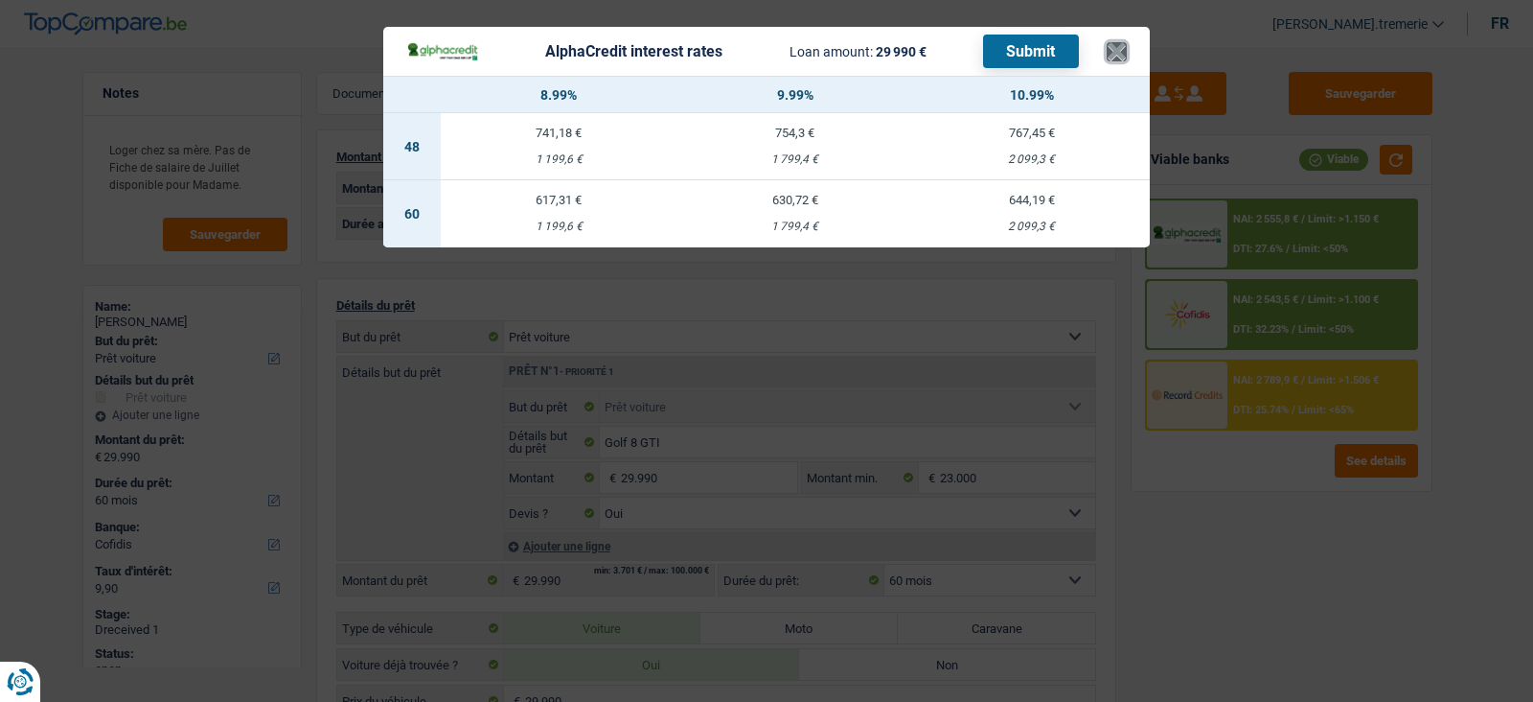
click at [1115, 50] on button "×" at bounding box center [1117, 51] width 20 height 19
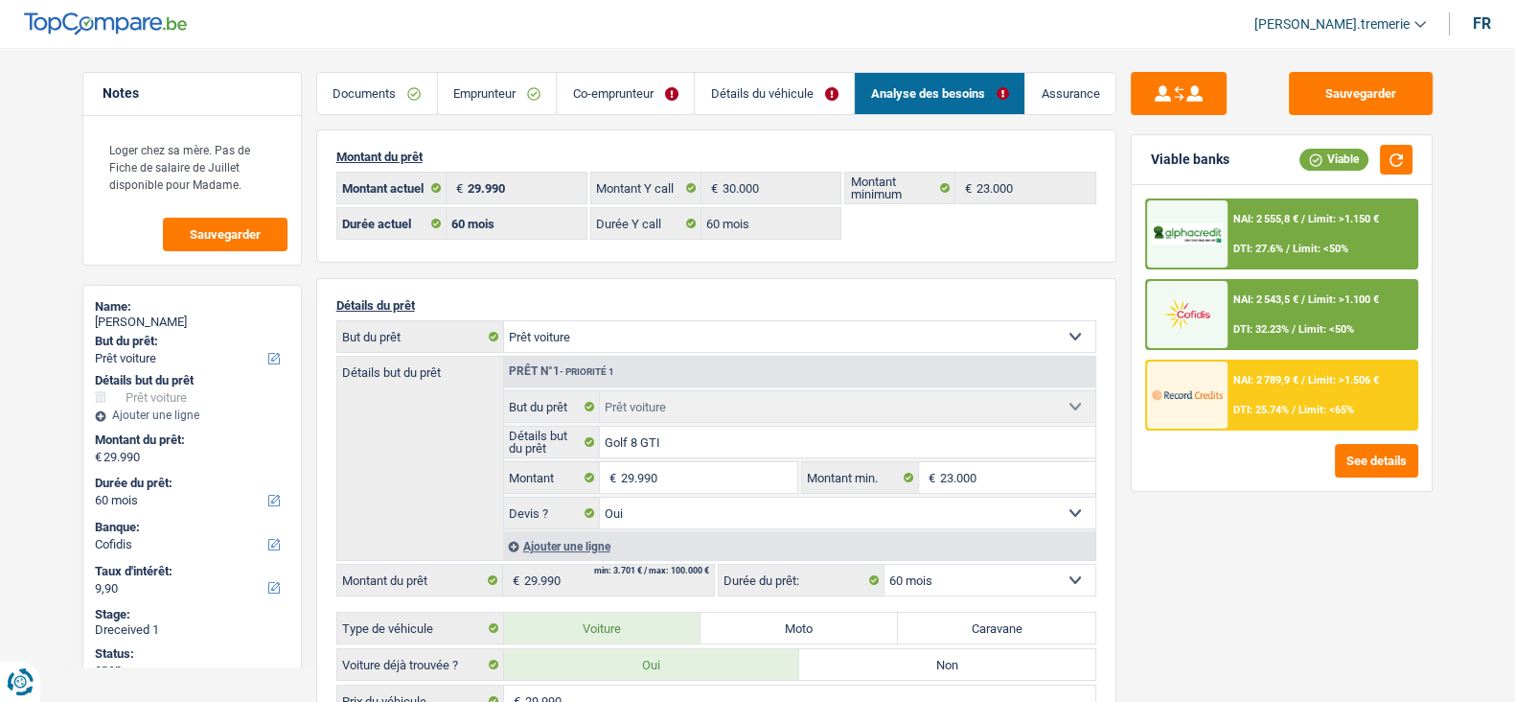
click at [1206, 318] on img at bounding box center [1187, 313] width 71 height 35
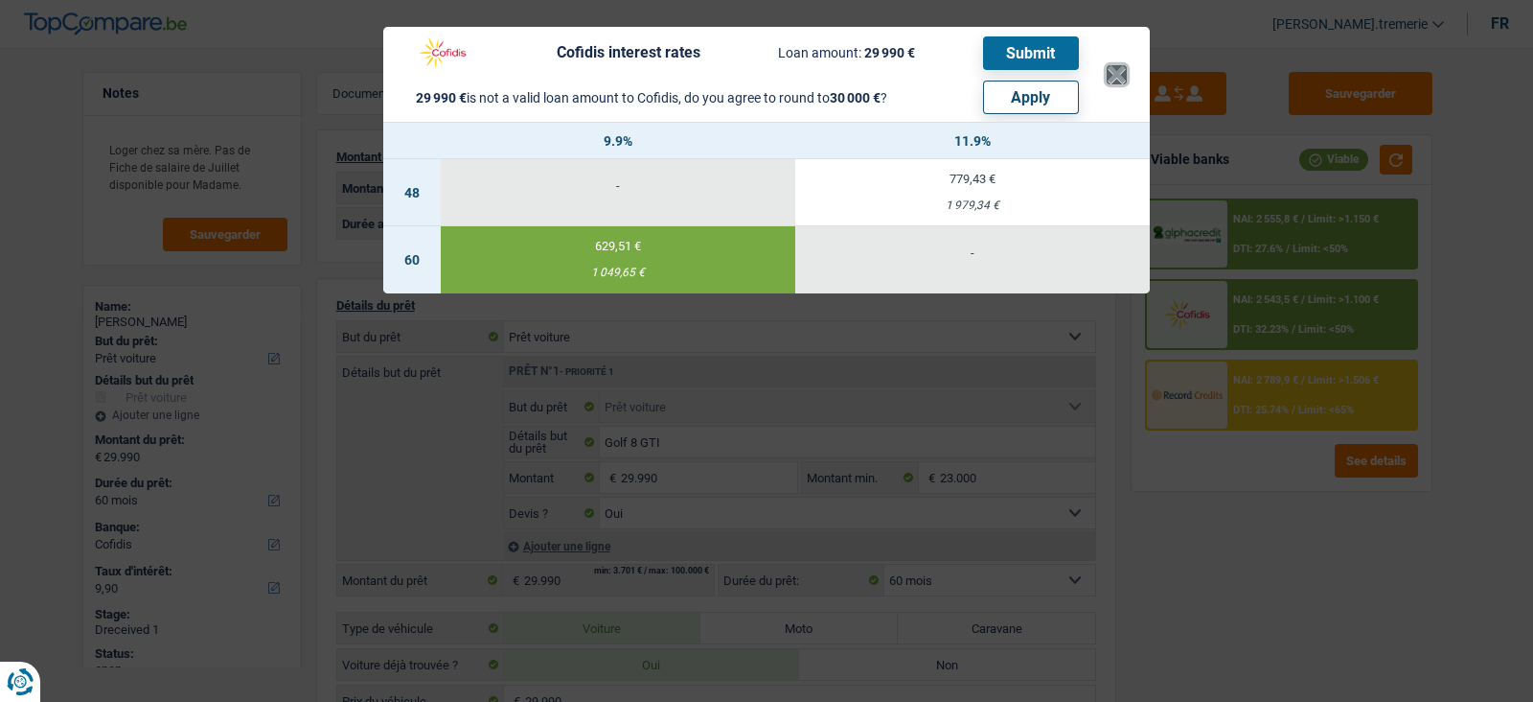
click at [1112, 65] on button "×" at bounding box center [1117, 74] width 20 height 19
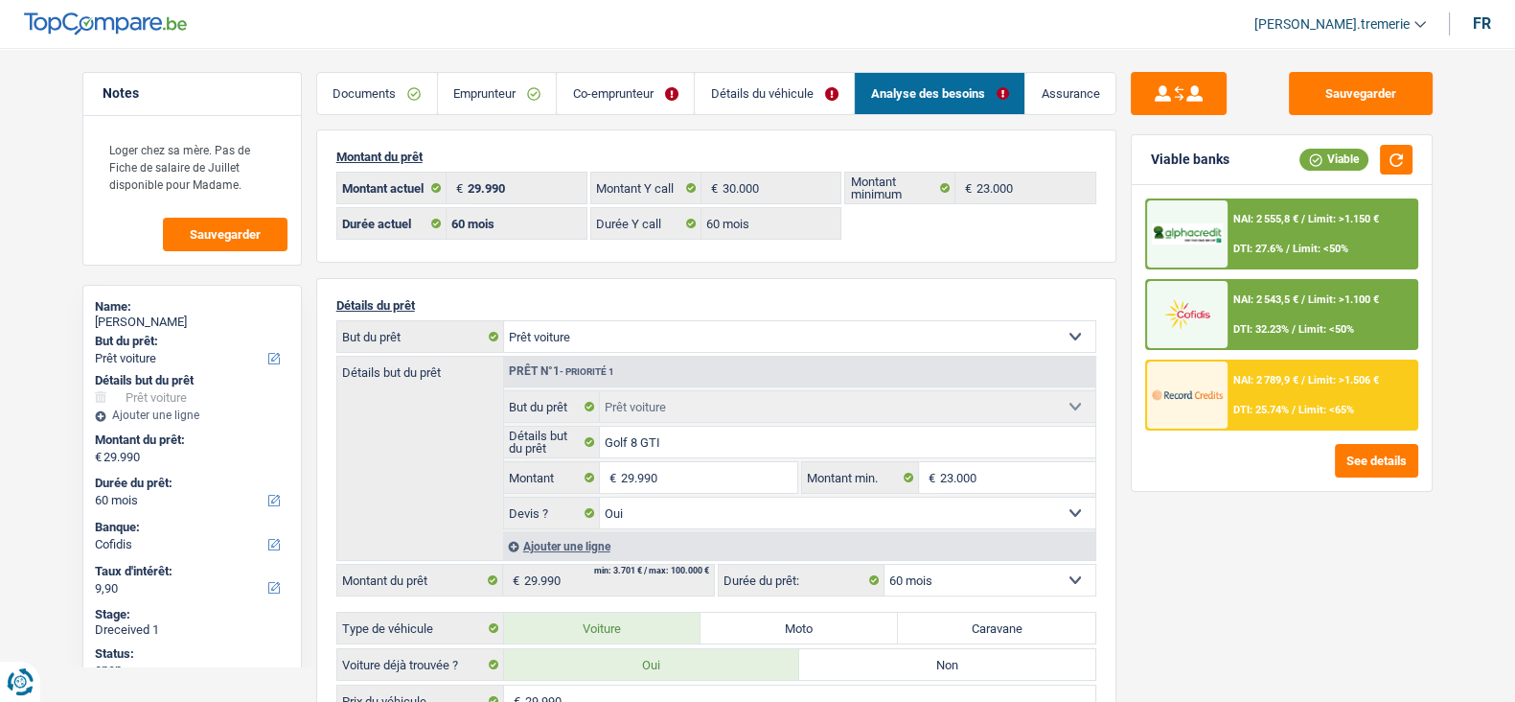
click at [1168, 405] on img at bounding box center [1187, 394] width 71 height 35
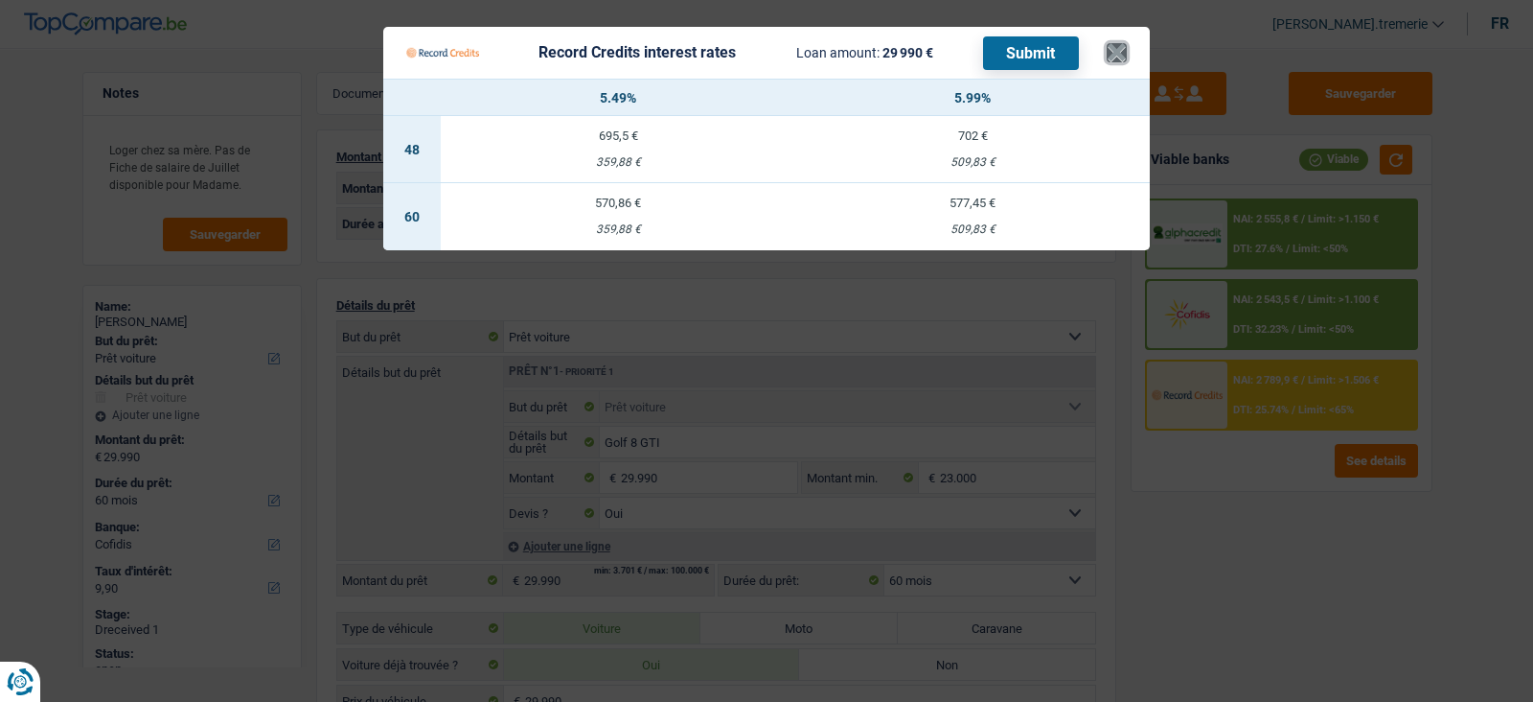
click at [1121, 51] on button "×" at bounding box center [1117, 52] width 20 height 19
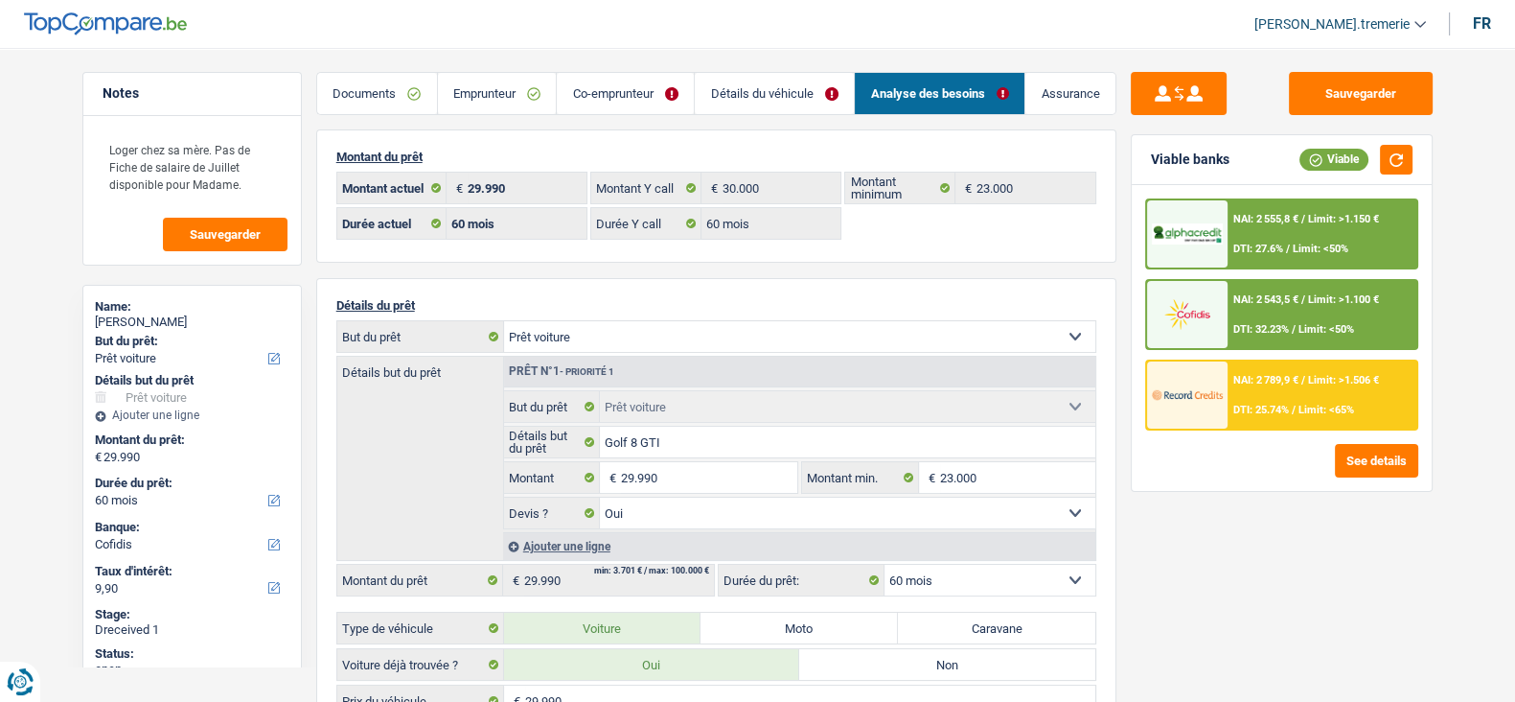
click at [1252, 213] on span "NAI: 2 555,8 €" at bounding box center [1265, 219] width 65 height 12
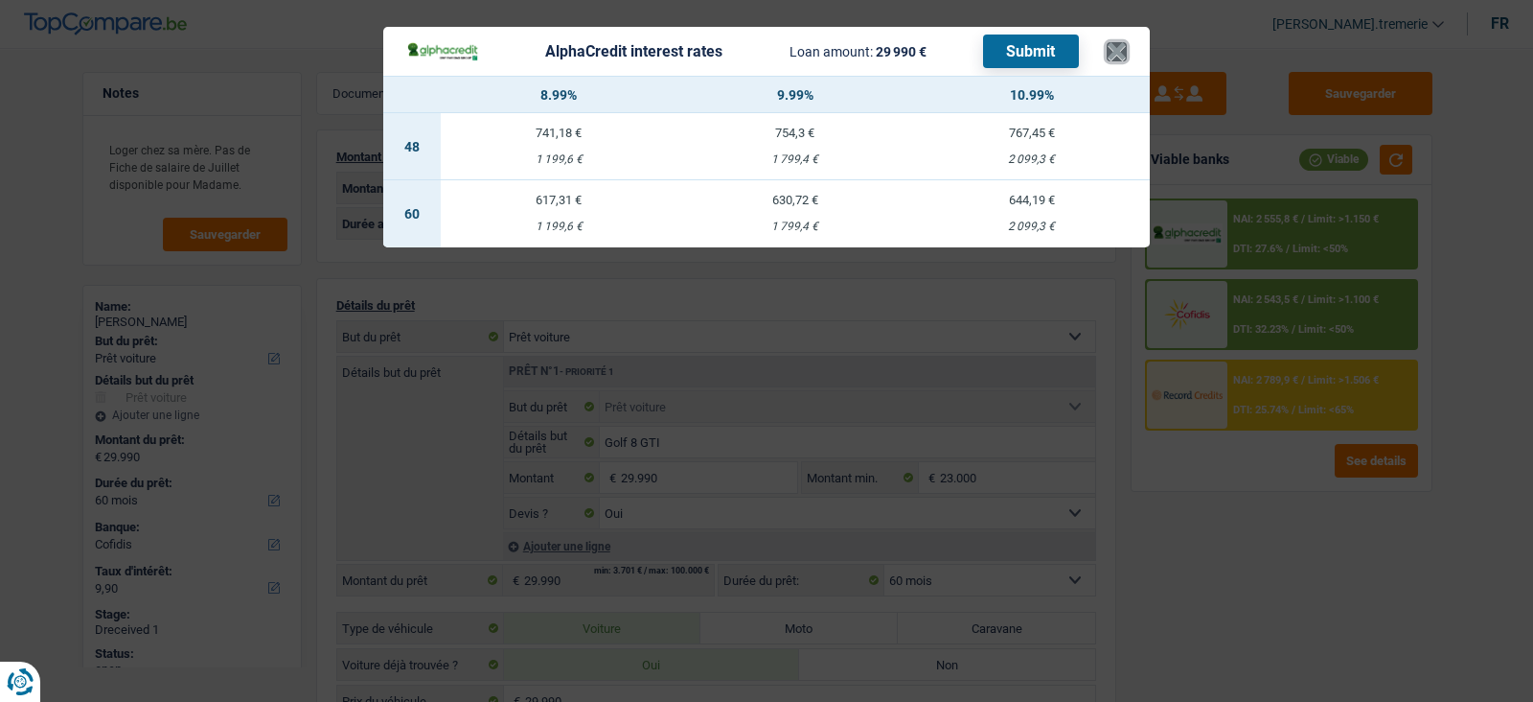
click at [1121, 48] on button "×" at bounding box center [1117, 51] width 20 height 19
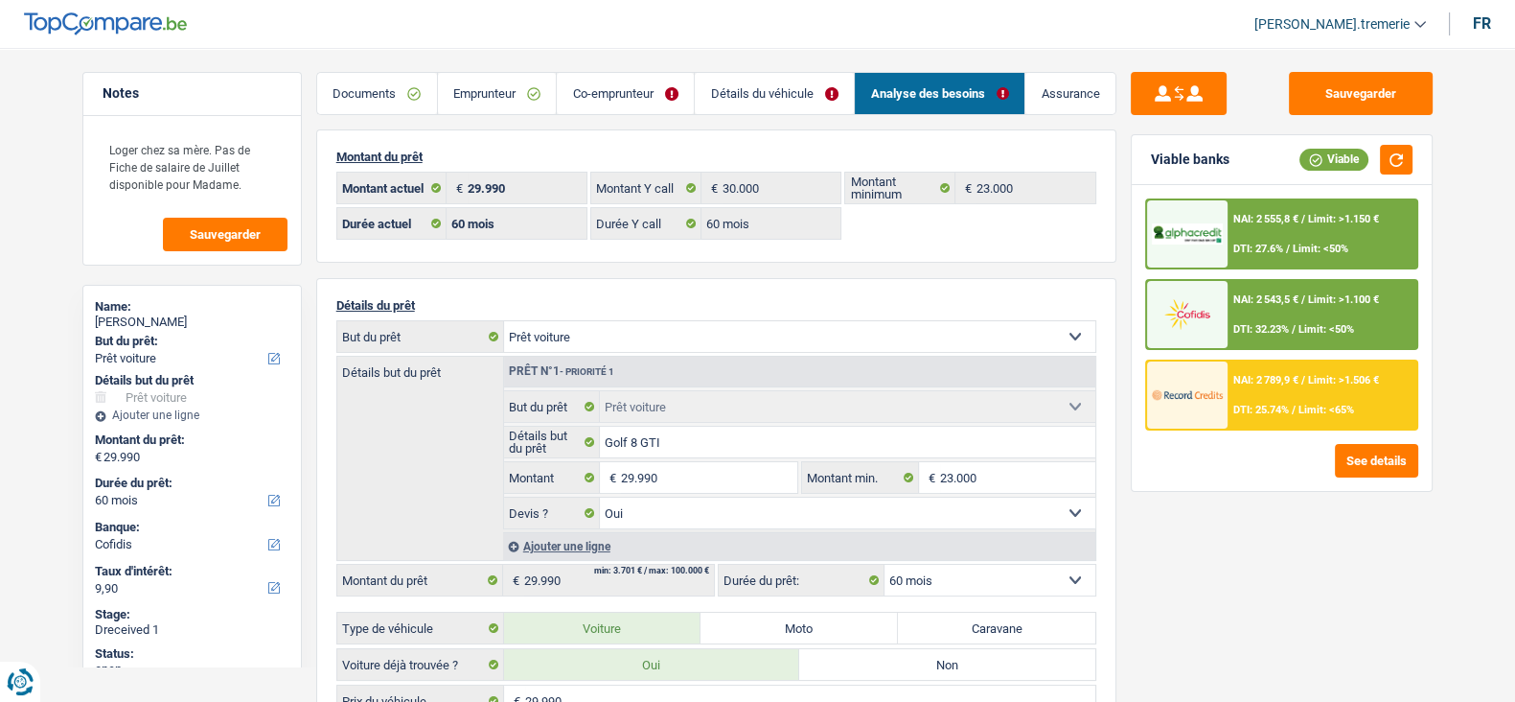
click at [1213, 405] on img at bounding box center [1187, 394] width 71 height 35
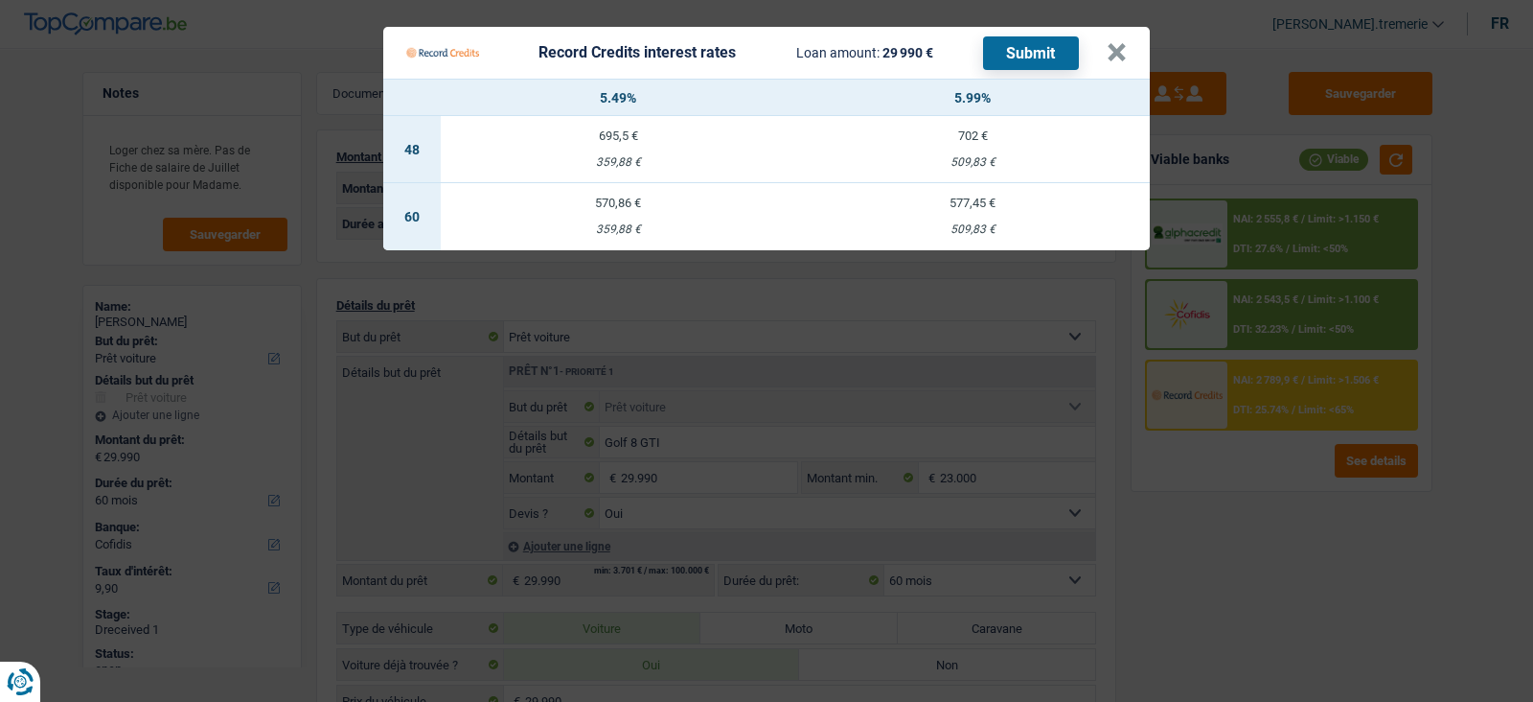
click at [982, 229] on div "509,83 €" at bounding box center [972, 229] width 355 height 12
select select "record credits"
type input "5,99"
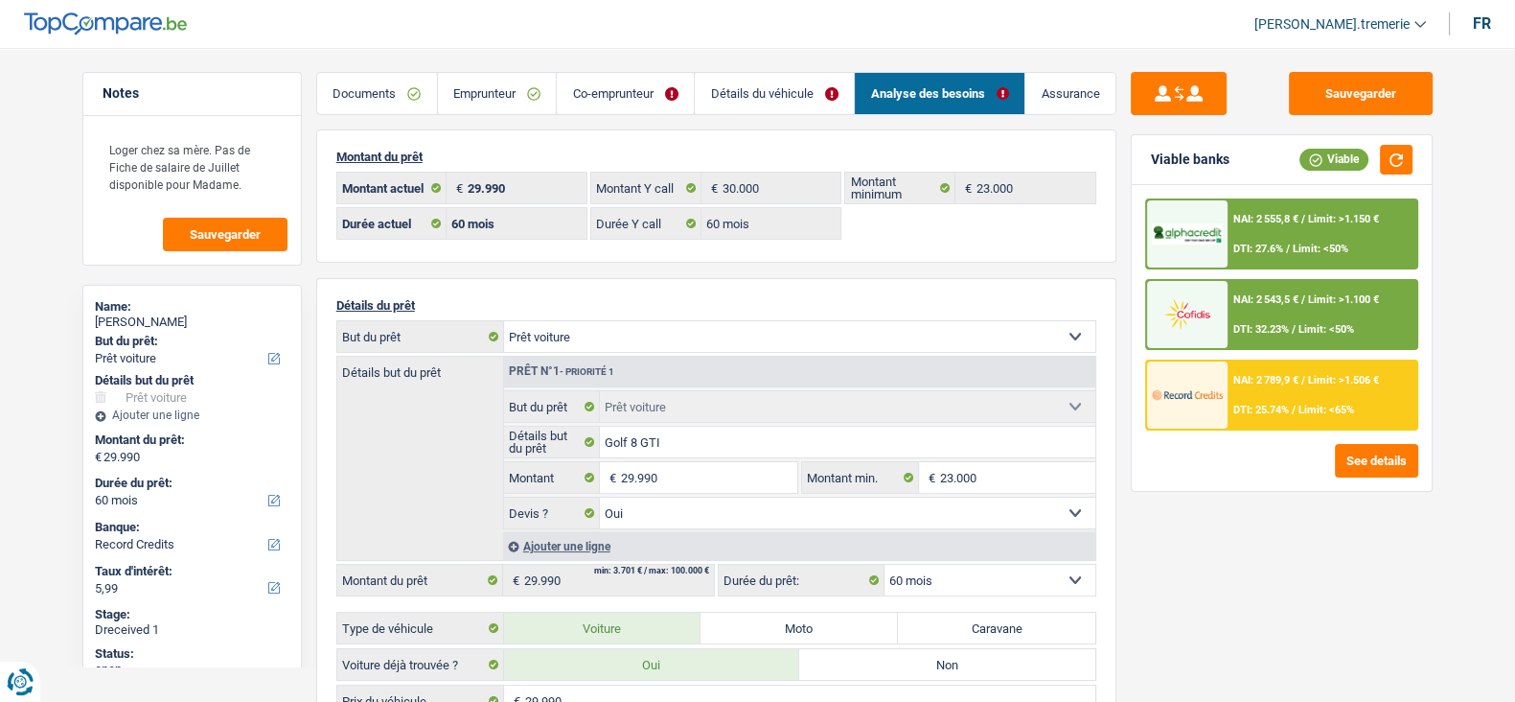
click at [1188, 404] on img at bounding box center [1187, 394] width 71 height 35
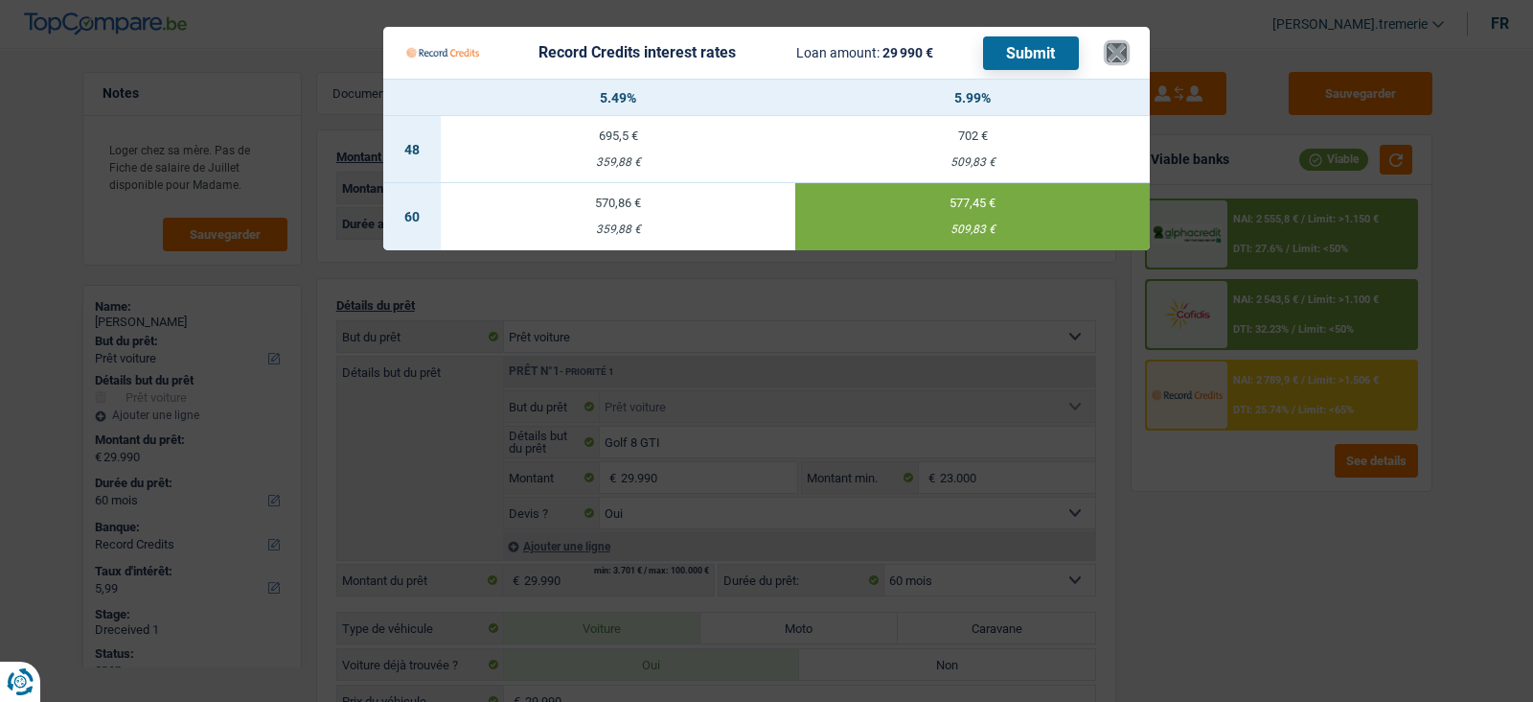
click at [1109, 45] on button "×" at bounding box center [1117, 52] width 20 height 19
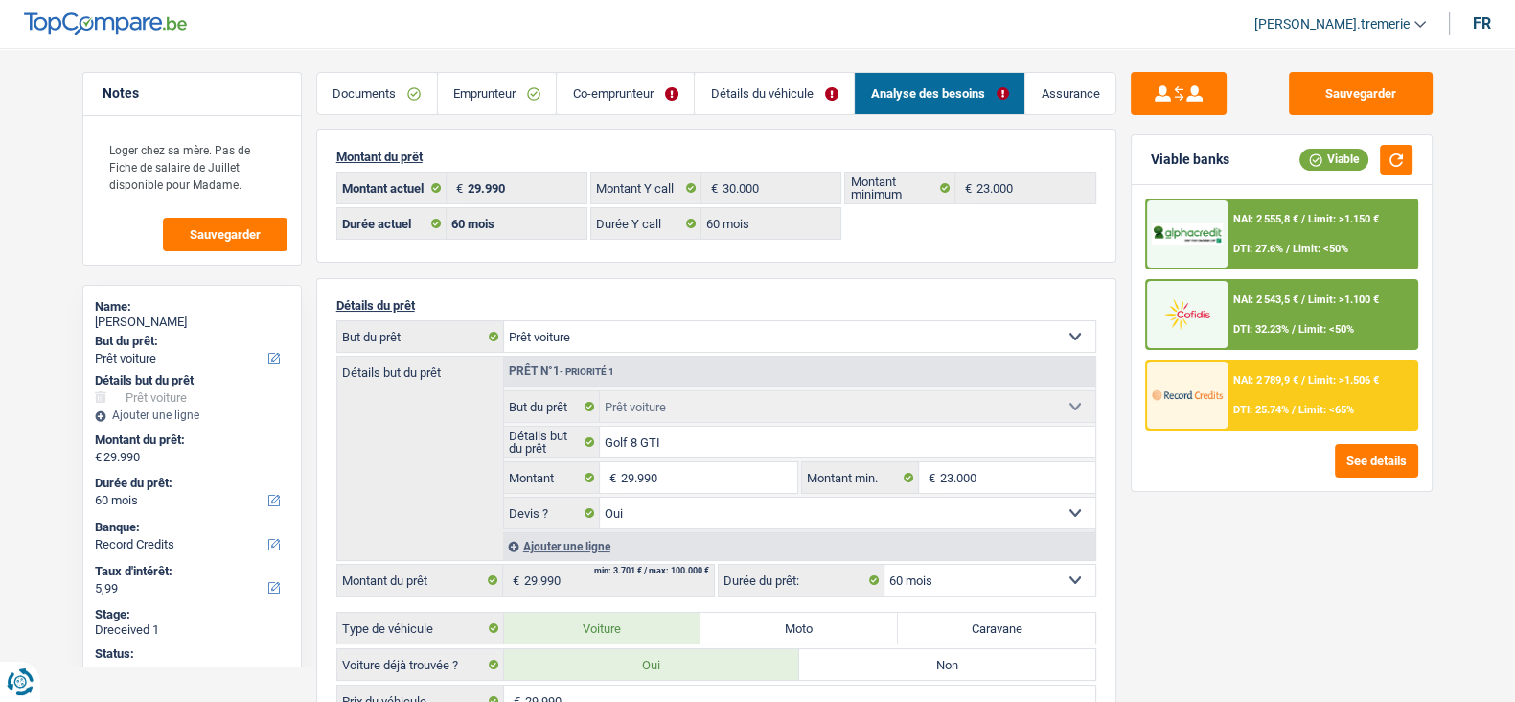
click at [513, 83] on link "Emprunteur" at bounding box center [497, 93] width 119 height 41
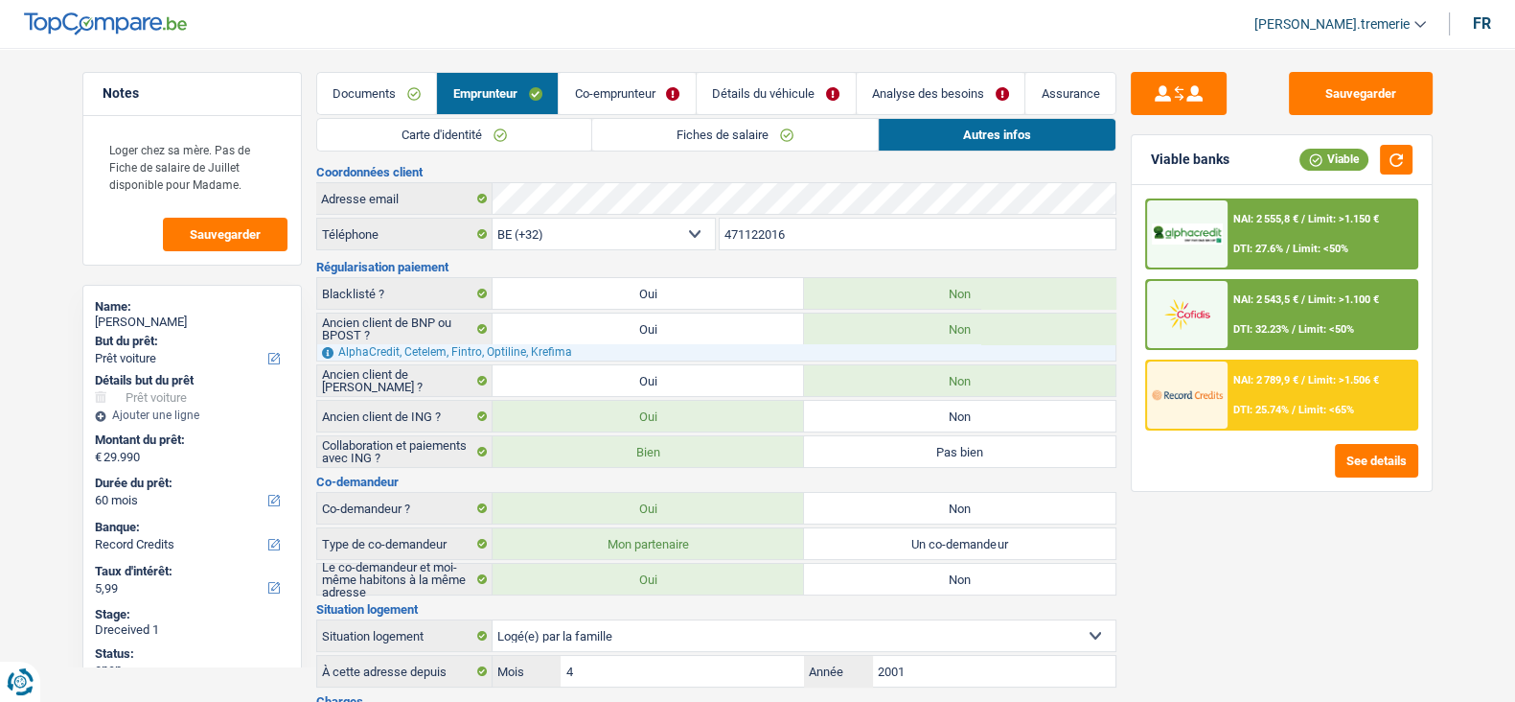
click at [695, 131] on link "Fiches de salaire" at bounding box center [735, 135] width 286 height 32
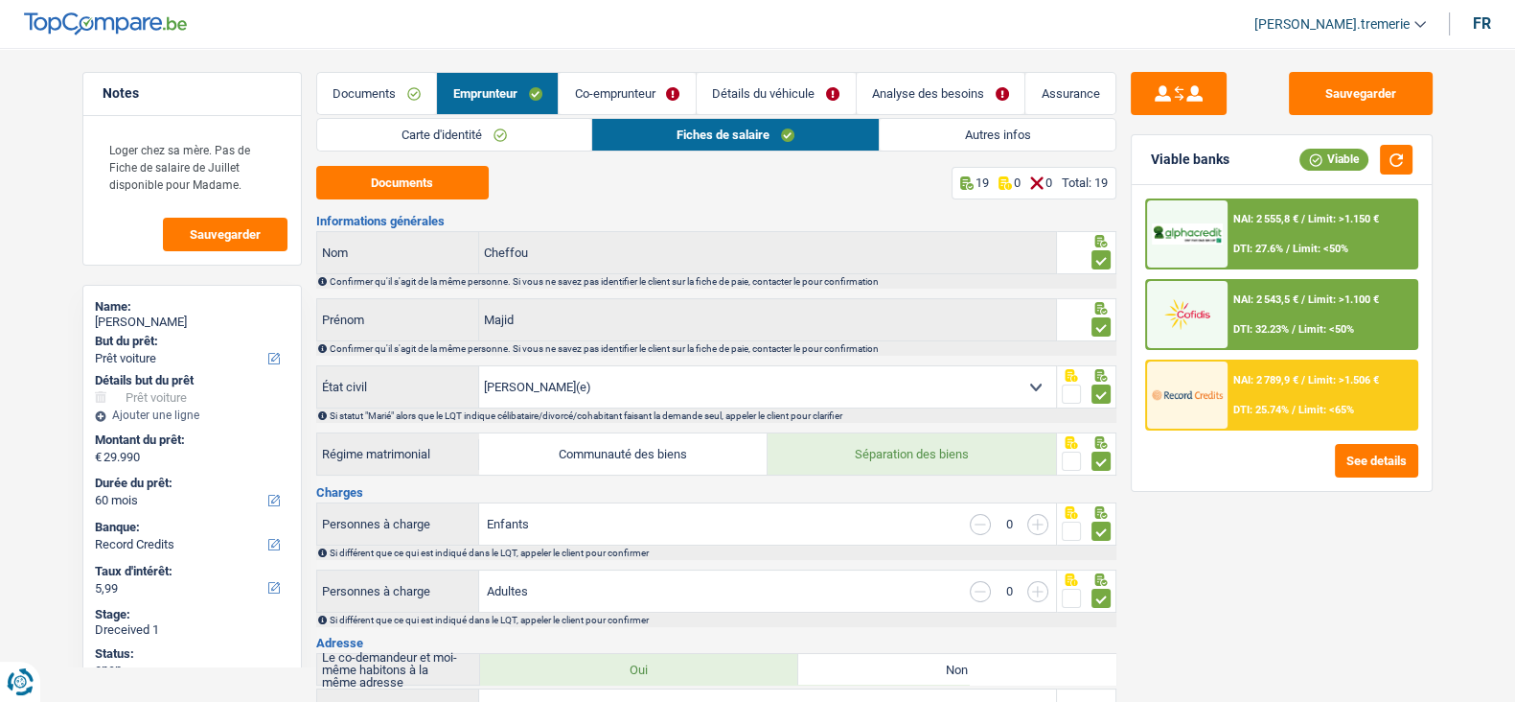
click at [1261, 407] on span "DTI: 25.74%" at bounding box center [1261, 409] width 56 height 12
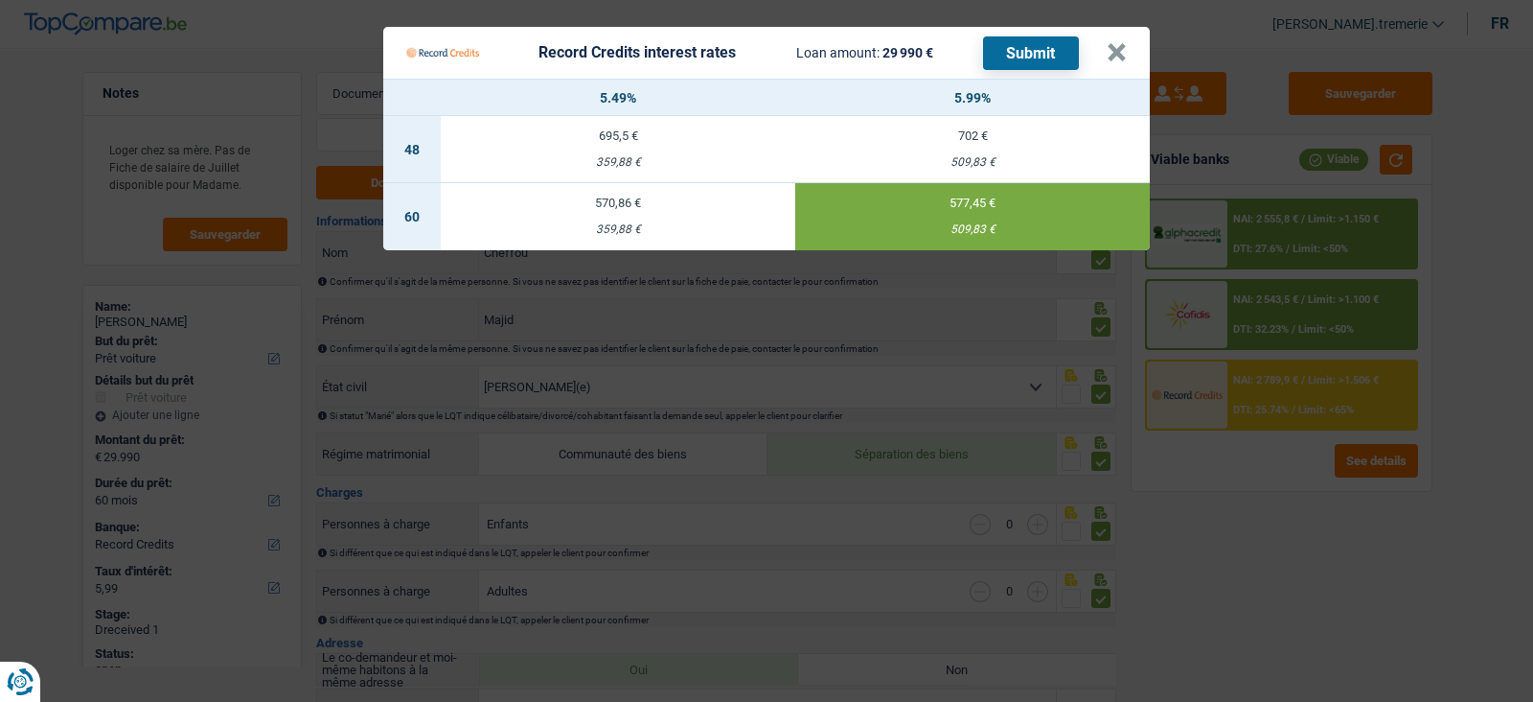
click at [1044, 54] on button "Submit" at bounding box center [1031, 53] width 96 height 34
click at [1119, 52] on button "×" at bounding box center [1117, 52] width 20 height 19
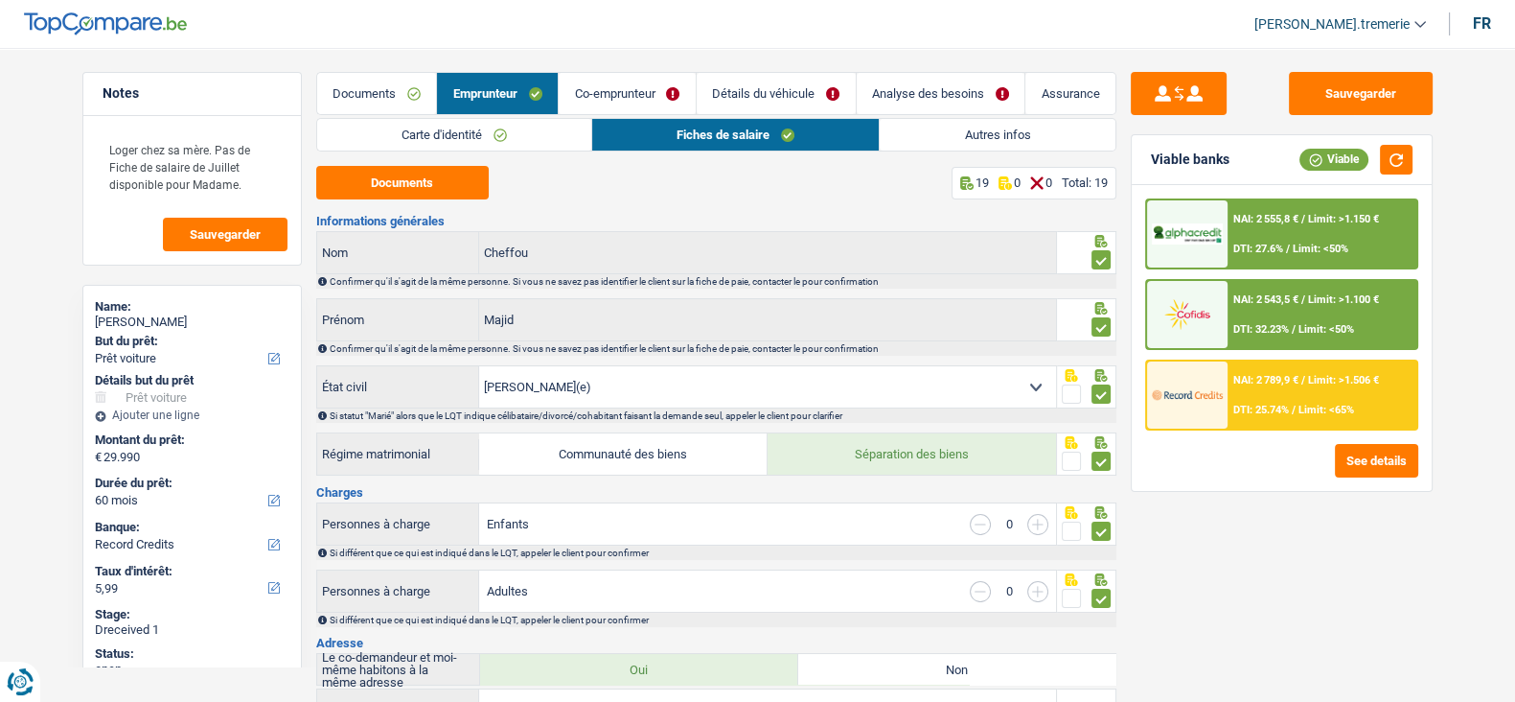
click at [786, 99] on link "Détails du véhicule" at bounding box center [776, 93] width 159 height 41
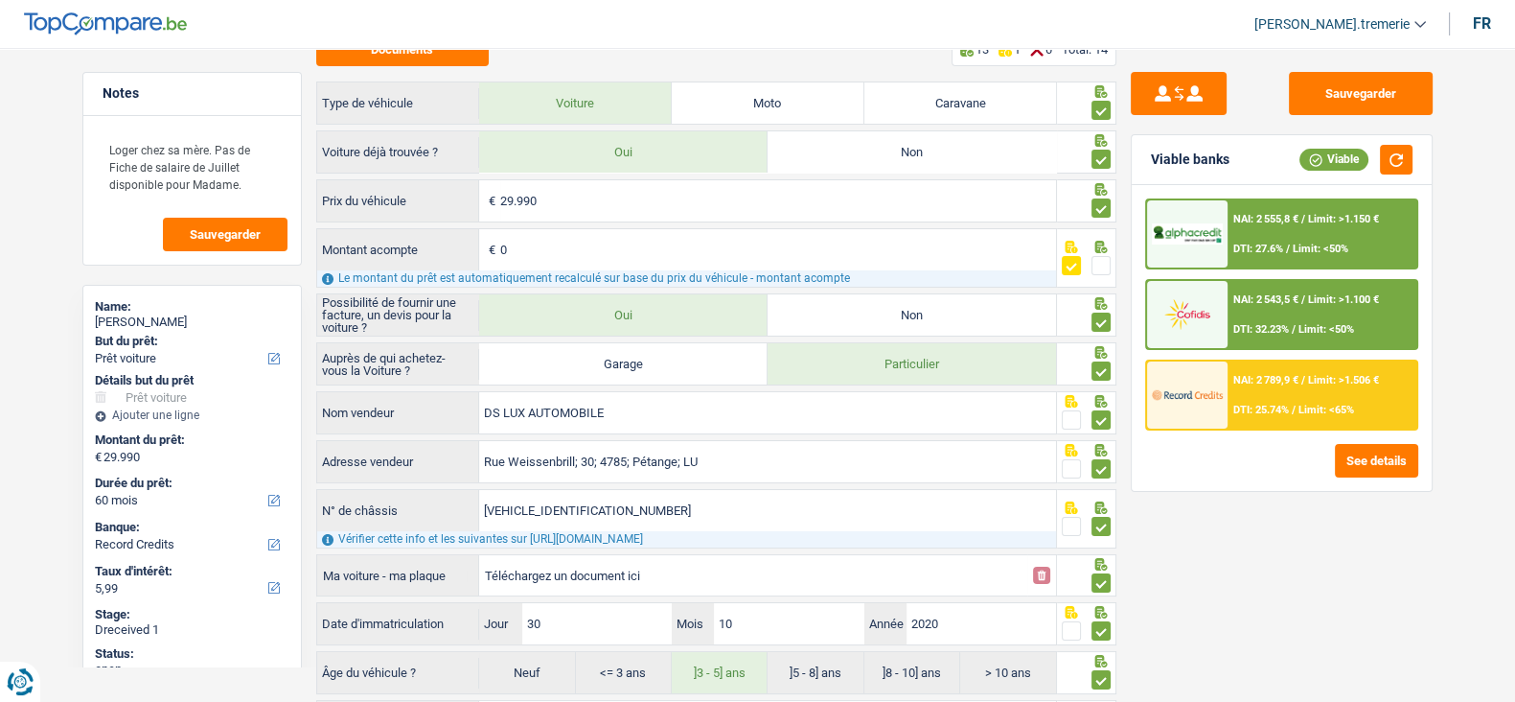
scroll to position [103, 0]
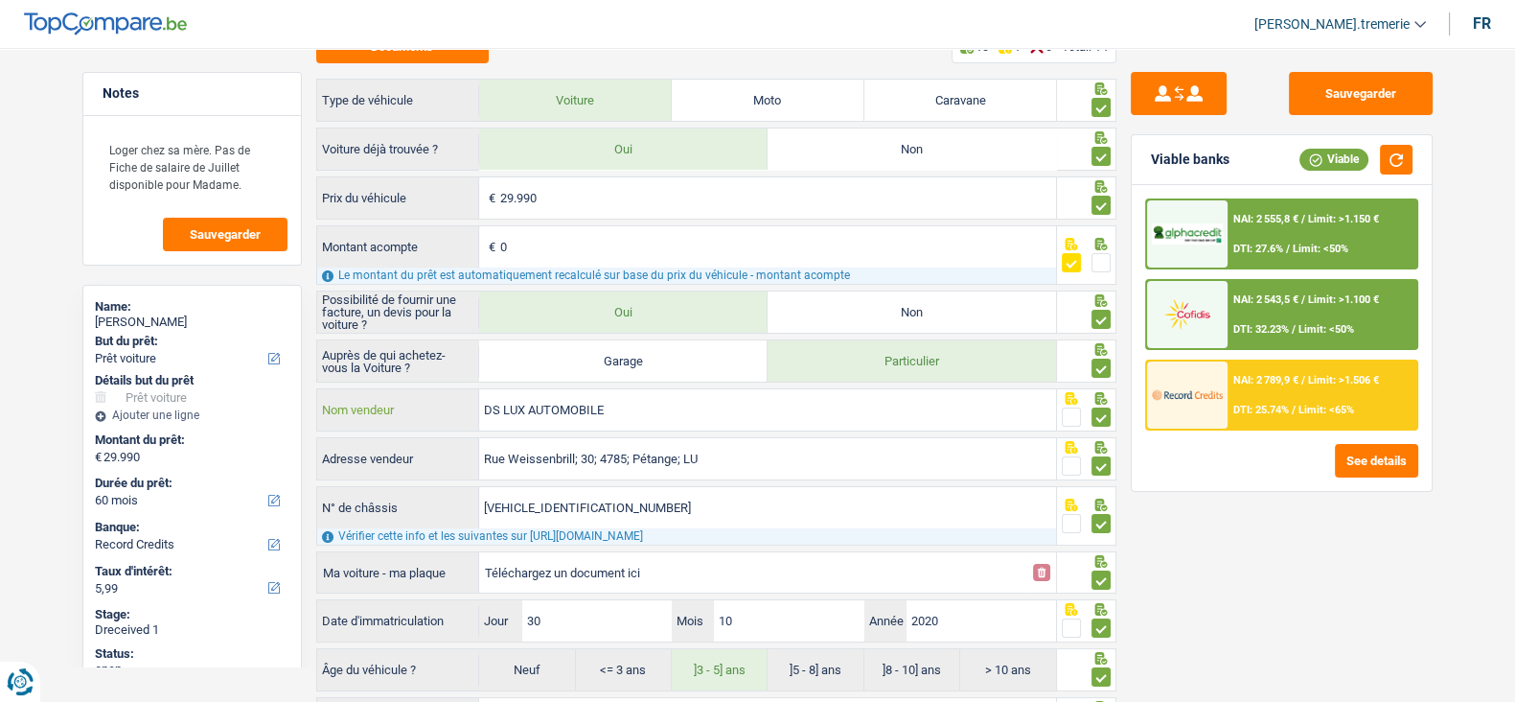
drag, startPoint x: 641, startPoint y: 408, endPoint x: 412, endPoint y: 410, distance: 229.1
click at [412, 410] on div "DS LUX AUTOMOBILE Nom vendeur" at bounding box center [687, 409] width 740 height 41
click at [560, 452] on input "Rue Weissenbrill; 30; 4785; Pétange; LU" at bounding box center [767, 458] width 577 height 41
click at [1264, 574] on div "Sauvegarder Viable banks Viable NAI: 2 555,8 € / Limit: >1.150 € DTI: 27.6% / L…" at bounding box center [1281, 369] width 331 height 594
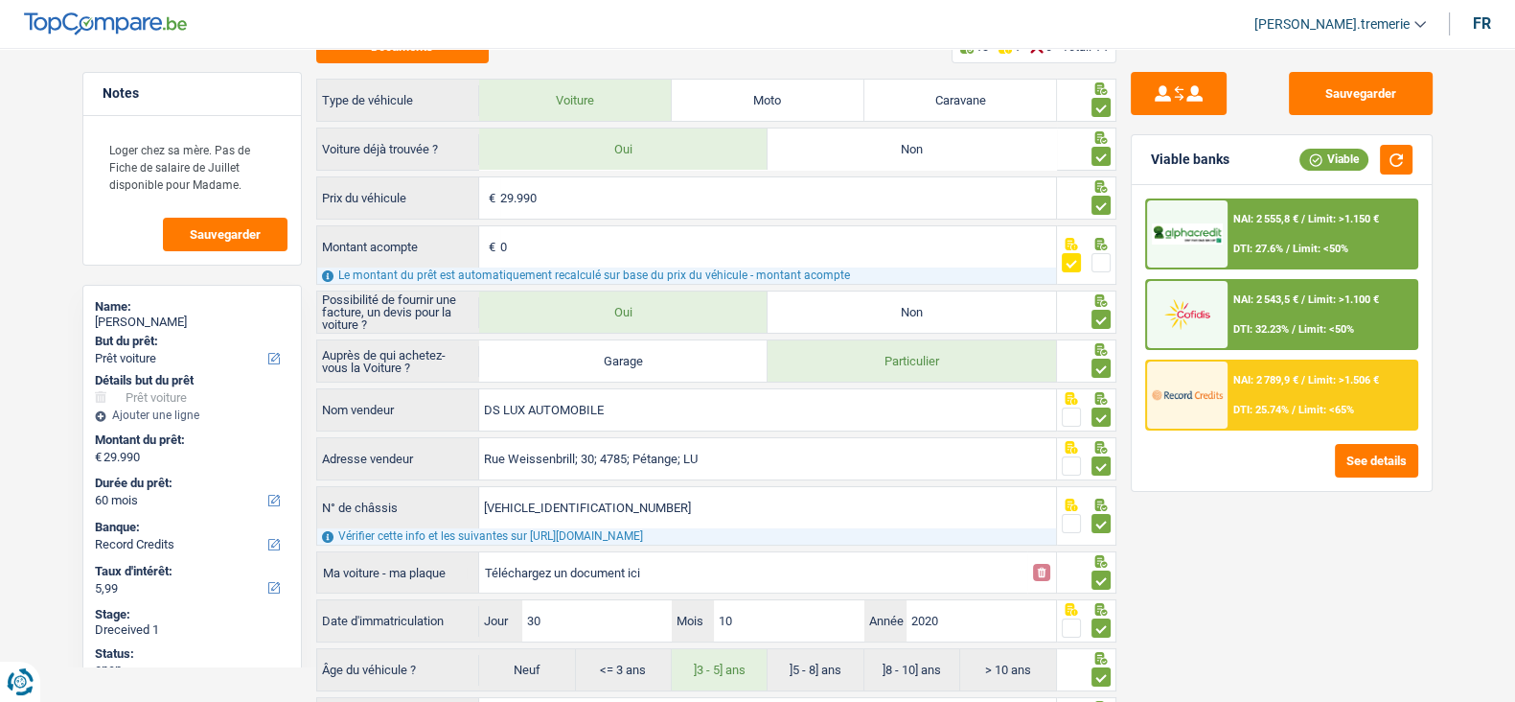
scroll to position [0, 0]
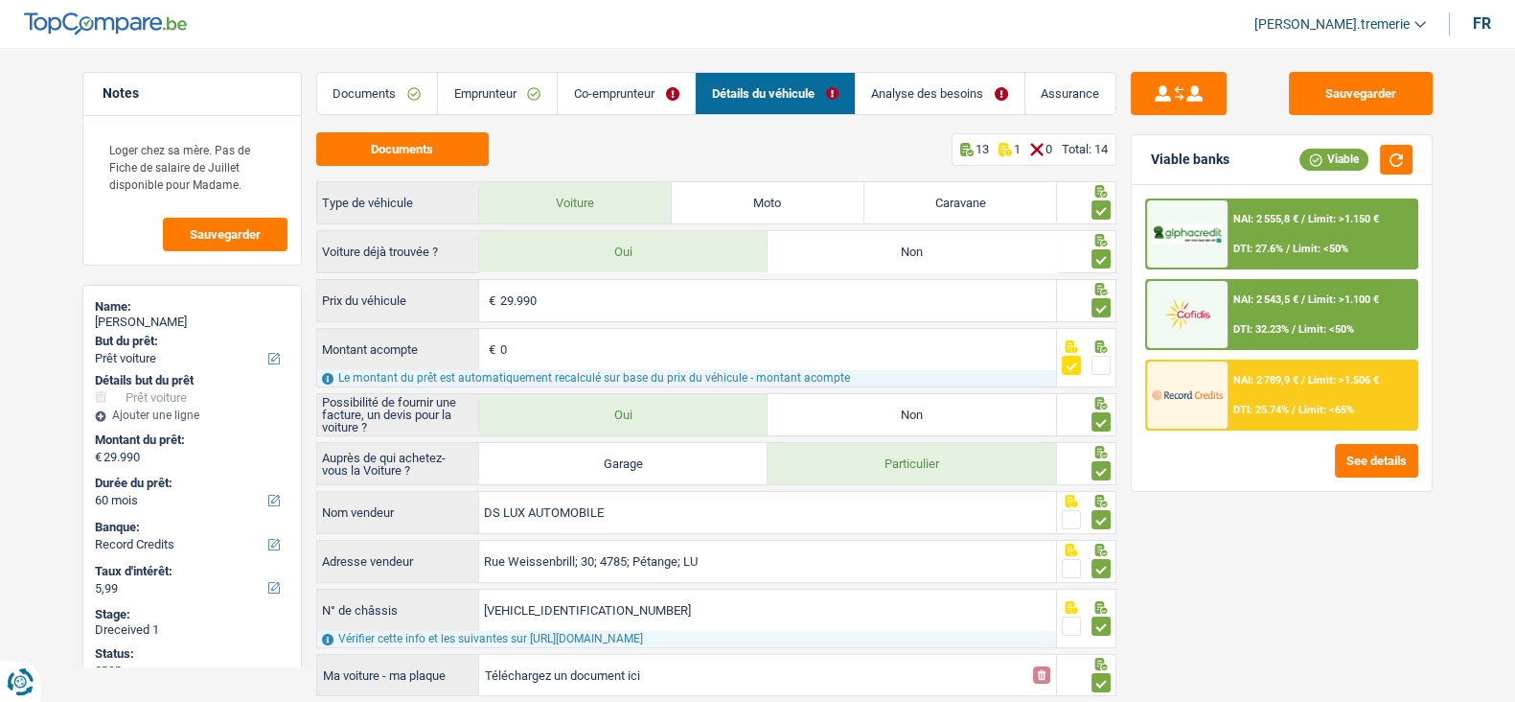
click at [1297, 242] on span "Limit: <50%" at bounding box center [1321, 248] width 56 height 12
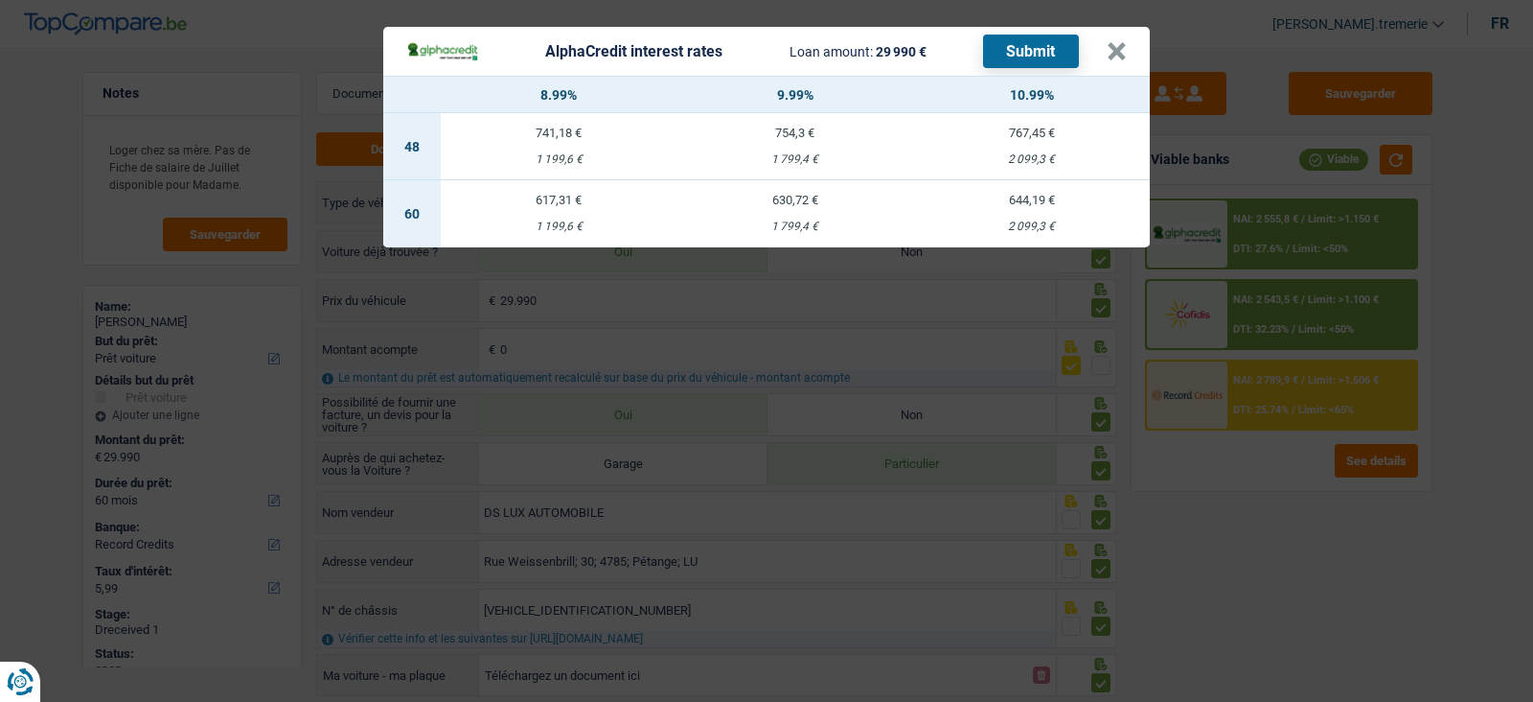
click at [562, 203] on div "617,31 €" at bounding box center [559, 200] width 237 height 12
select select "alphacredit"
type input "8,99"
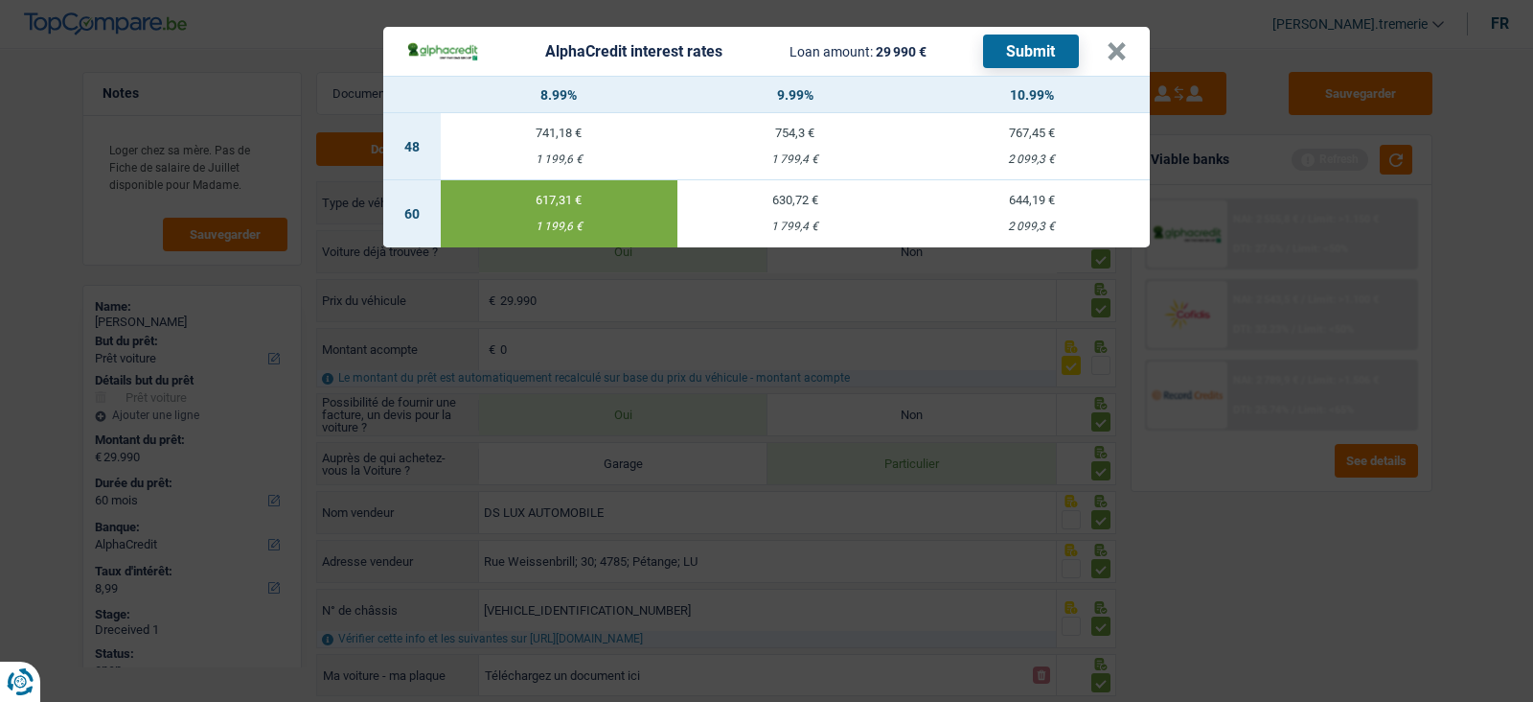
click at [1039, 45] on button "Submit" at bounding box center [1031, 52] width 96 height 34
click at [1121, 50] on button "×" at bounding box center [1117, 51] width 20 height 19
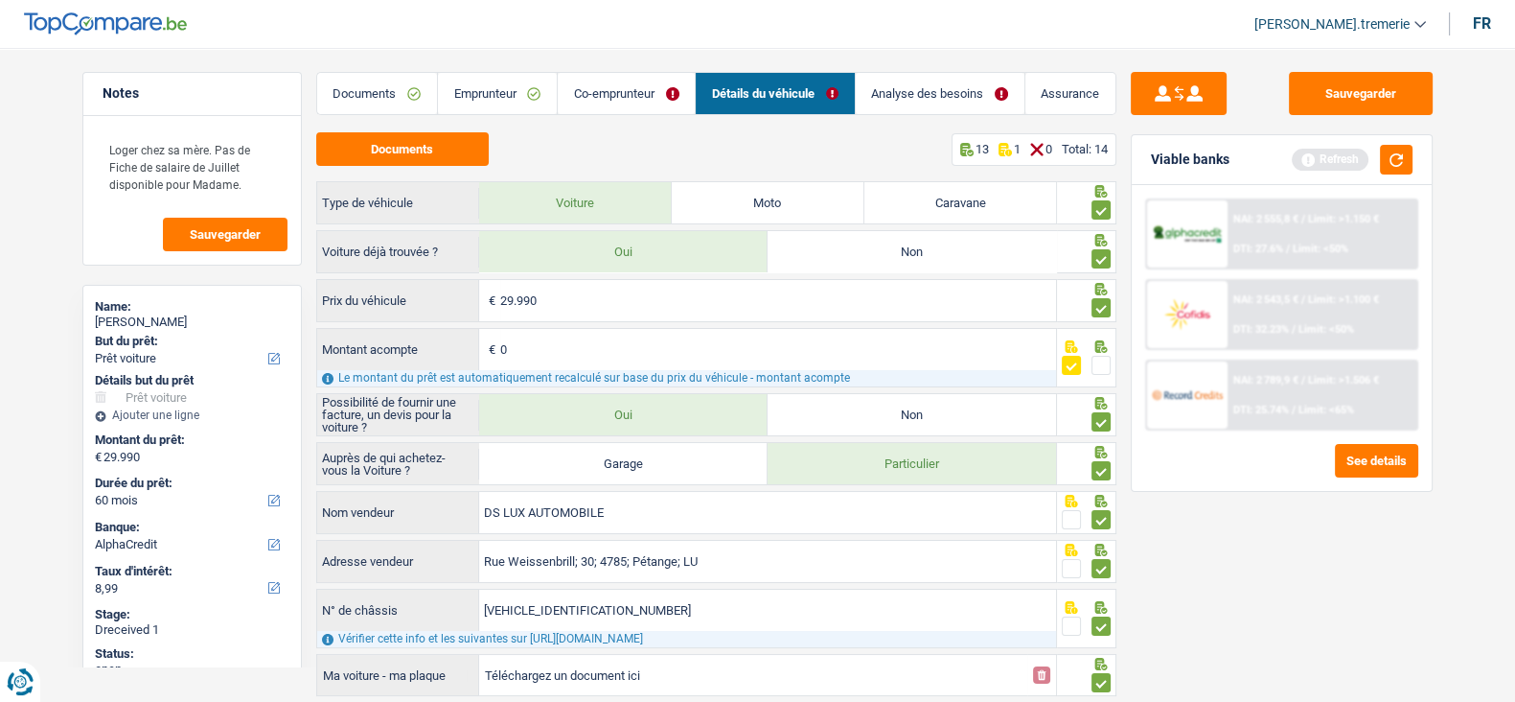
click at [373, 89] on link "Documents" at bounding box center [377, 93] width 120 height 41
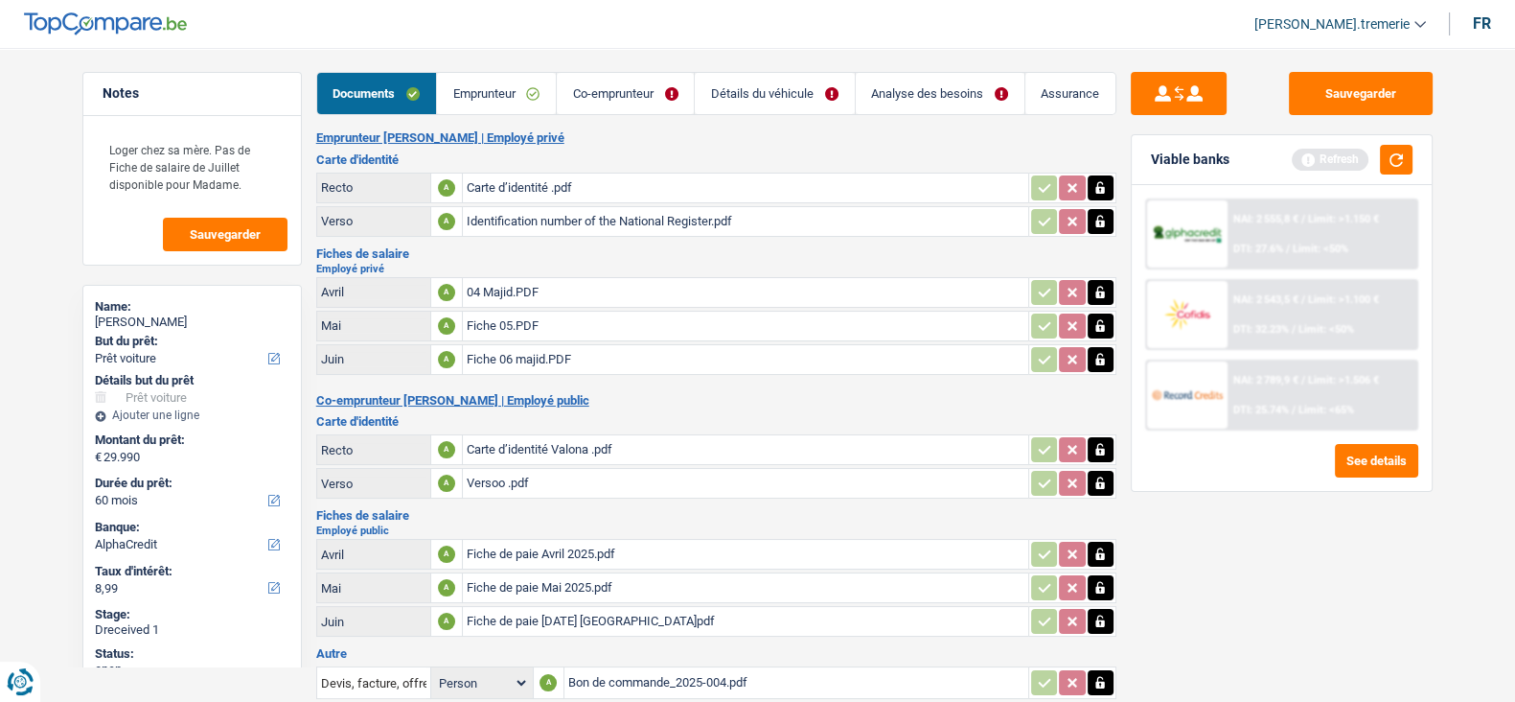
scroll to position [112, 0]
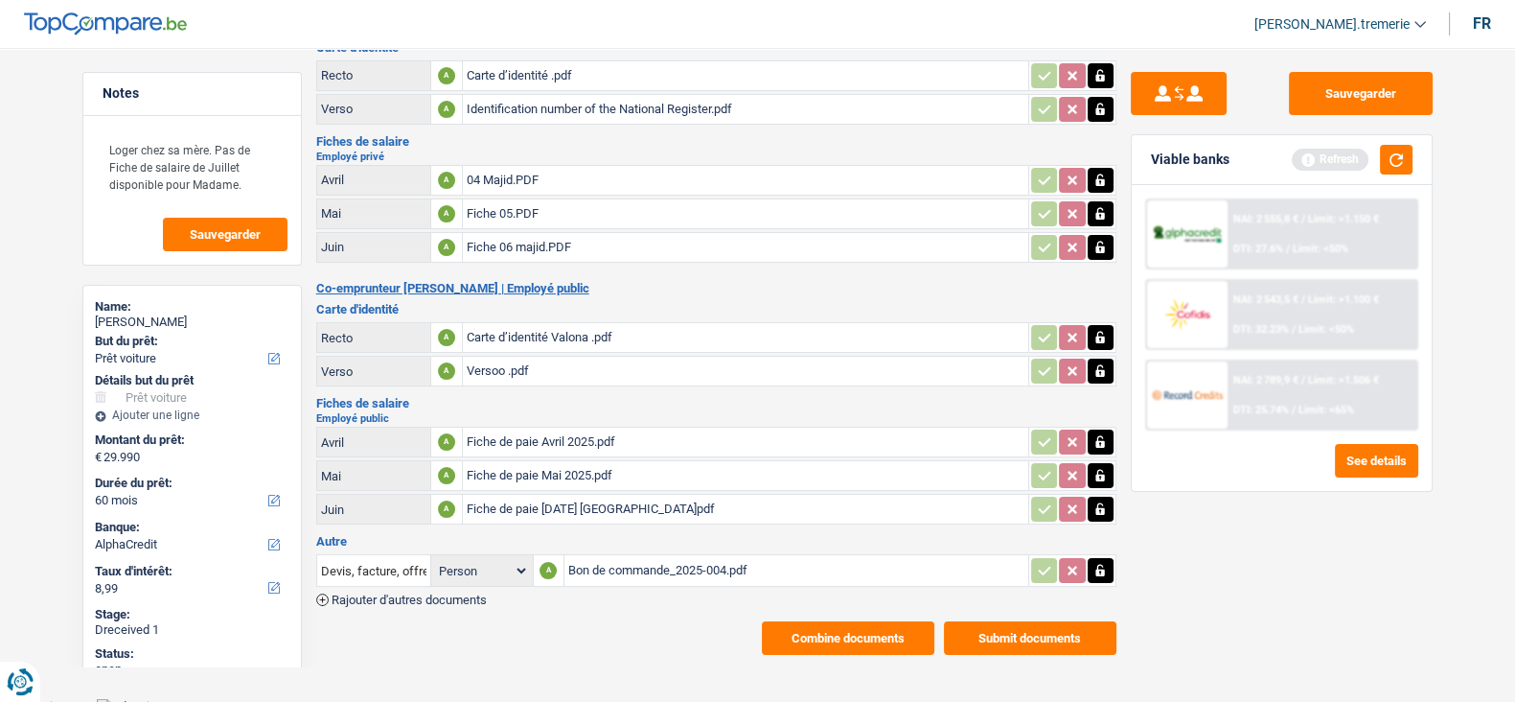
click at [853, 631] on button "Combine documents" at bounding box center [848, 638] width 173 height 34
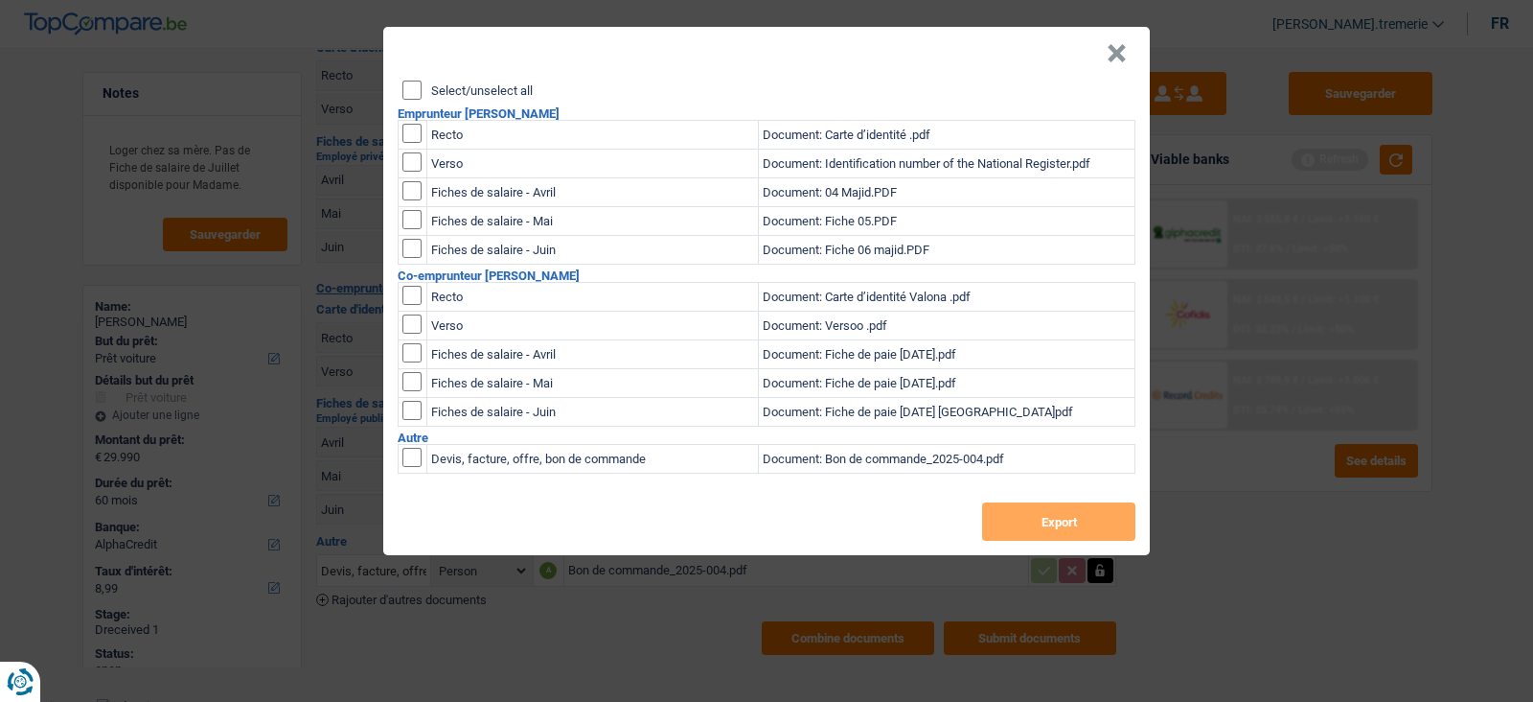
click at [412, 92] on input "Select/unselect all" at bounding box center [412, 90] width 19 height 19
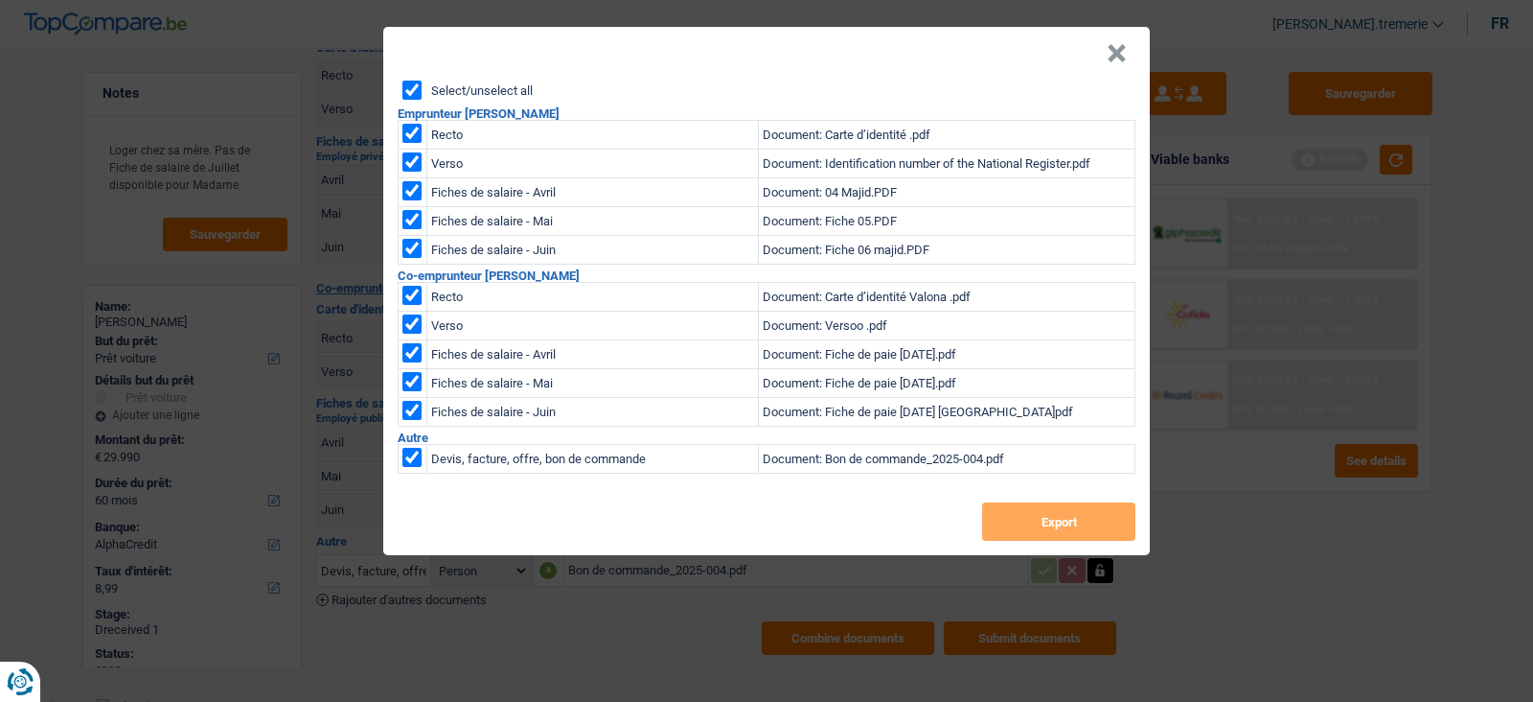
checkbox input "true"
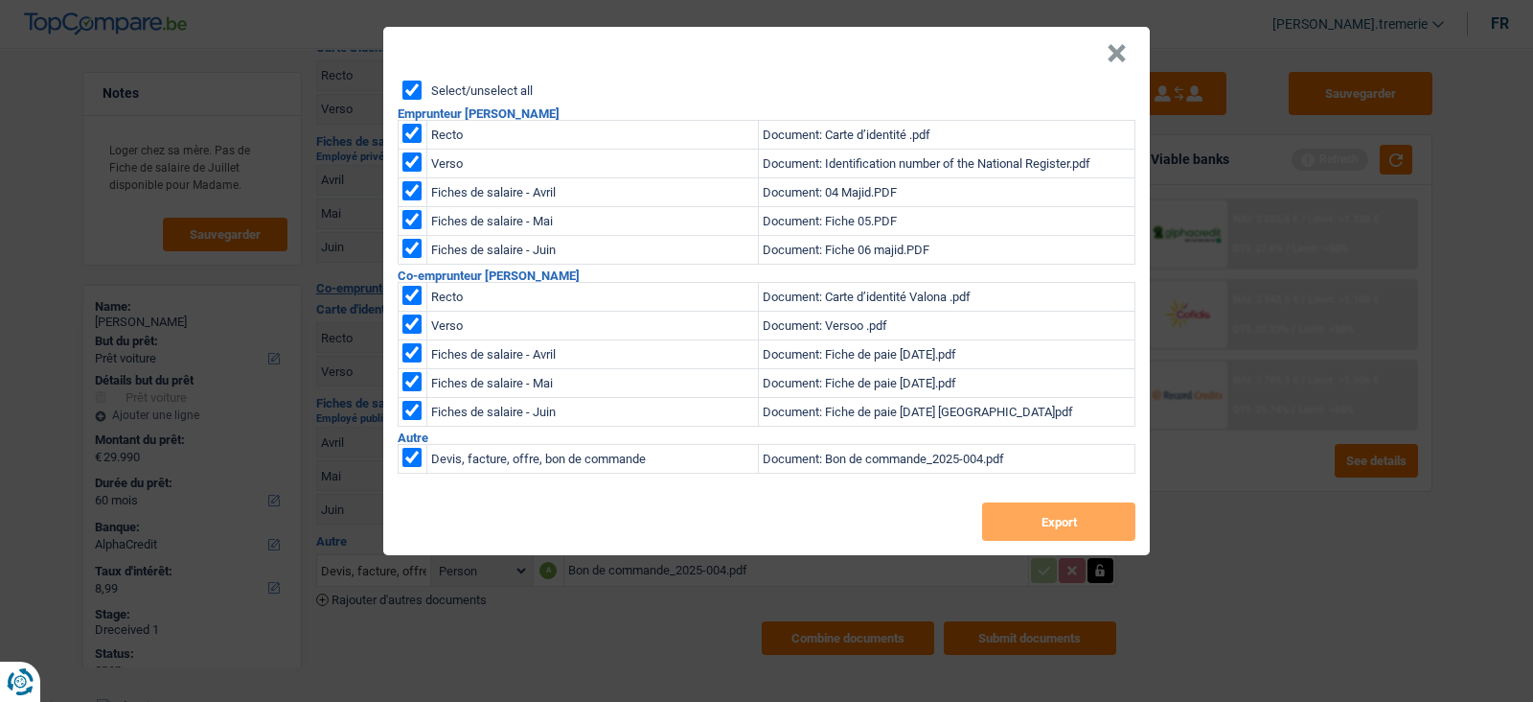
checkbox input "true"
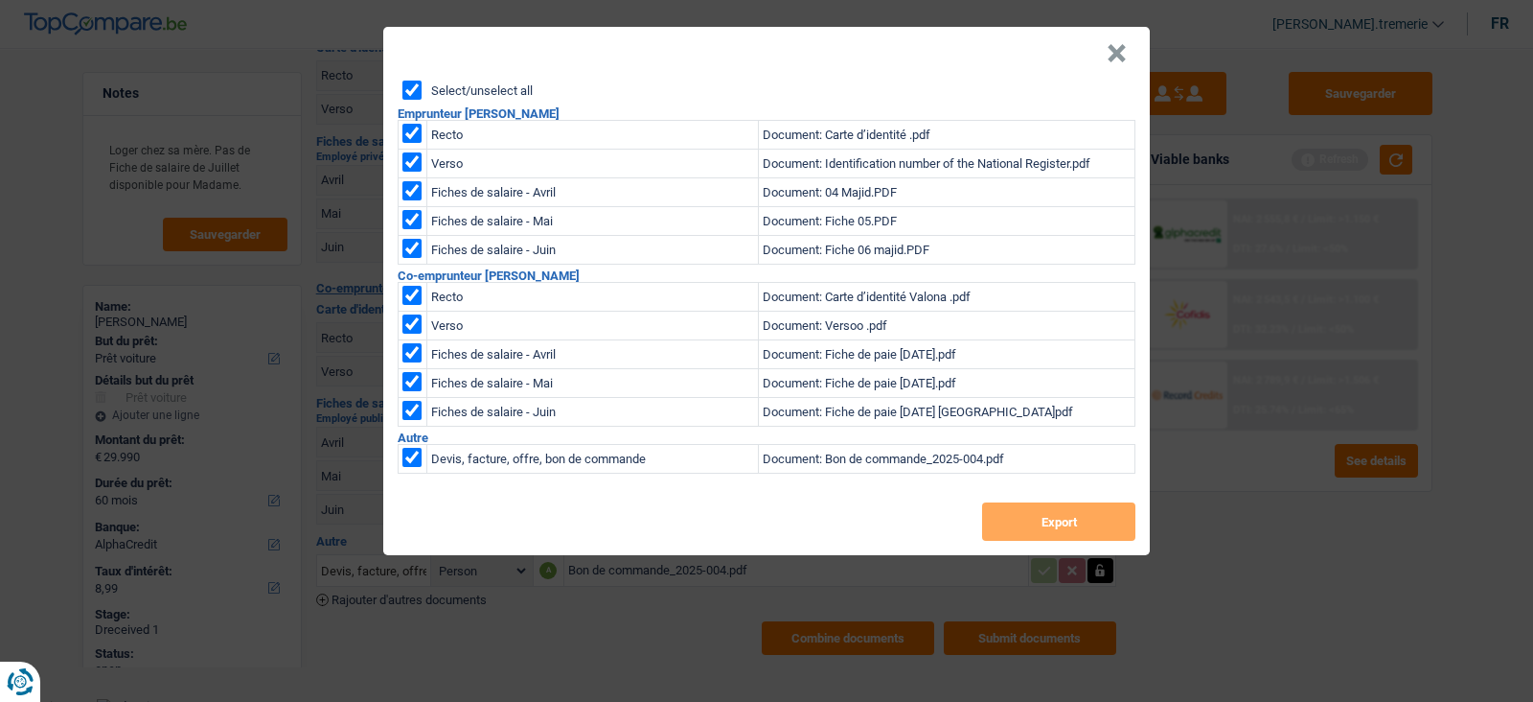
checkbox input "true"
click at [1098, 56] on header "×" at bounding box center [766, 54] width 767 height 54
click at [1117, 56] on button "×" at bounding box center [1117, 53] width 20 height 19
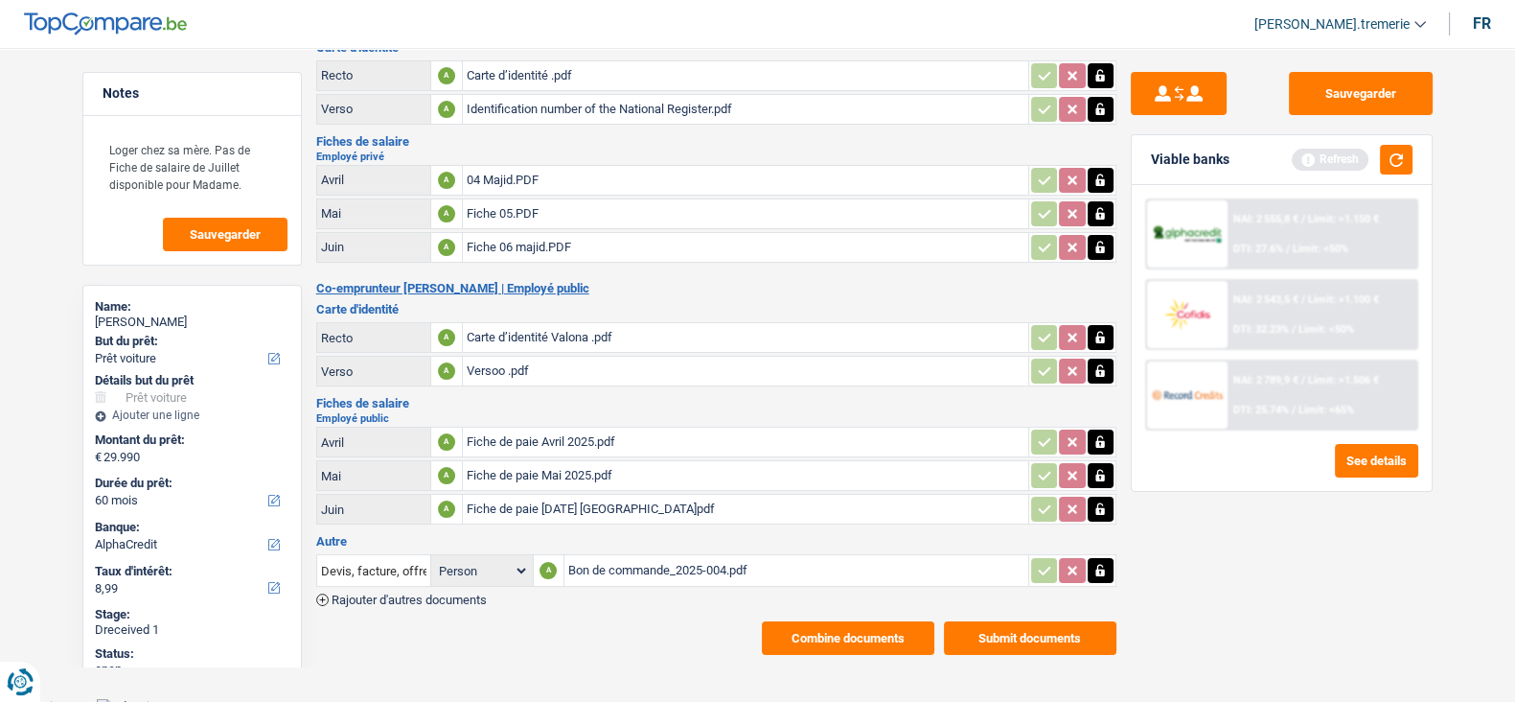
click at [853, 630] on button "Combine documents" at bounding box center [848, 638] width 173 height 34
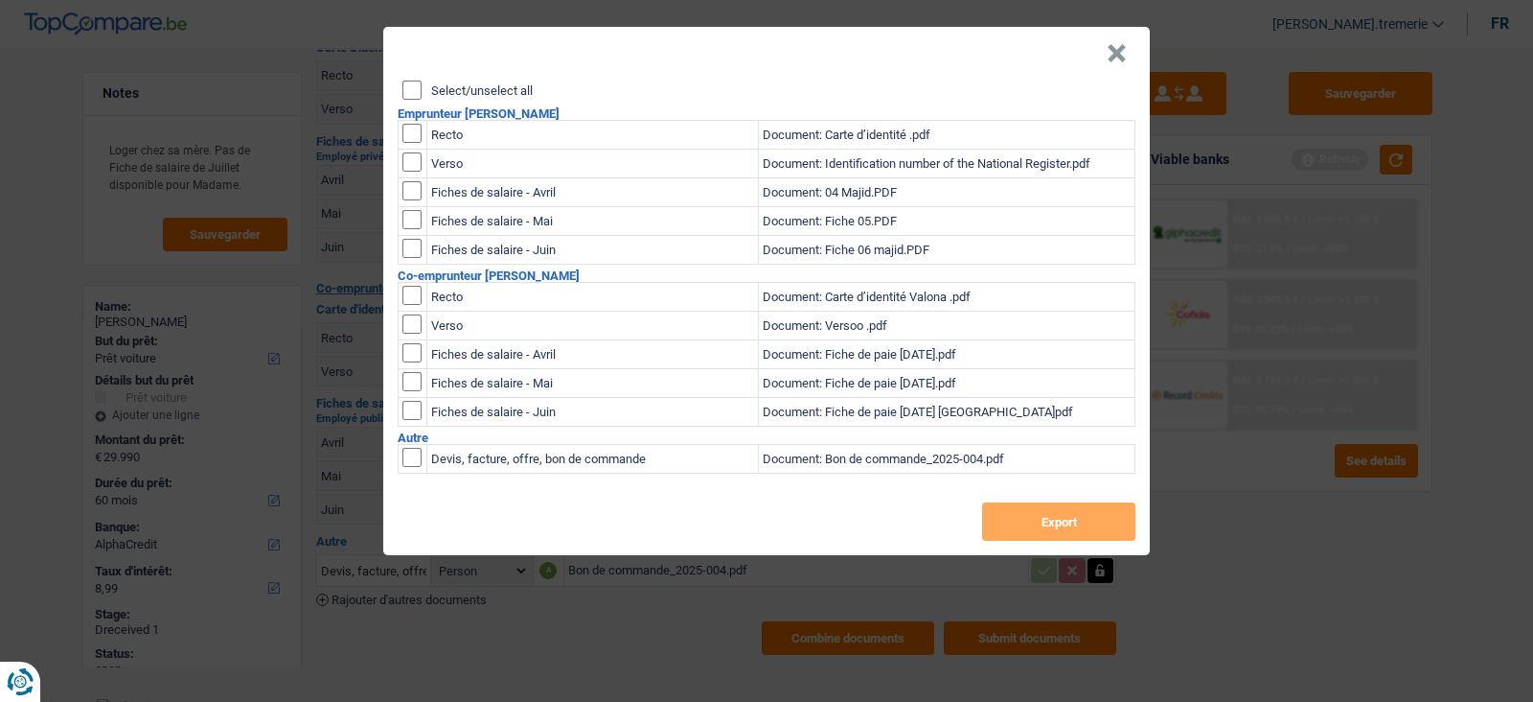
click at [412, 135] on input "checkbox" at bounding box center [412, 133] width 19 height 19
checkbox input "true"
click at [412, 143] on input "checkbox" at bounding box center [412, 133] width 19 height 19
checkbox input "true"
click at [414, 197] on input "checkbox" at bounding box center [412, 190] width 19 height 19
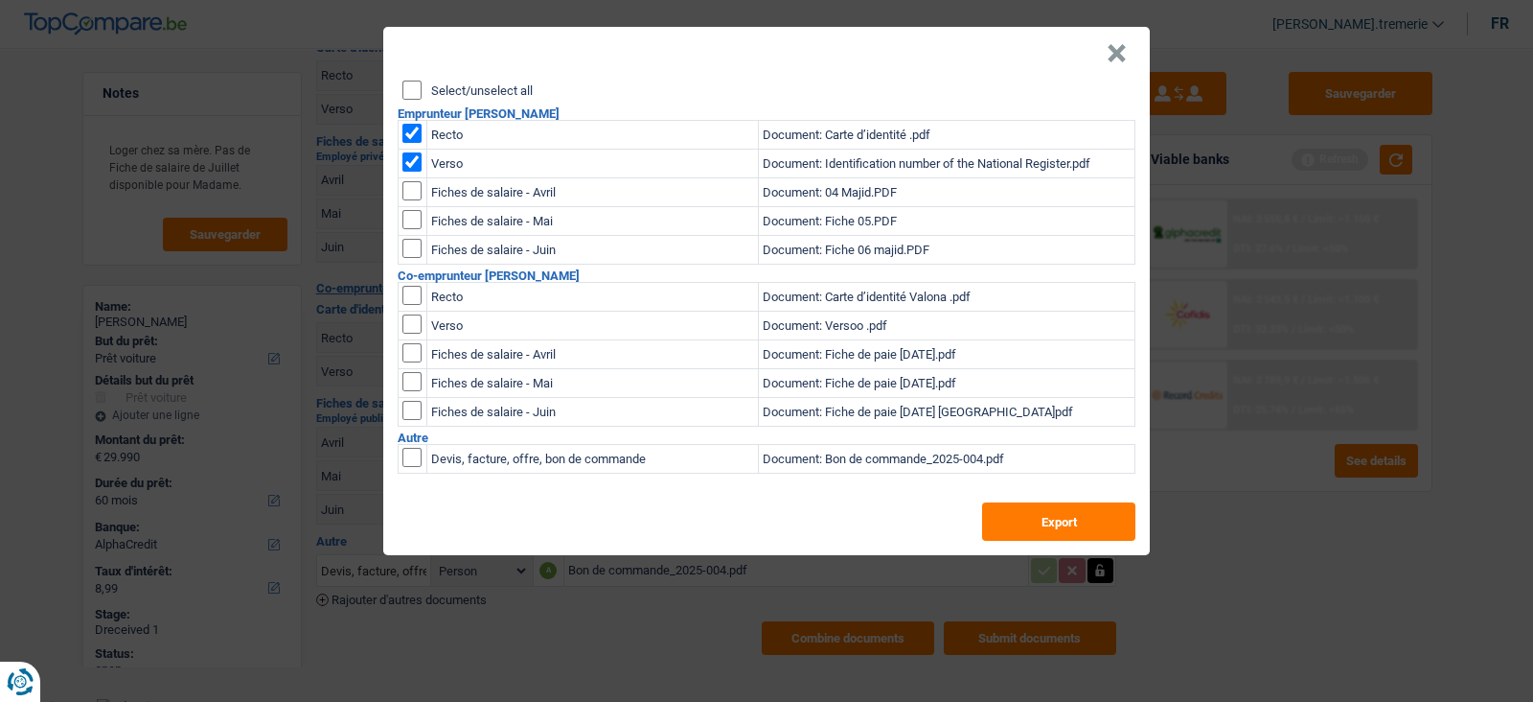
checkbox input "true"
click at [412, 79] on header "×" at bounding box center [766, 54] width 767 height 54
click at [415, 89] on input "Select/unselect all" at bounding box center [412, 90] width 19 height 19
checkbox input "true"
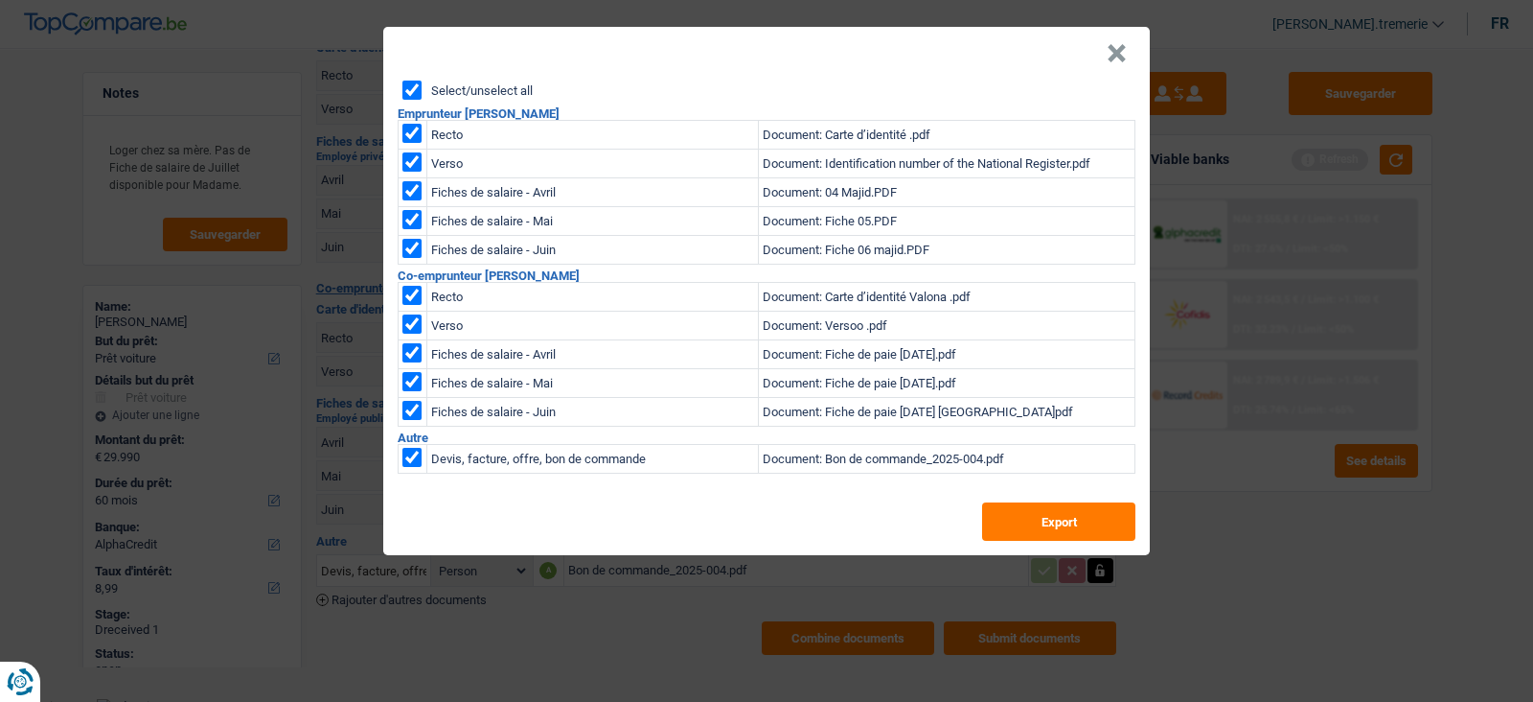
checkbox input "true"
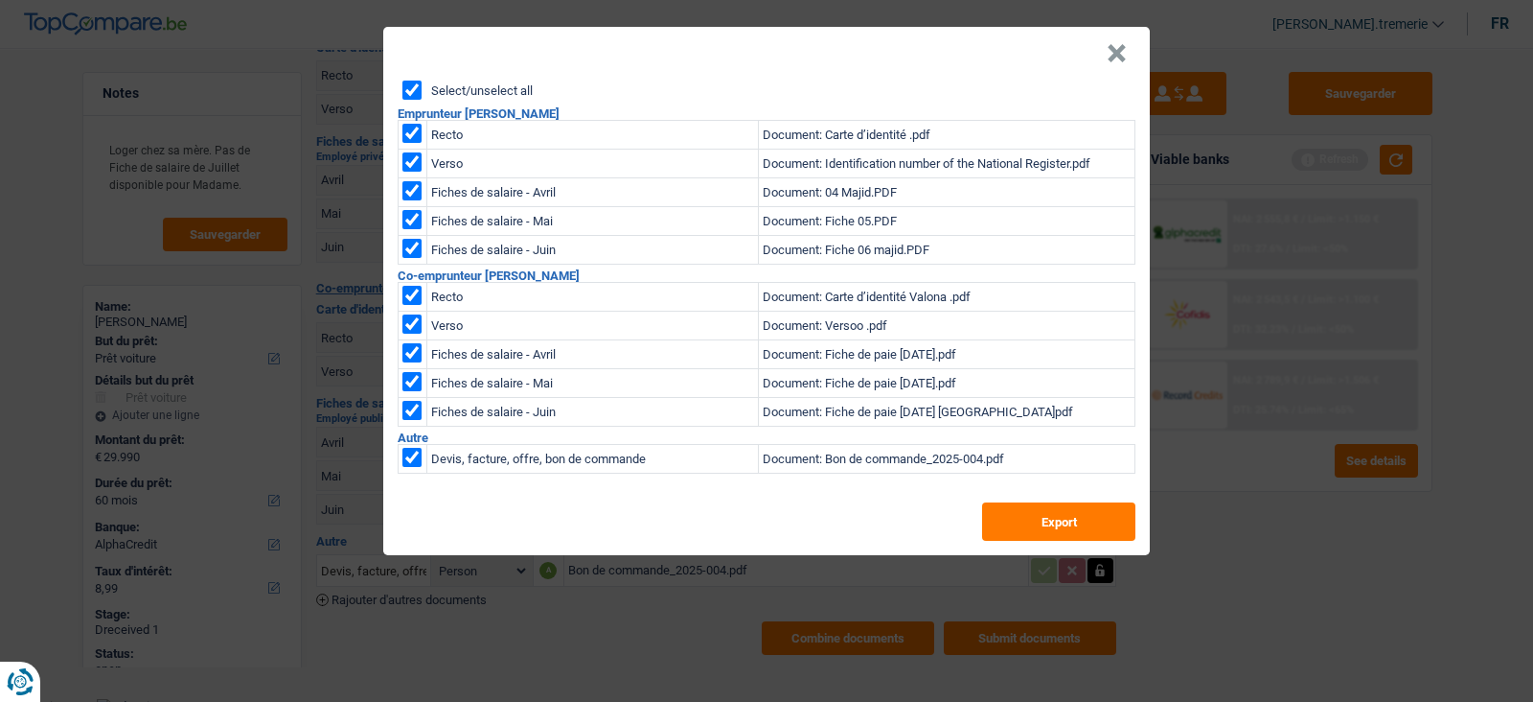
checkbox input "true"
click at [1059, 524] on button "Export" at bounding box center [1058, 521] width 153 height 38
click at [1110, 52] on button "×" at bounding box center [1117, 53] width 20 height 19
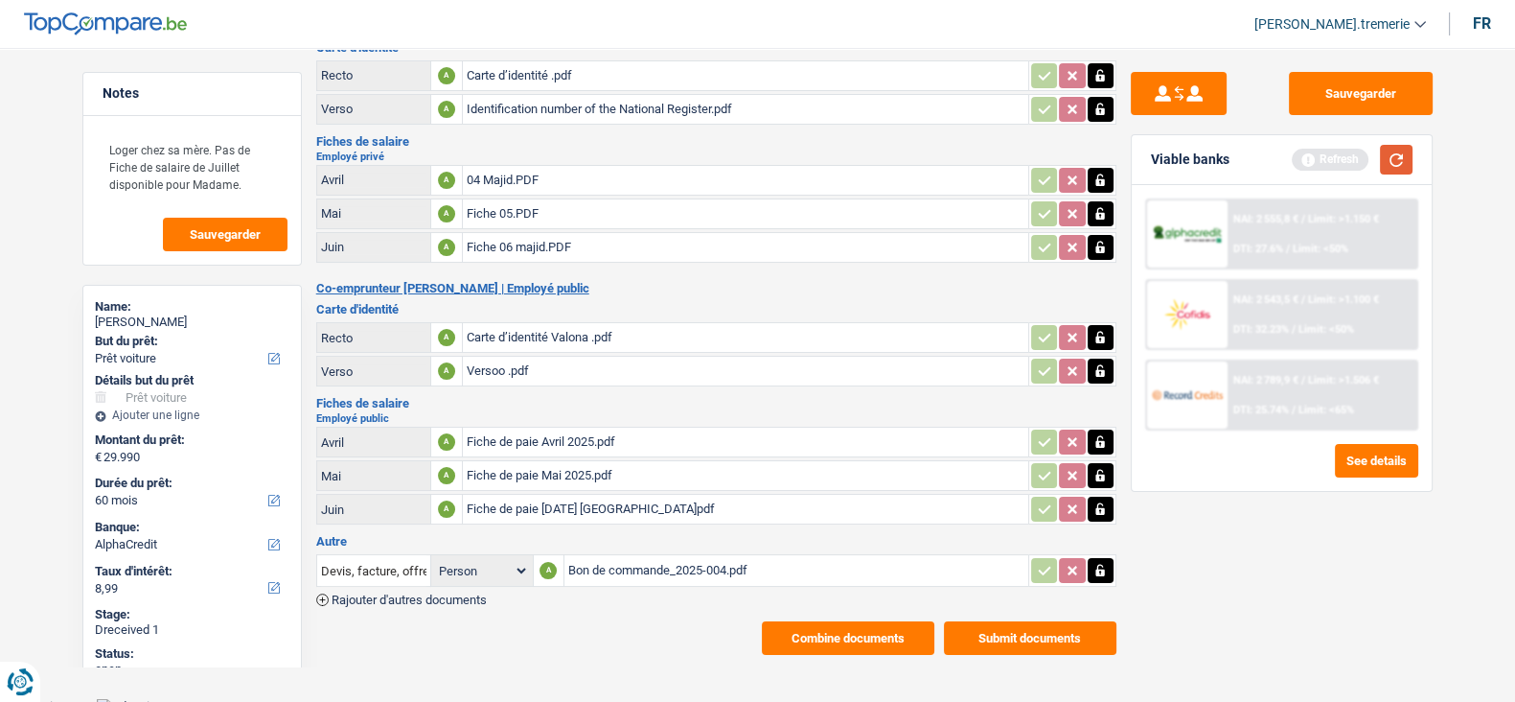
click at [1393, 157] on button "button" at bounding box center [1396, 160] width 33 height 30
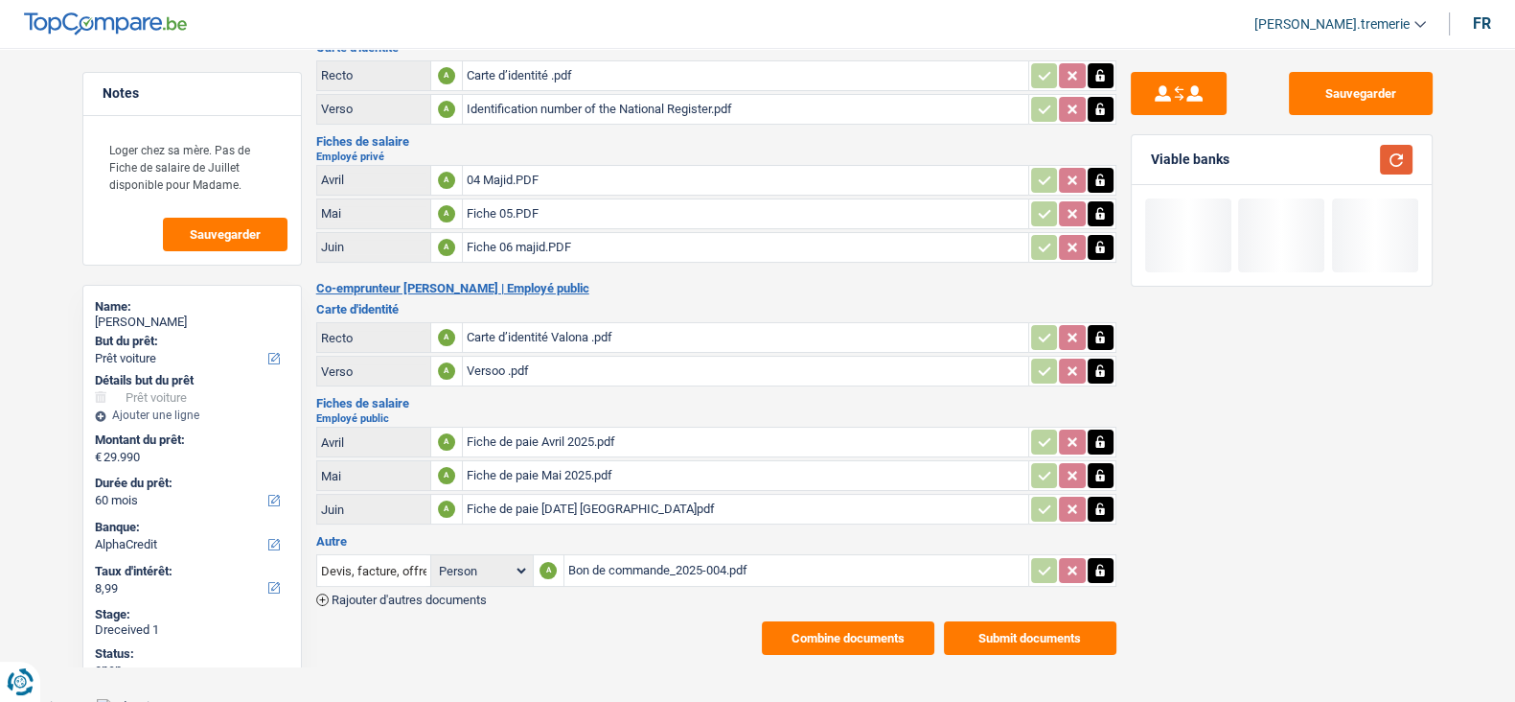
scroll to position [0, 0]
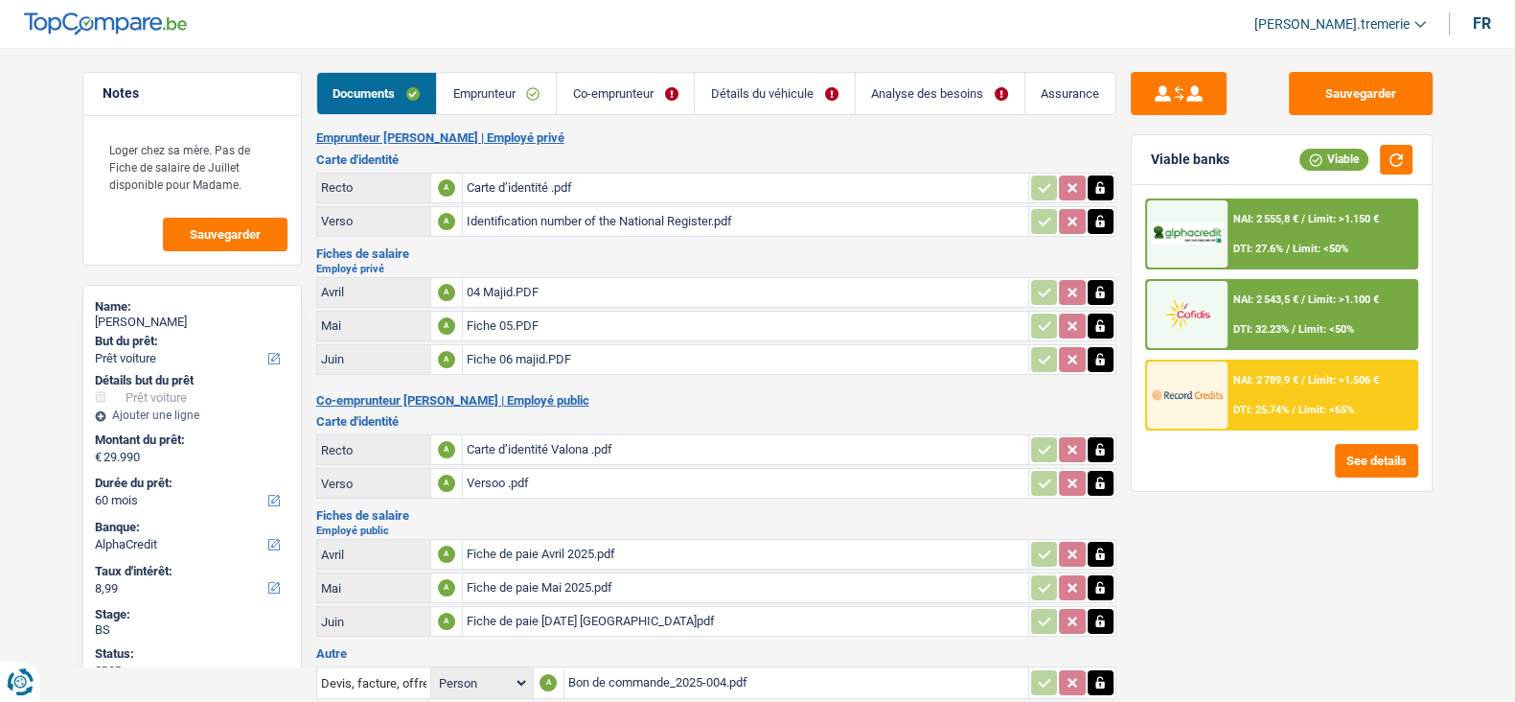
click at [1323, 298] on span "Limit: >1.100 €" at bounding box center [1343, 299] width 71 height 12
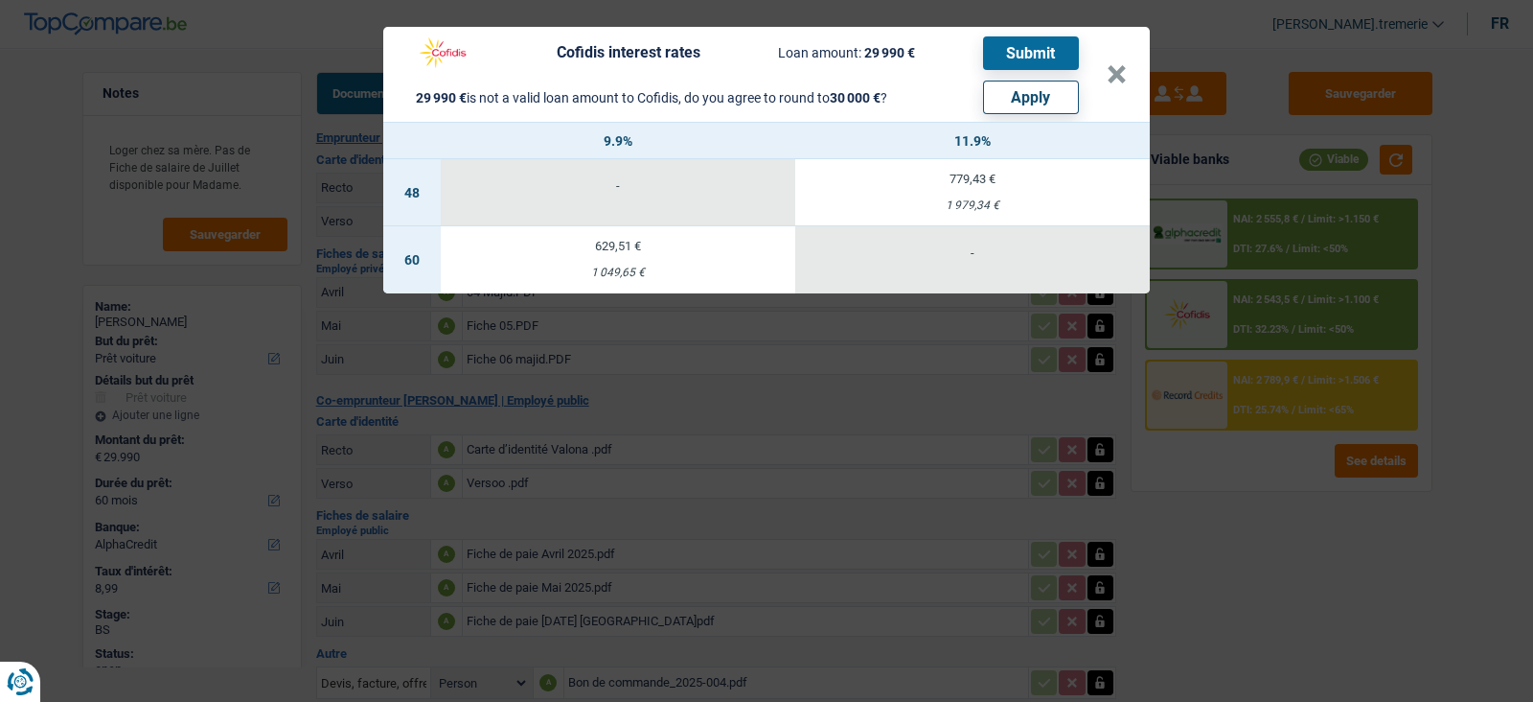
click at [1015, 101] on button "Apply" at bounding box center [1031, 98] width 96 height 34
type input "30.000"
select select "other"
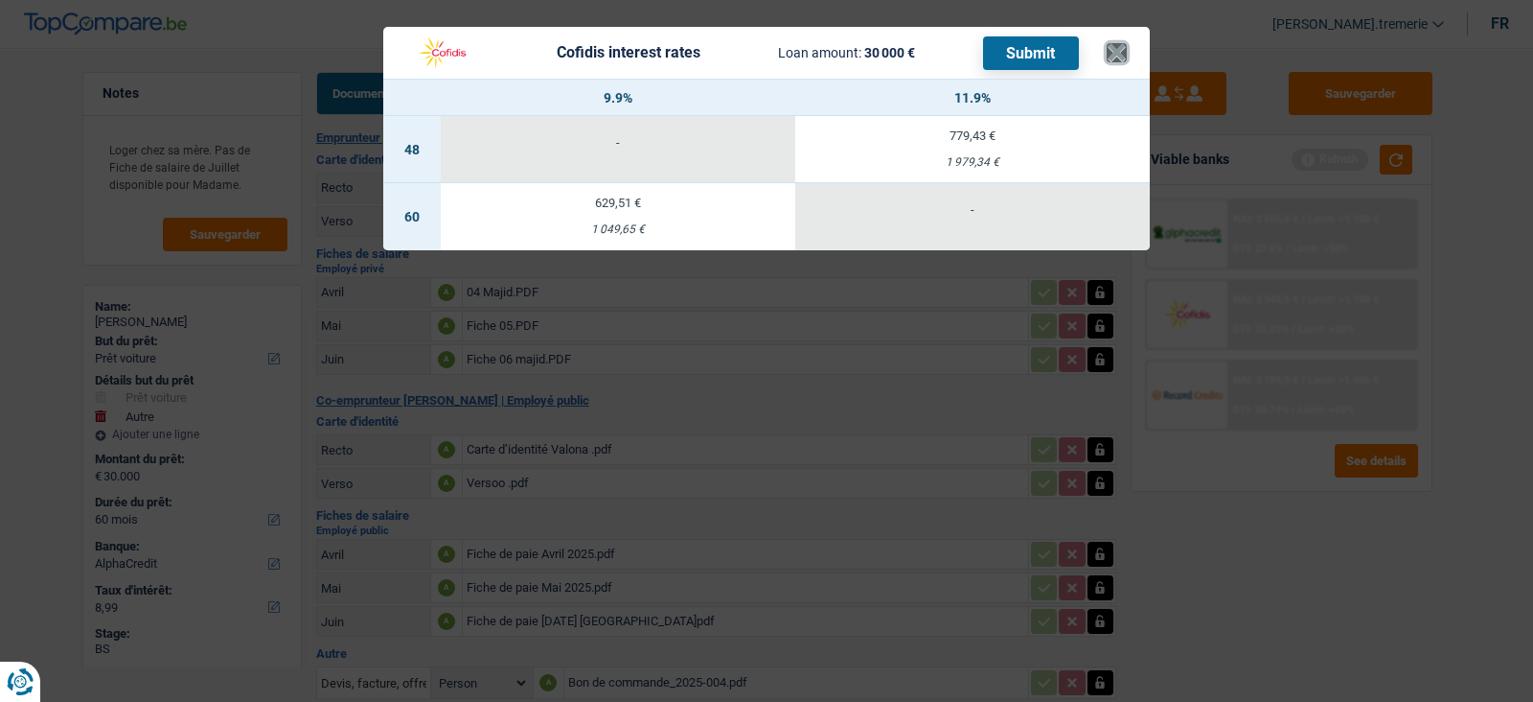
click at [1116, 59] on button "×" at bounding box center [1117, 52] width 20 height 19
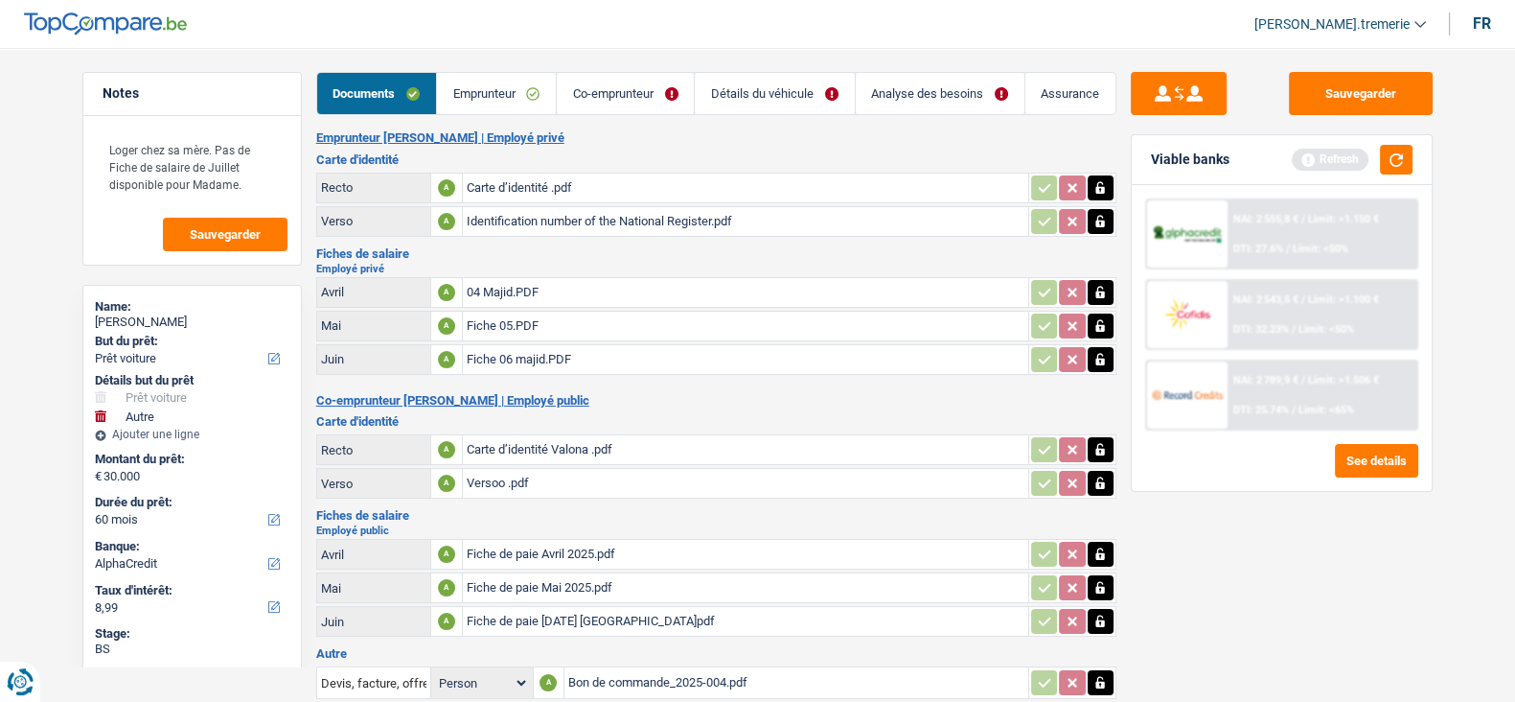
click at [955, 98] on link "Analyse des besoins" at bounding box center [940, 93] width 169 height 41
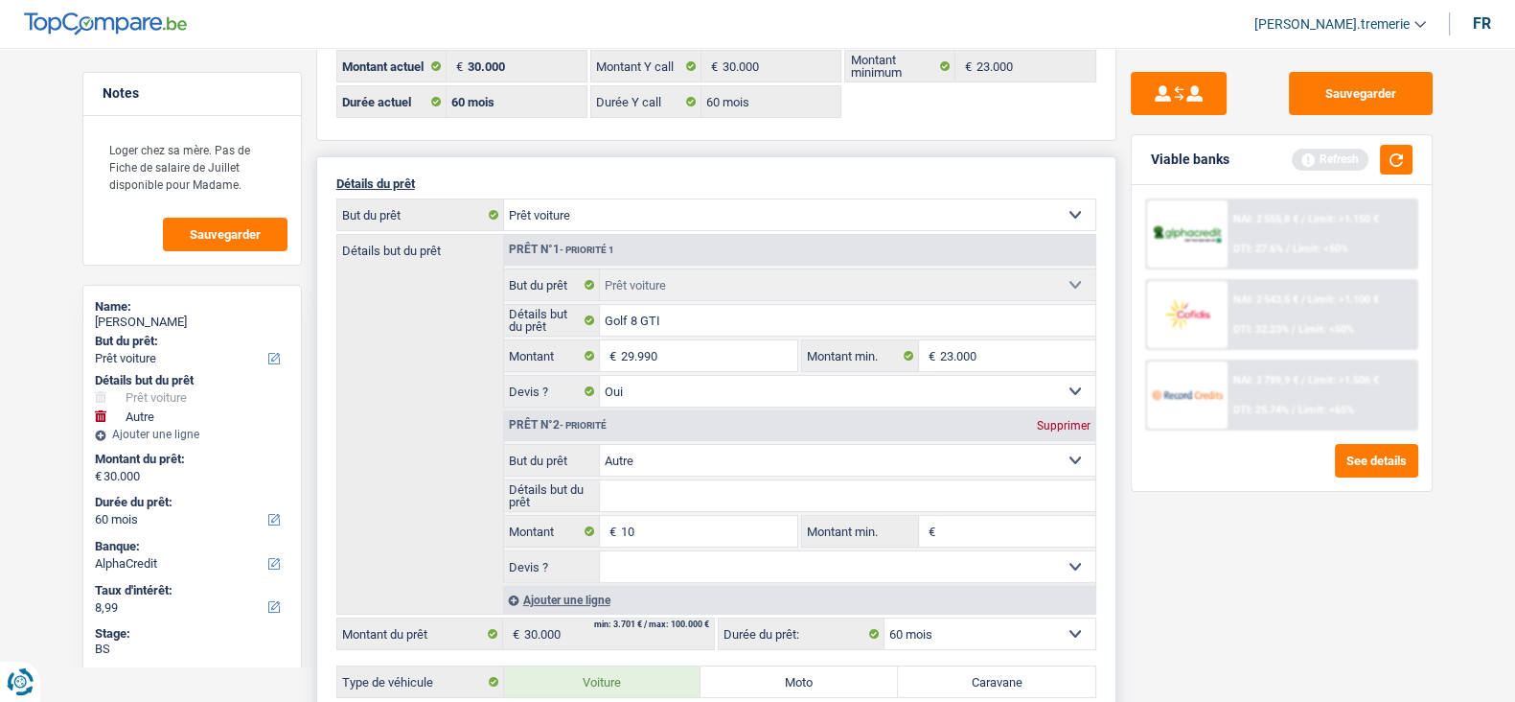
scroll to position [124, 0]
click at [1406, 172] on button "button" at bounding box center [1396, 160] width 33 height 30
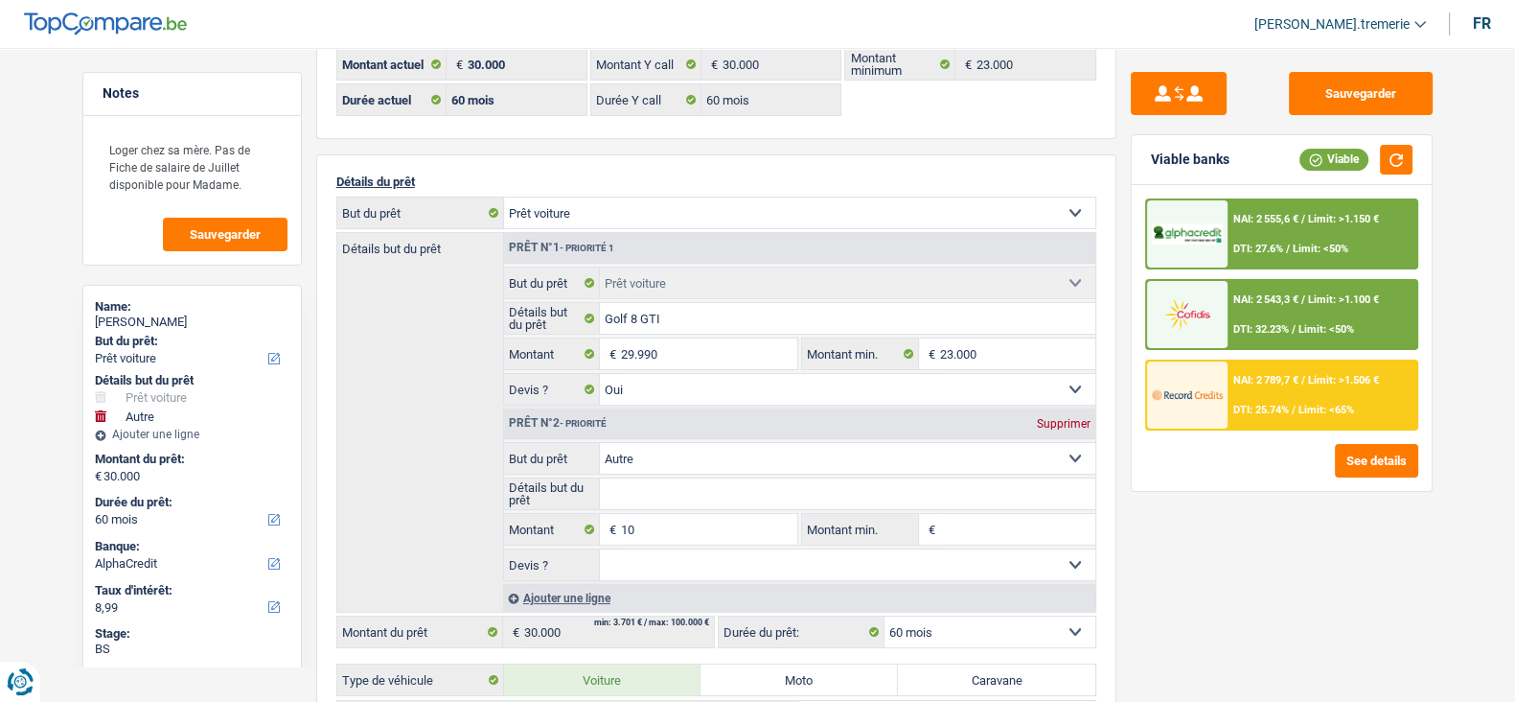
click at [1261, 298] on span "NAI: 2 543,3 €" at bounding box center [1265, 299] width 65 height 12
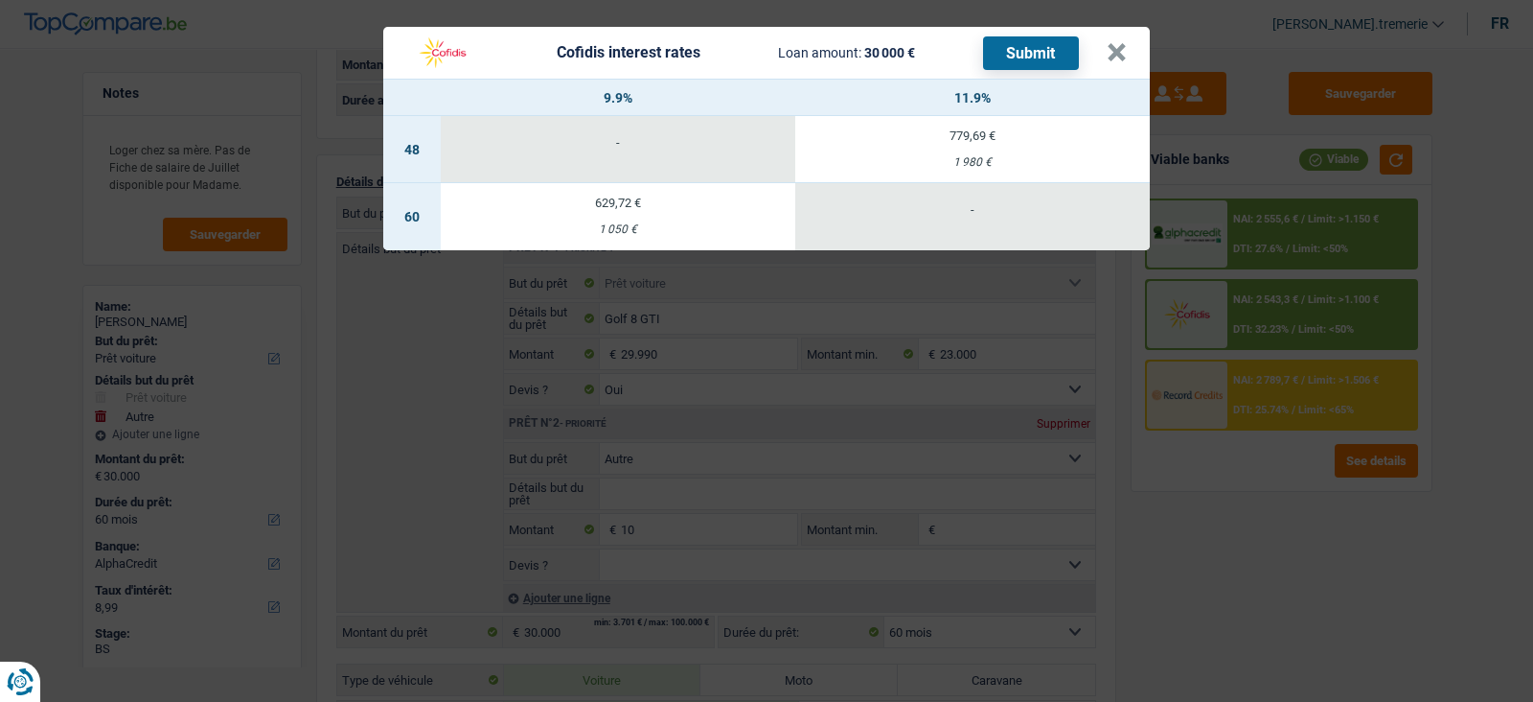
click at [652, 237] on td "629,72 € 1 050 €" at bounding box center [618, 216] width 355 height 67
select select "cofidis"
type input "9,90"
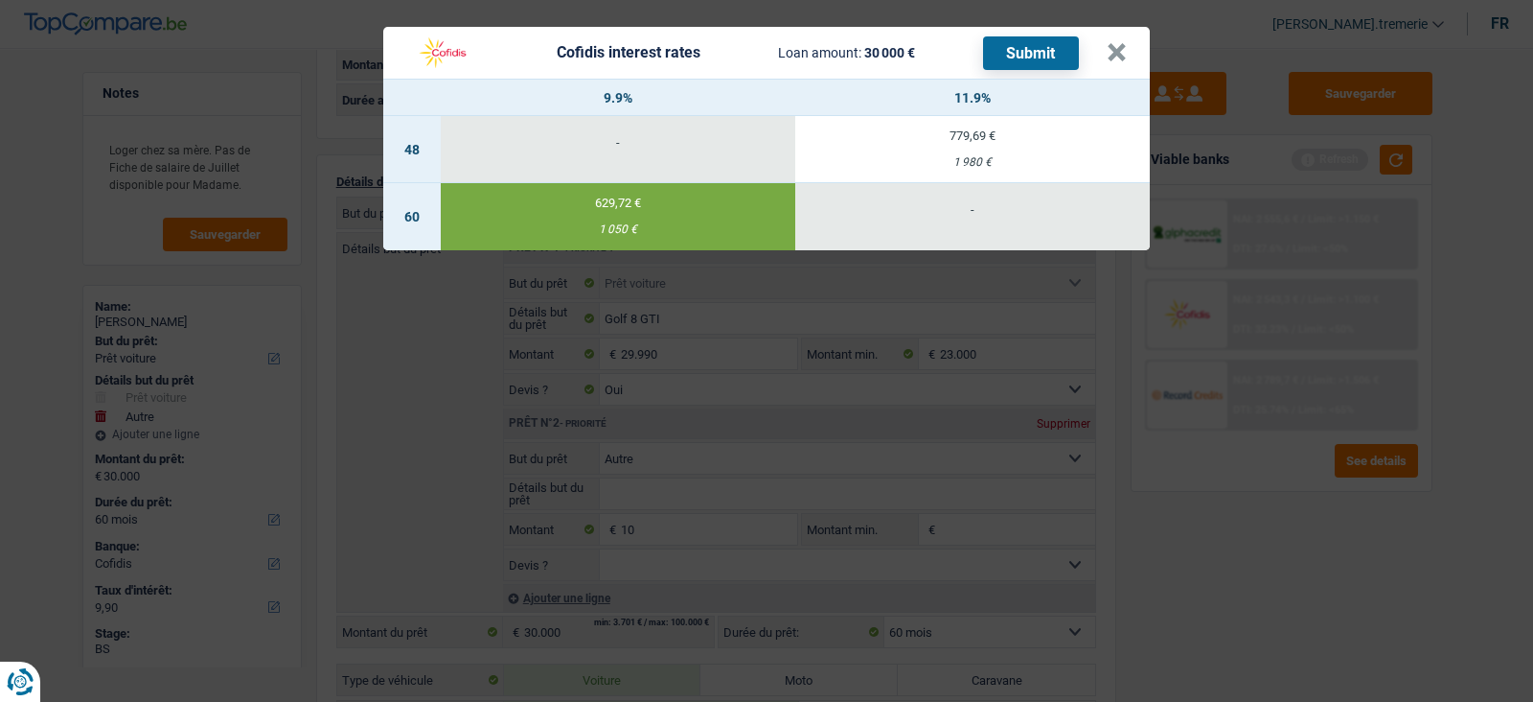
click at [1042, 59] on button "Submit" at bounding box center [1031, 53] width 96 height 34
click at [1116, 50] on button "×" at bounding box center [1117, 52] width 20 height 19
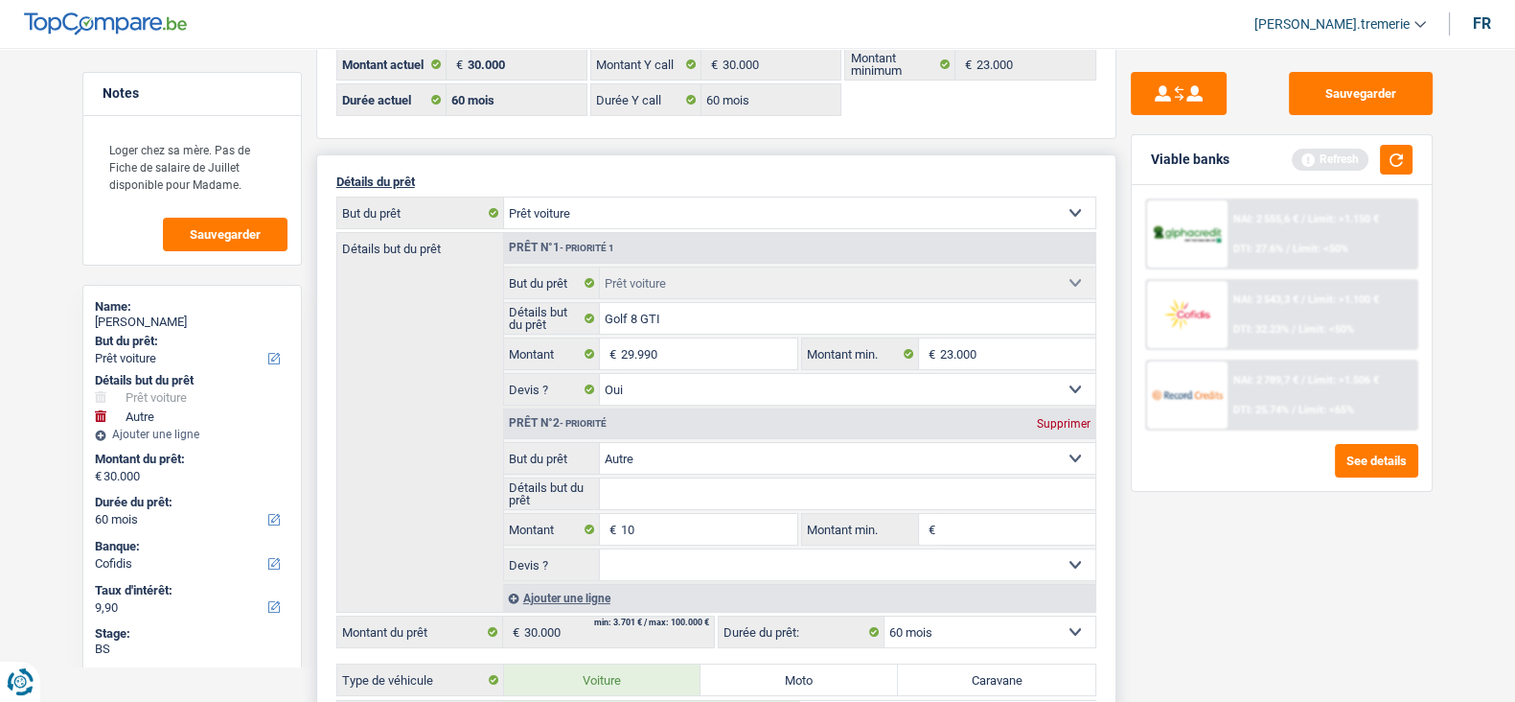
scroll to position [0, 0]
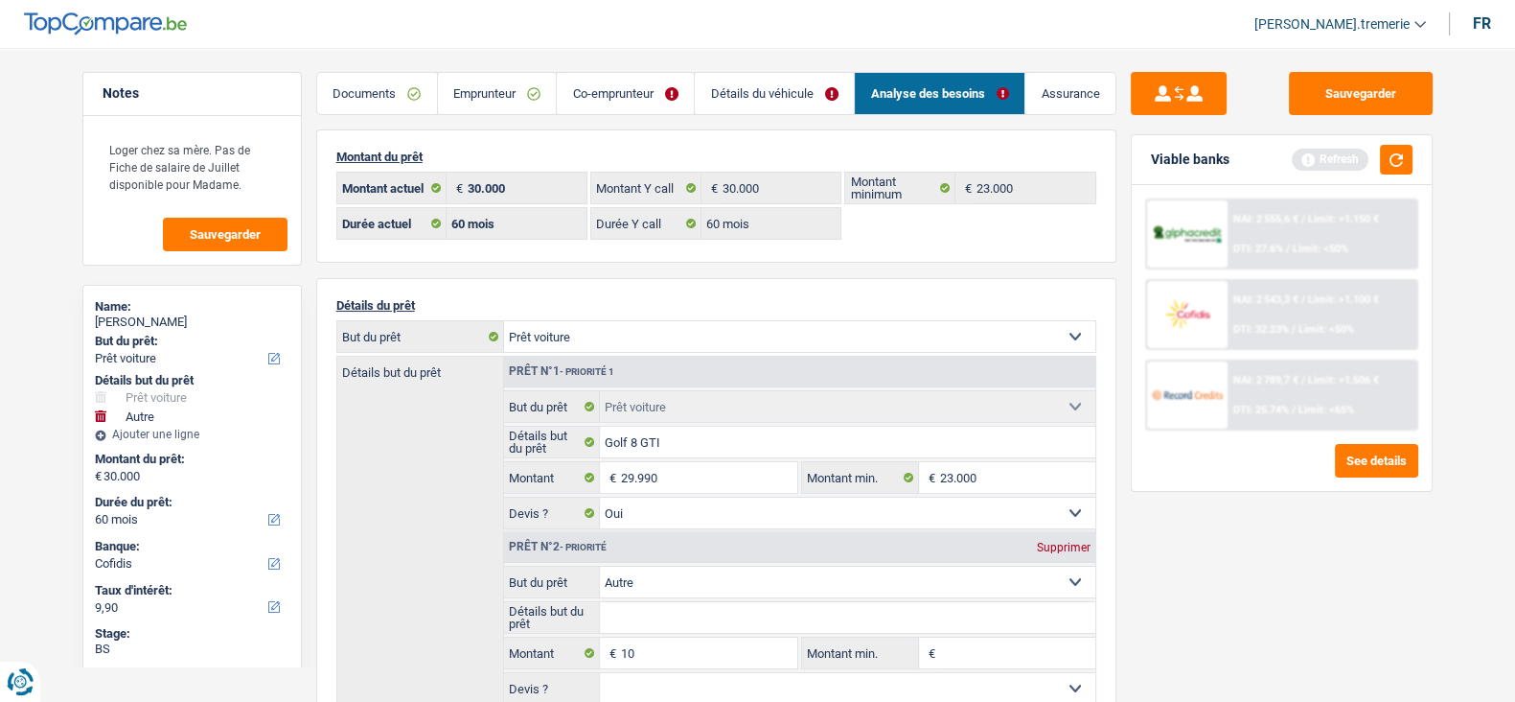
click at [611, 87] on link "Co-emprunteur" at bounding box center [625, 93] width 137 height 41
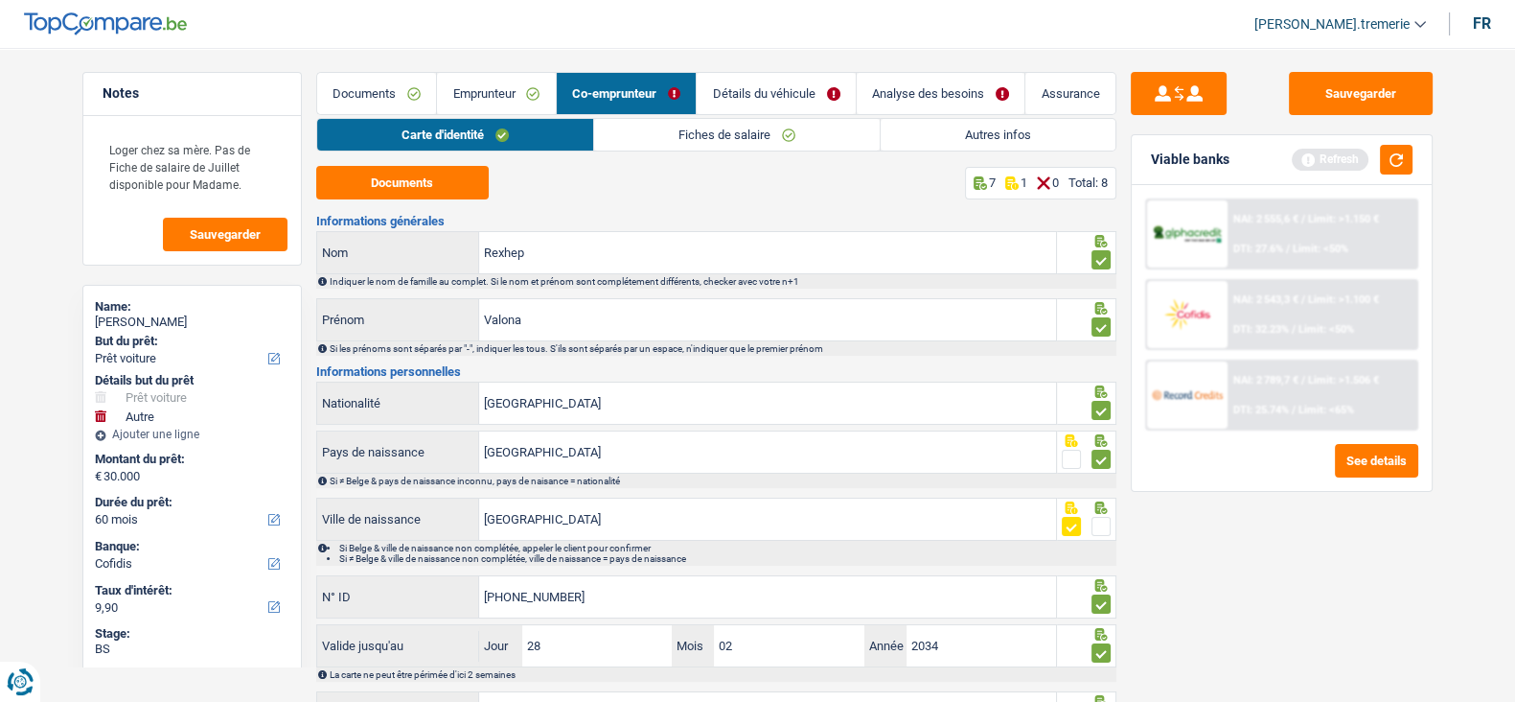
click at [531, 80] on link "Emprunteur" at bounding box center [496, 93] width 119 height 41
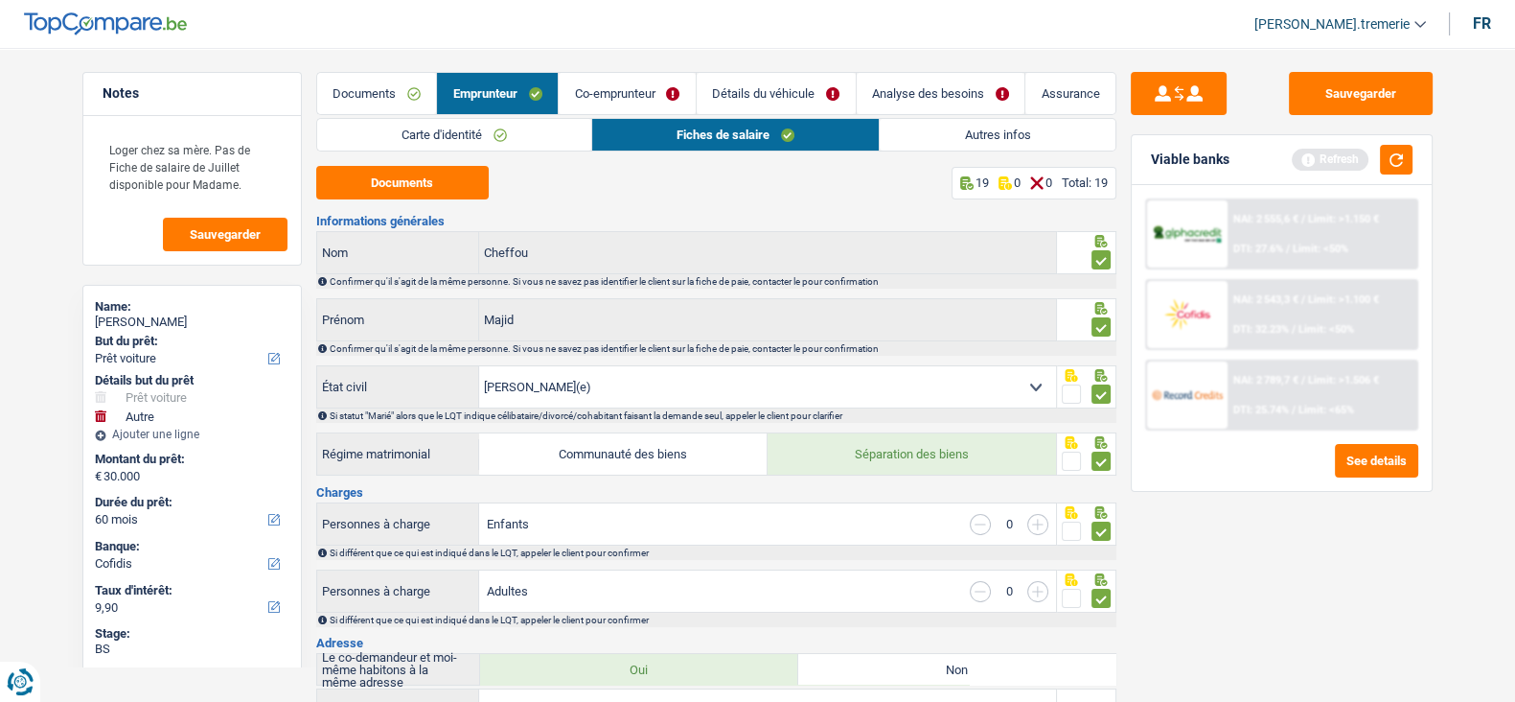
click at [383, 102] on link "Documents" at bounding box center [377, 93] width 120 height 41
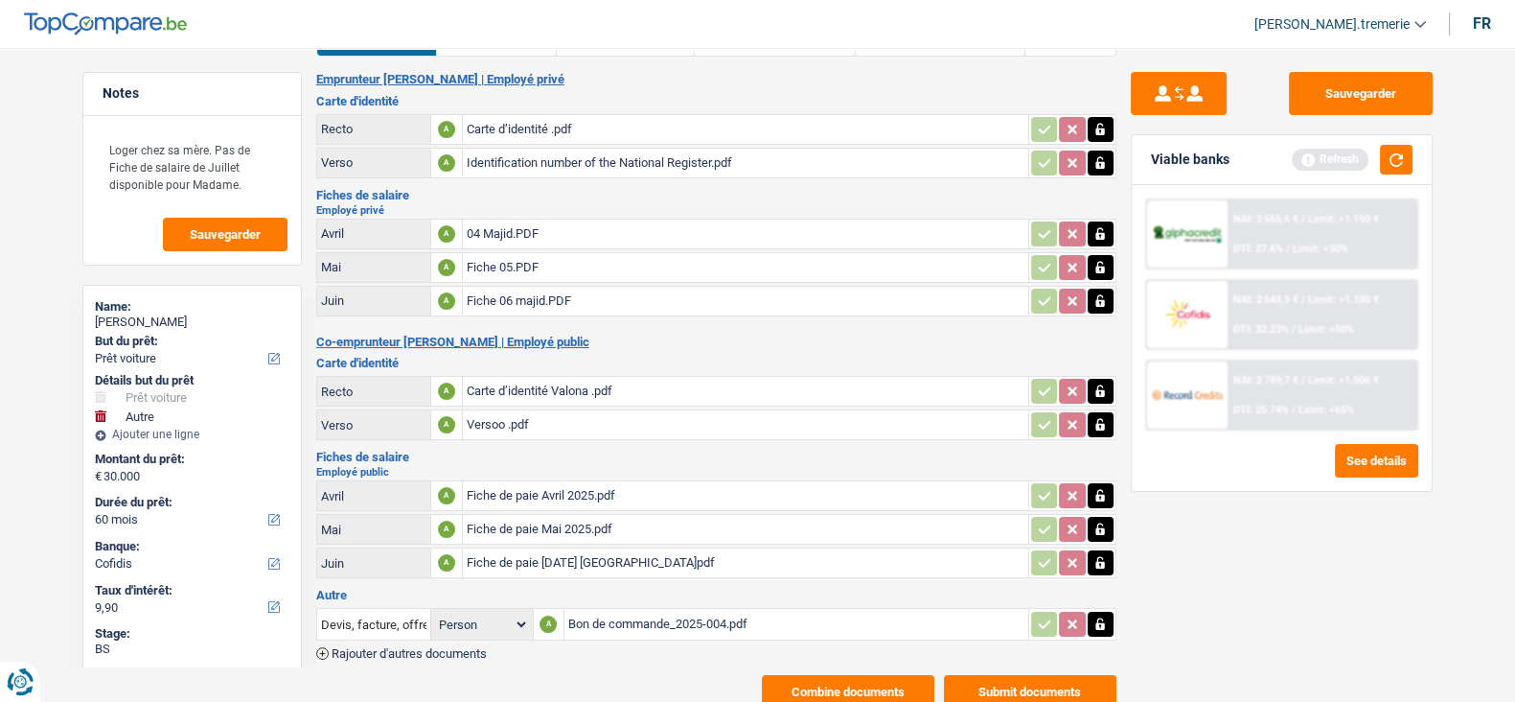
scroll to position [112, 0]
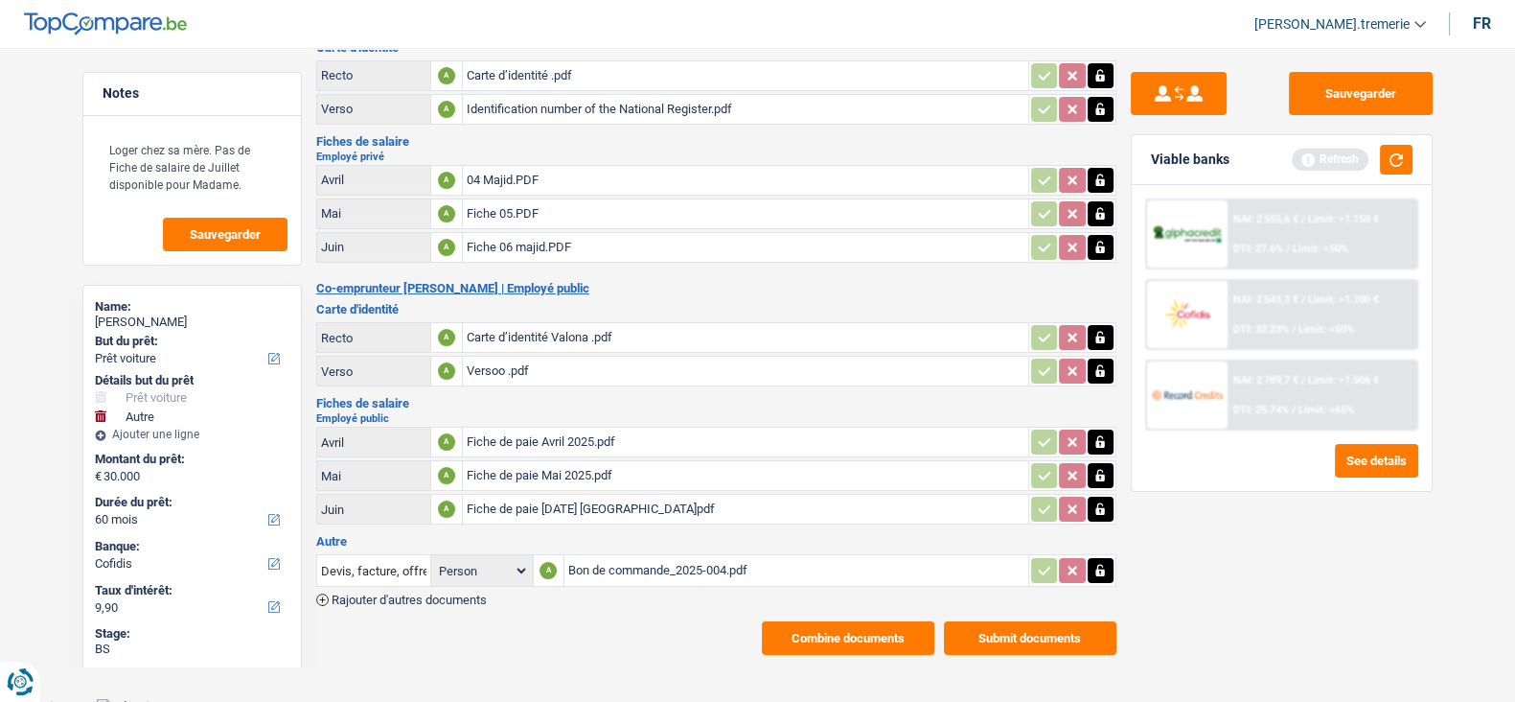
click at [1021, 633] on button "Submit documents" at bounding box center [1030, 638] width 173 height 34
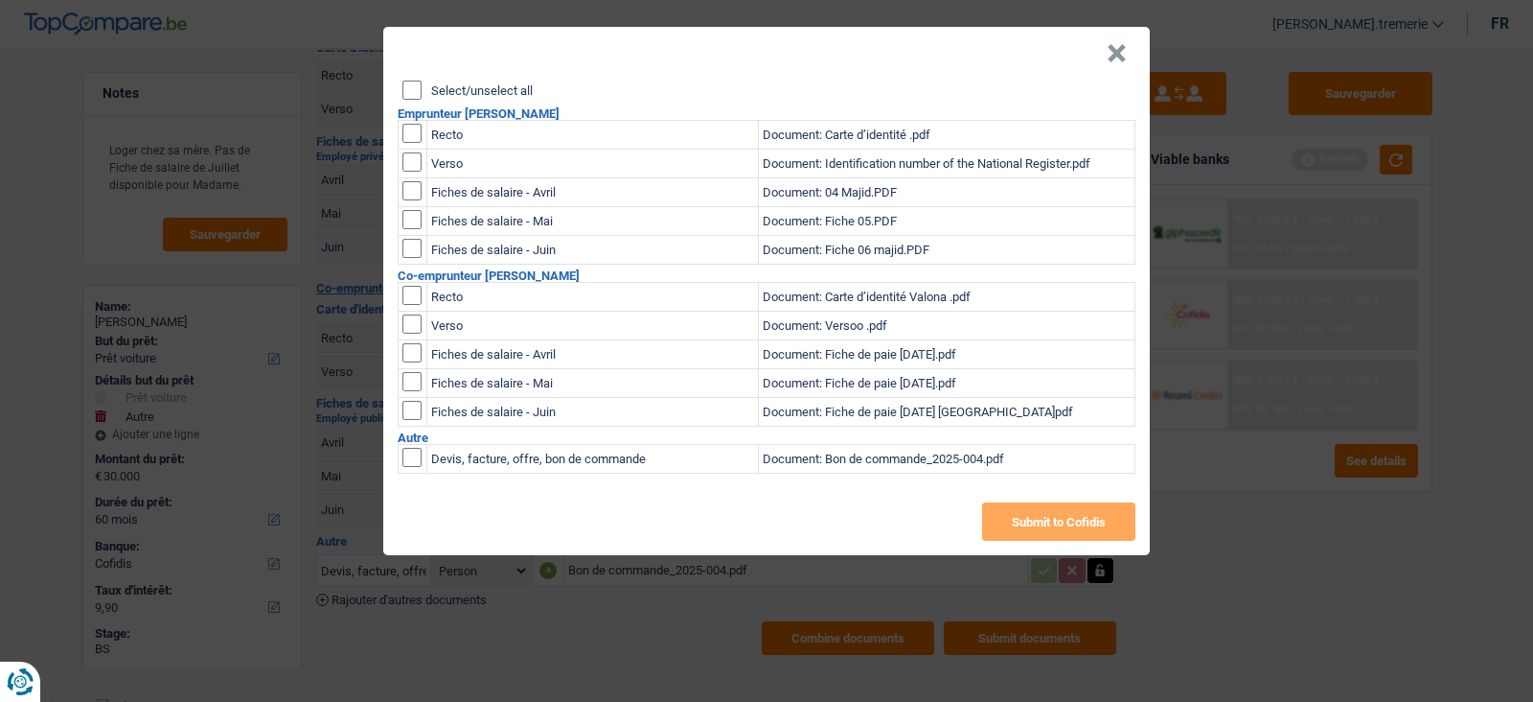
click at [413, 88] on input "Select/unselect all" at bounding box center [412, 90] width 19 height 19
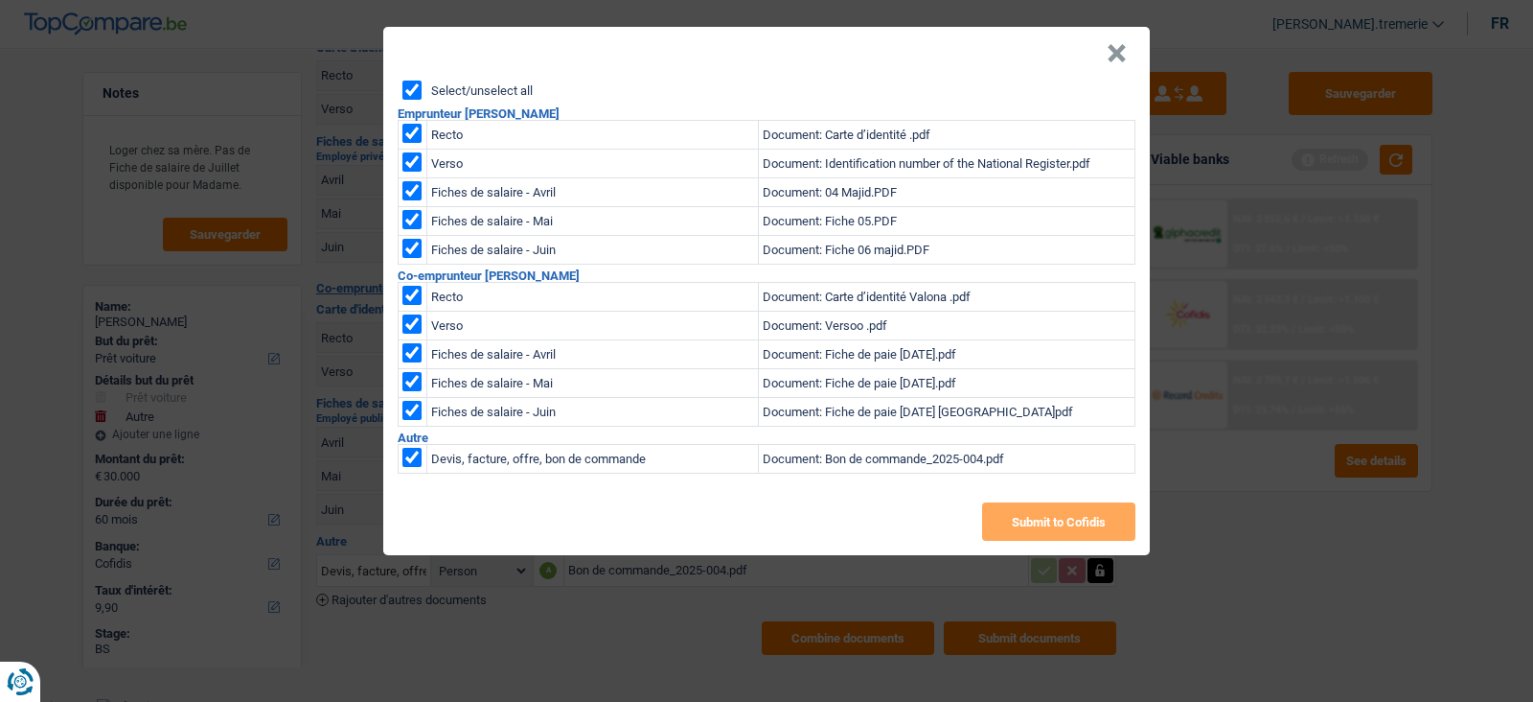
checkbox input "true"
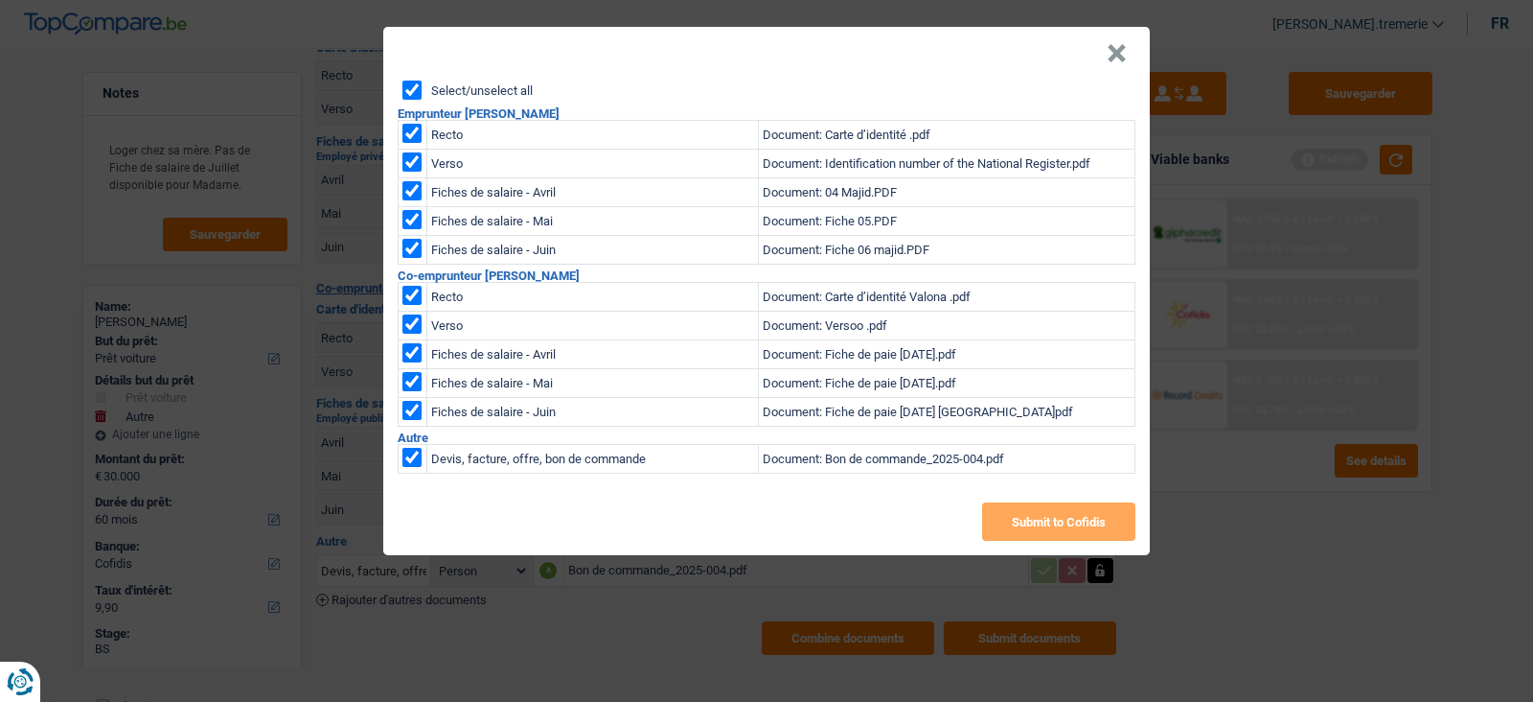
checkbox input "true"
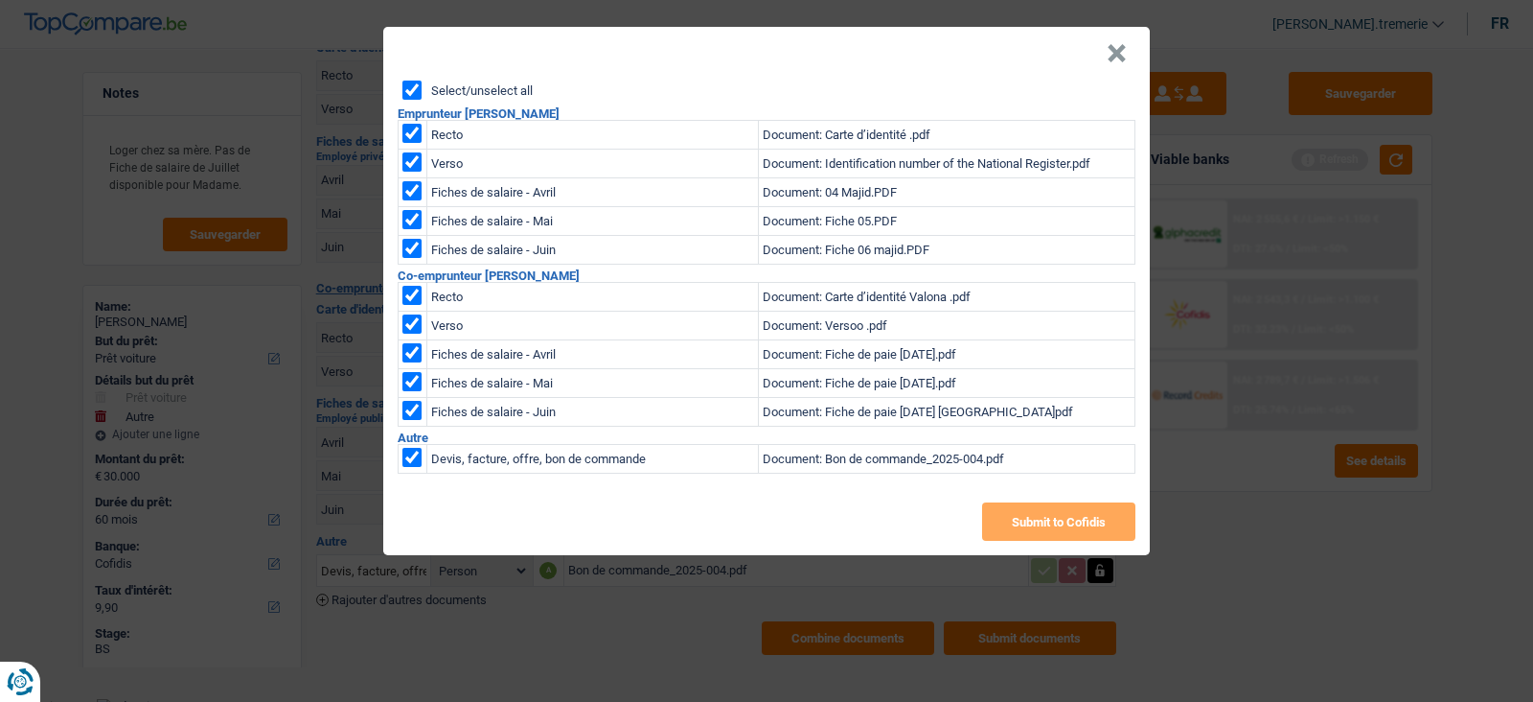
checkbox input "true"
click at [1117, 53] on button "×" at bounding box center [1117, 53] width 20 height 19
